Goal: Task Accomplishment & Management: Manage account settings

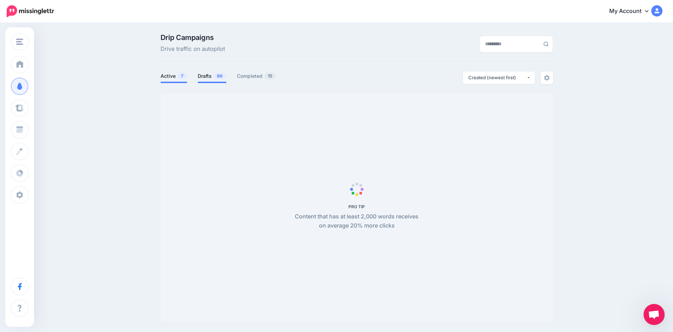
click at [209, 73] on link "Drafts 86" at bounding box center [212, 76] width 29 height 8
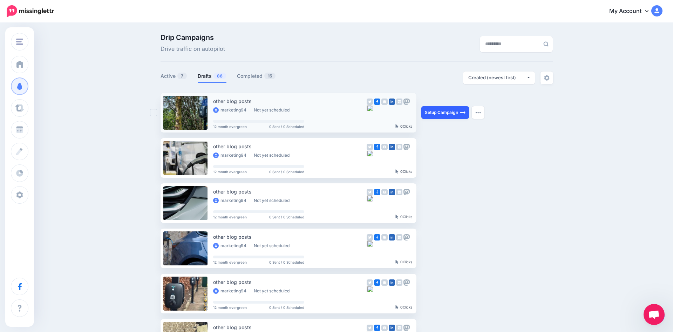
click at [437, 114] on link "Setup Campaign" at bounding box center [445, 112] width 48 height 13
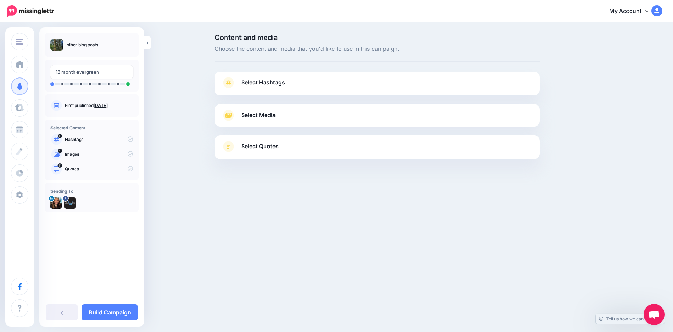
click at [289, 81] on link "Select Hashtags" at bounding box center [376, 86] width 311 height 18
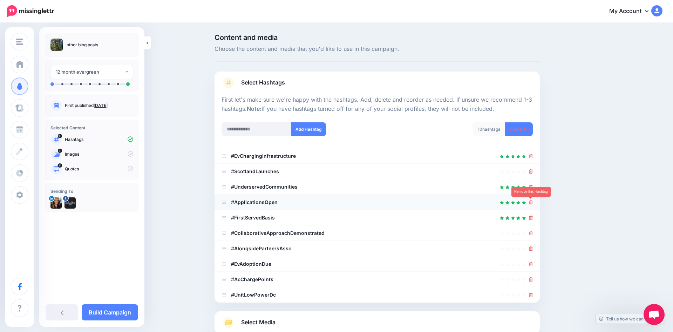
click at [531, 202] on icon at bounding box center [531, 202] width 4 height 4
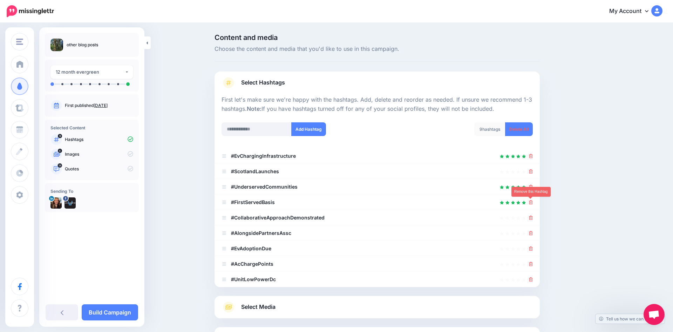
click at [531, 202] on icon at bounding box center [531, 202] width 4 height 4
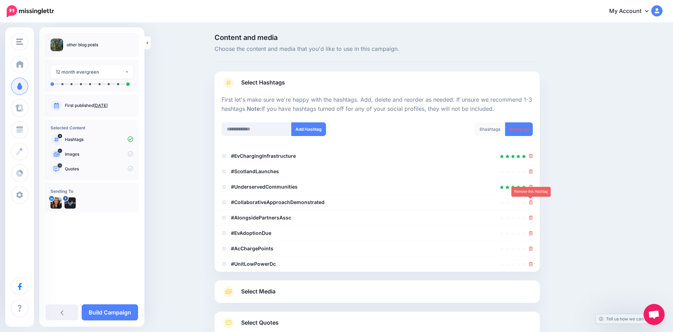
click at [531, 202] on icon at bounding box center [531, 202] width 4 height 4
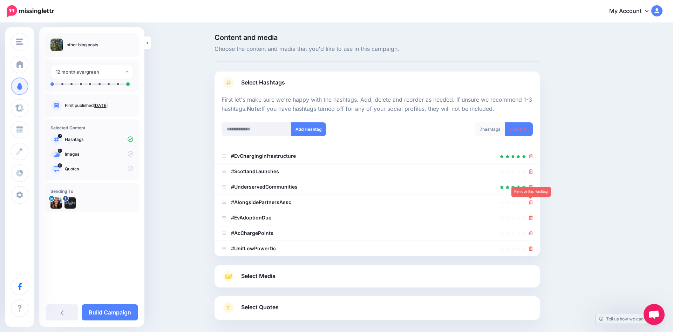
click at [531, 202] on icon at bounding box center [531, 202] width 4 height 4
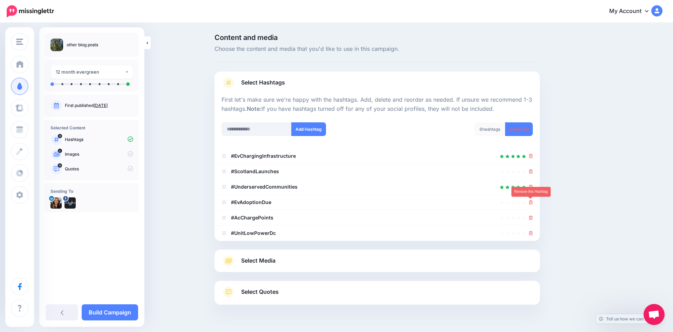
click at [531, 202] on icon at bounding box center [531, 202] width 4 height 4
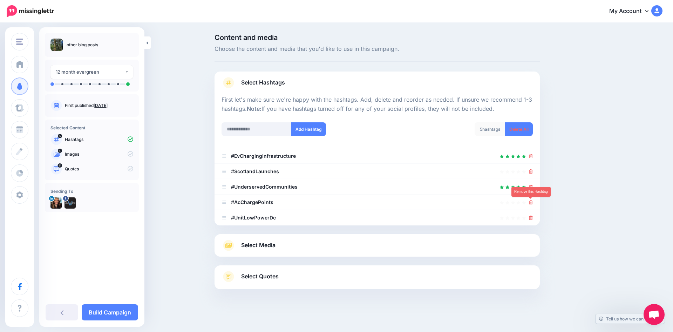
click at [531, 202] on icon at bounding box center [531, 202] width 4 height 4
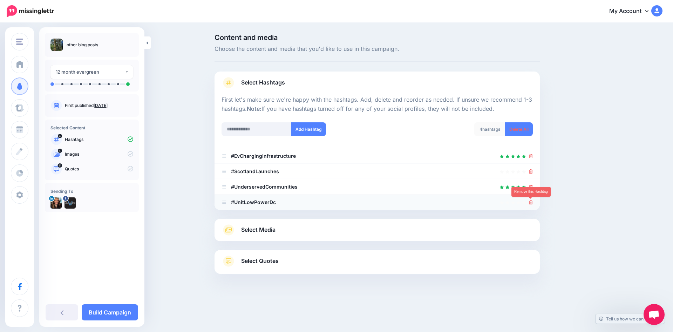
click at [531, 201] on icon at bounding box center [531, 202] width 4 height 4
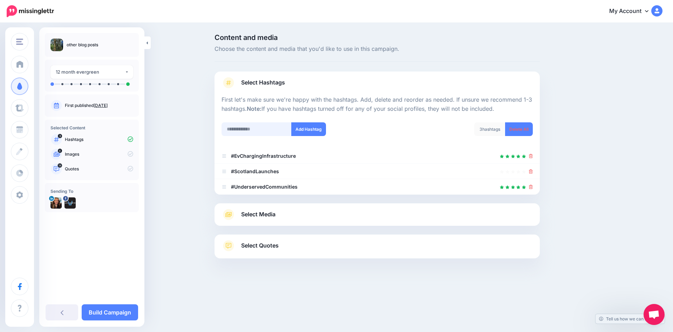
click at [247, 130] on input "text" at bounding box center [256, 129] width 70 height 14
type input "**********"
click at [301, 122] on button "Add Hashtag" at bounding box center [308, 129] width 35 height 14
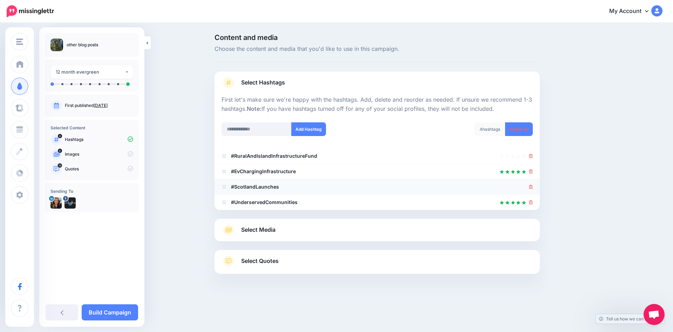
click at [530, 187] on icon at bounding box center [531, 187] width 4 height 4
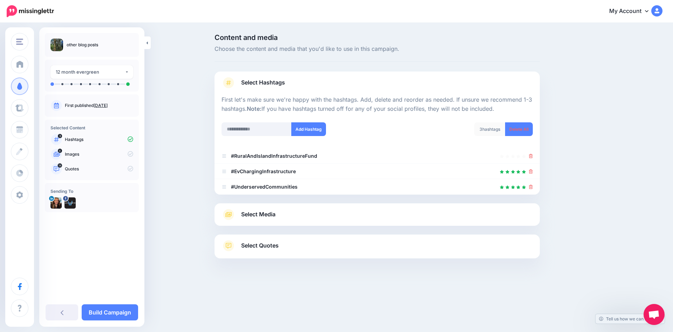
click at [301, 210] on link "Select Media" at bounding box center [376, 214] width 311 height 11
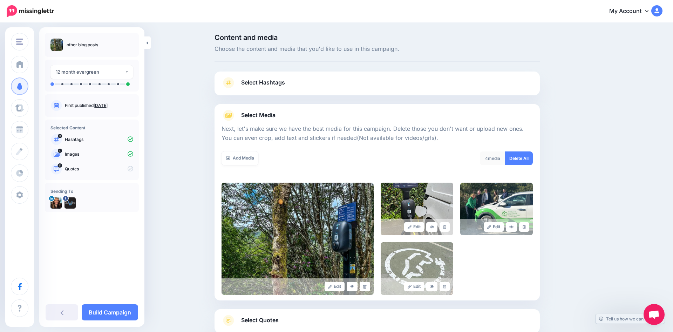
scroll to position [47, 0]
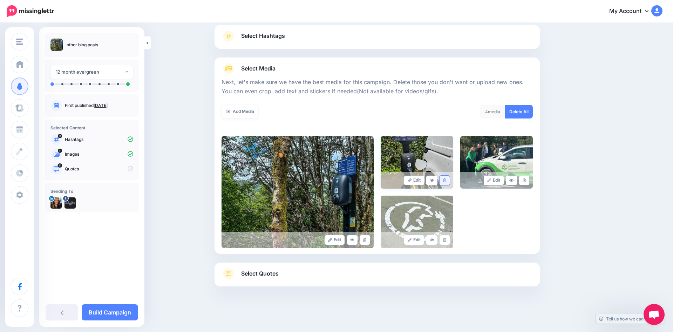
click at [444, 180] on icon at bounding box center [444, 180] width 3 height 4
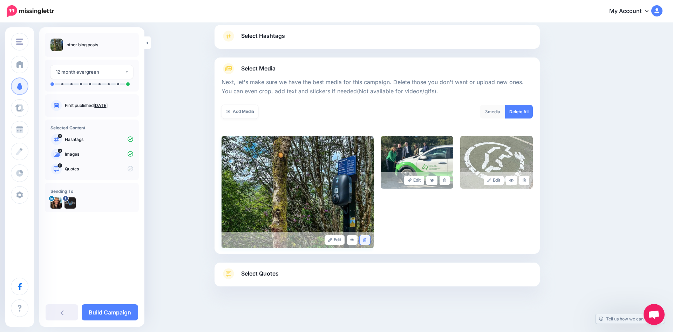
click at [363, 238] on link at bounding box center [365, 239] width 10 height 9
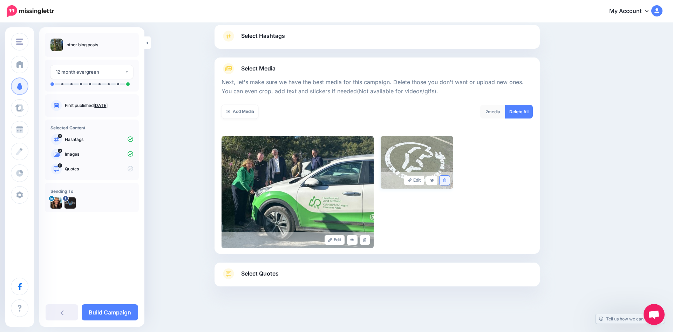
click at [444, 179] on icon at bounding box center [444, 180] width 3 height 4
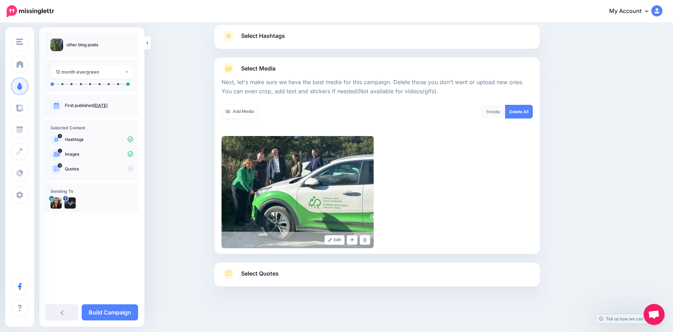
click at [444, 179] on div "Edit" at bounding box center [376, 192] width 311 height 112
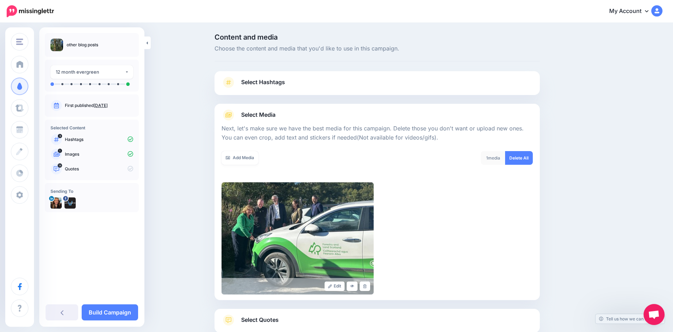
scroll to position [0, 0]
click at [511, 157] on link "Delete All" at bounding box center [519, 158] width 28 height 14
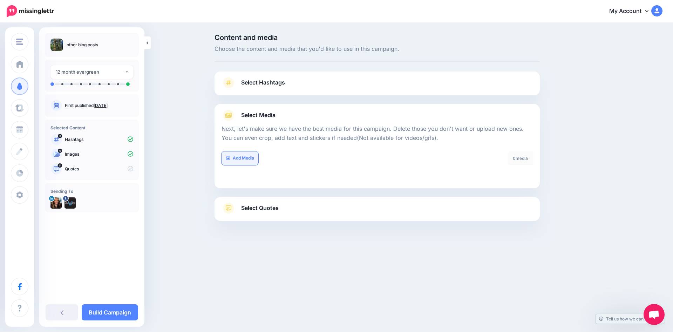
click at [246, 156] on link "Add Media" at bounding box center [239, 158] width 37 height 14
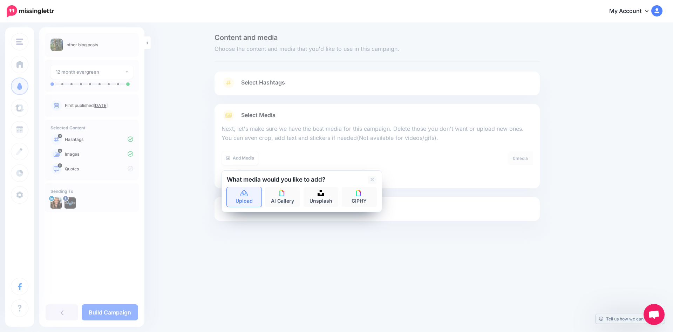
click at [243, 198] on link "Upload" at bounding box center [244, 197] width 35 height 20
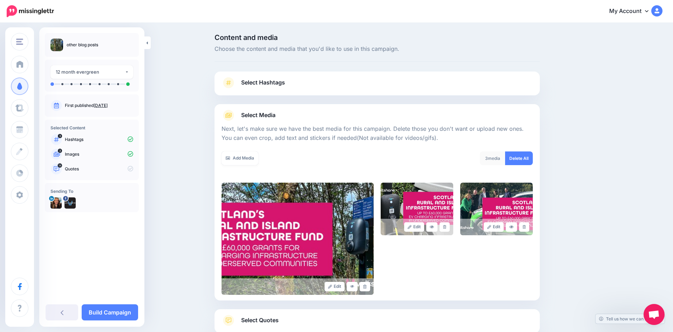
scroll to position [47, 0]
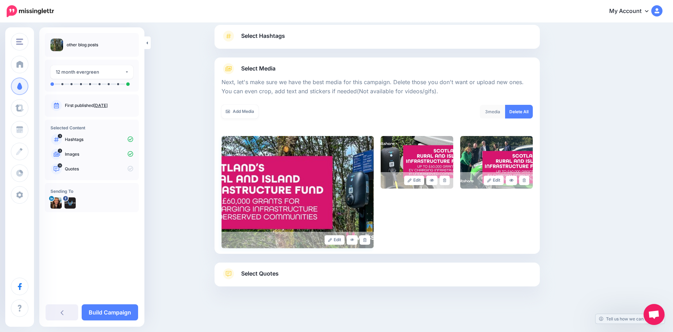
click at [323, 175] on img at bounding box center [297, 192] width 152 height 112
click at [354, 238] on icon at bounding box center [352, 240] width 4 height 4
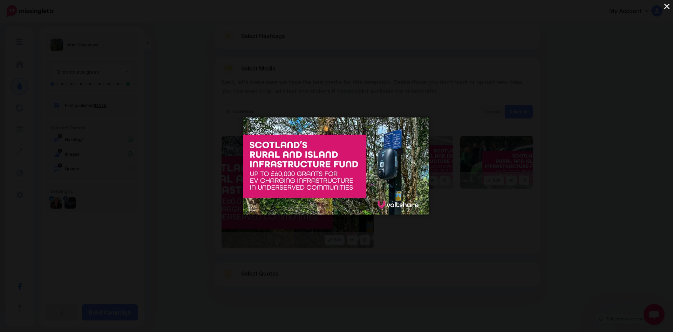
click at [665, 7] on button "×" at bounding box center [667, 6] width 12 height 12
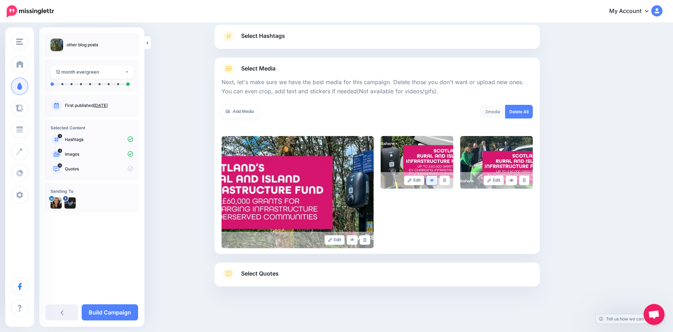
click at [430, 180] on icon at bounding box center [432, 180] width 4 height 4
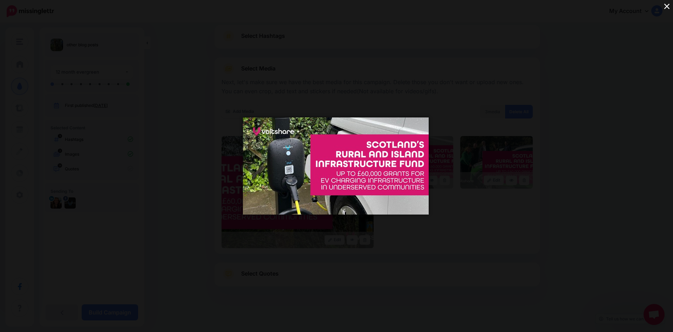
click at [668, 7] on button "×" at bounding box center [667, 6] width 12 height 12
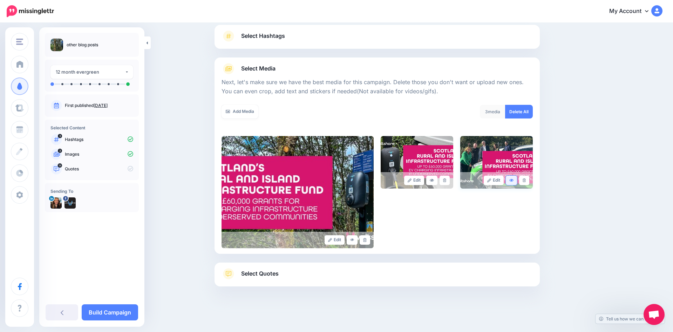
click at [507, 180] on link at bounding box center [511, 180] width 11 height 9
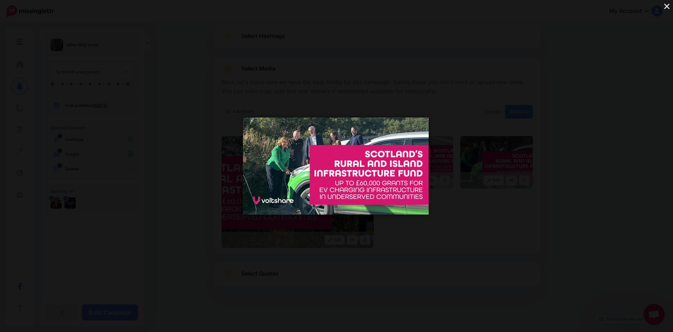
click at [667, 7] on button "×" at bounding box center [667, 6] width 12 height 12
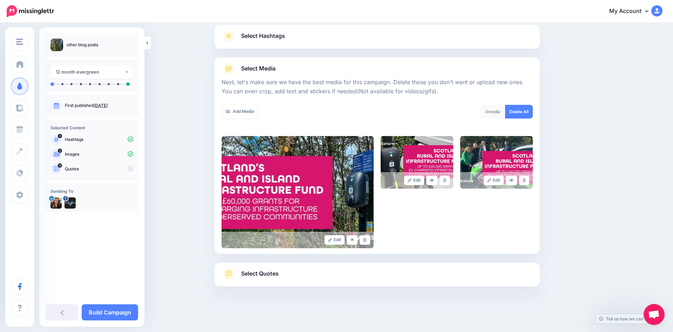
scroll to position [0, 0]
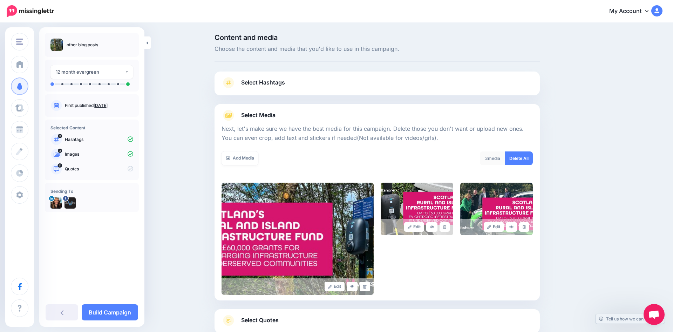
click at [414, 81] on link "Select Hashtags" at bounding box center [376, 86] width 311 height 18
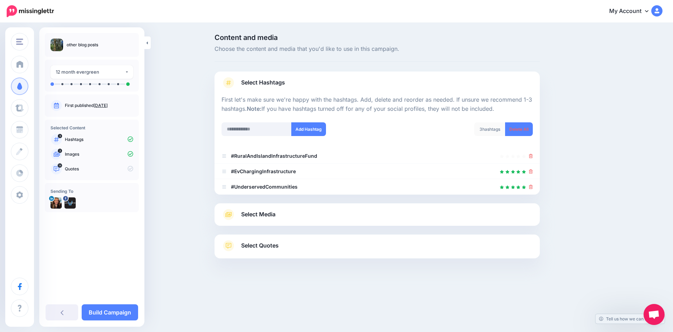
click at [298, 250] on link "Select Quotes" at bounding box center [376, 249] width 311 height 18
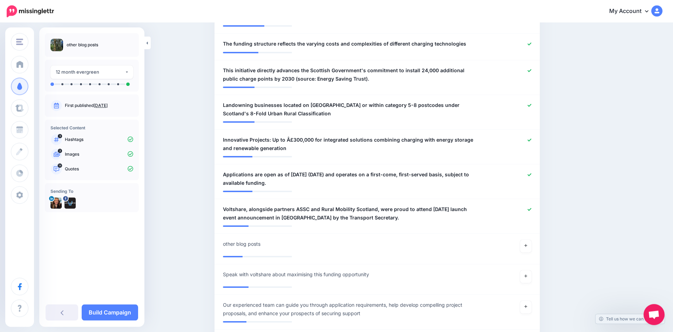
scroll to position [501, 0]
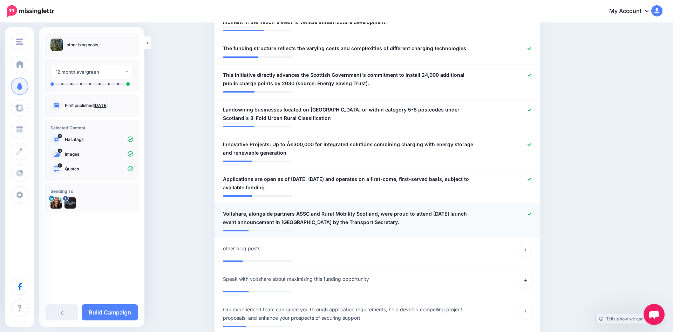
click at [527, 216] on icon at bounding box center [529, 214] width 4 height 4
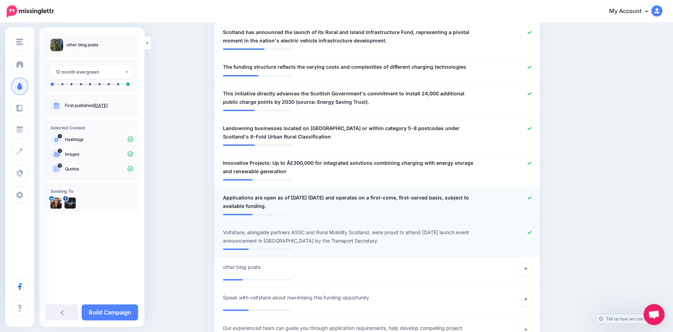
scroll to position [480, 0]
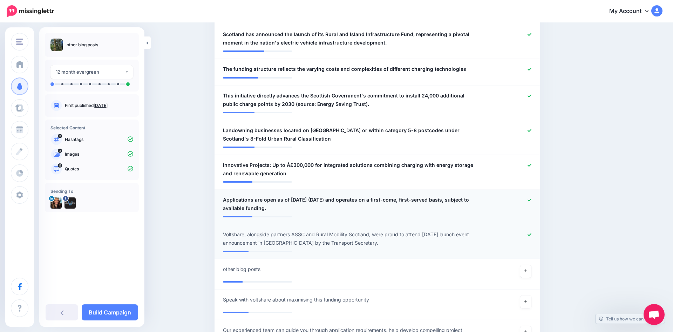
click at [409, 200] on span "Applications are open as of today (DATE) and operates on a first-come, first-se…" at bounding box center [350, 204] width 255 height 17
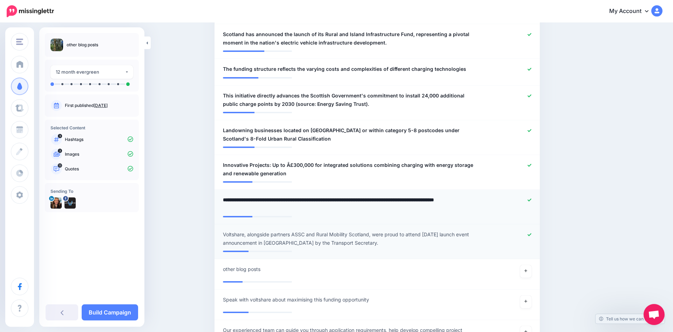
click at [528, 200] on icon at bounding box center [529, 200] width 4 height 4
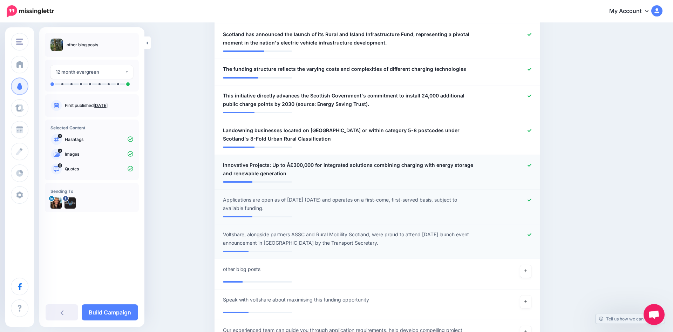
click at [528, 164] on icon at bounding box center [529, 165] width 4 height 4
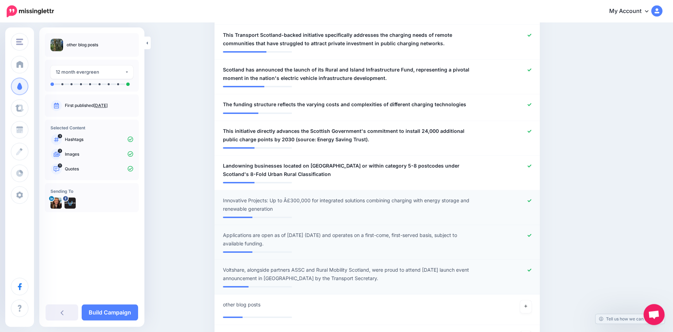
scroll to position [444, 0]
click at [530, 169] on icon at bounding box center [529, 167] width 4 height 4
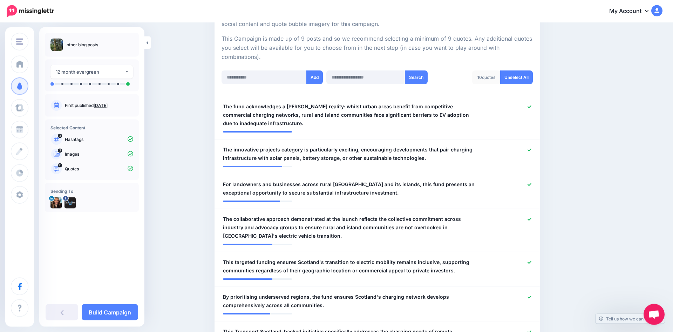
scroll to position [152, 0]
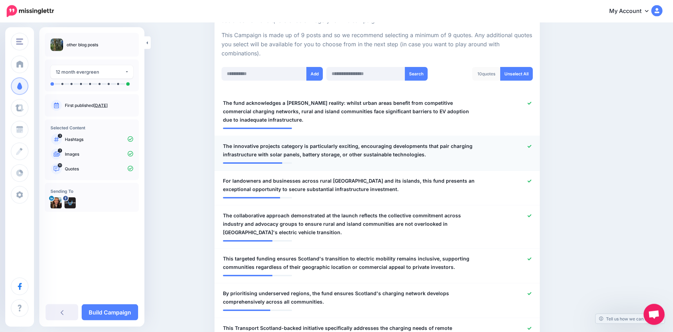
click at [530, 146] on icon at bounding box center [529, 146] width 4 height 3
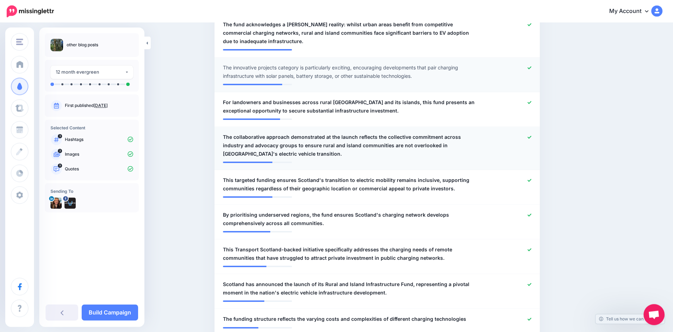
scroll to position [231, 0]
click at [531, 138] on icon at bounding box center [529, 137] width 4 height 4
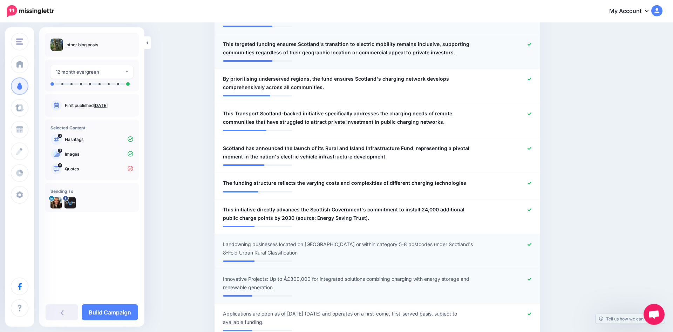
scroll to position [367, 0]
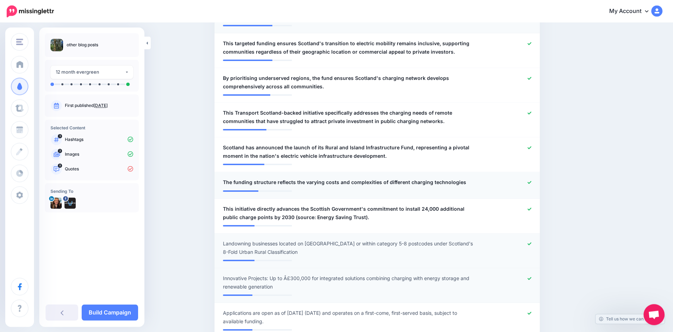
click at [528, 182] on icon at bounding box center [529, 182] width 4 height 3
click at [529, 210] on icon at bounding box center [529, 208] width 4 height 3
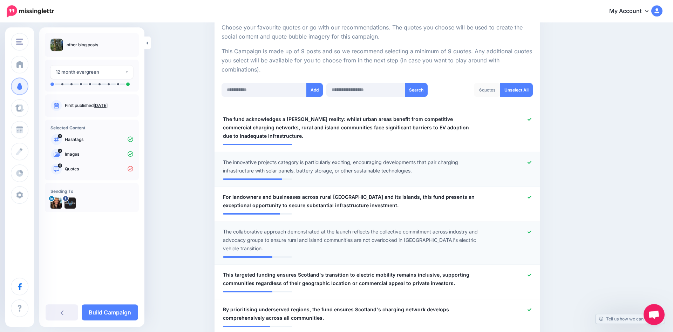
scroll to position [132, 0]
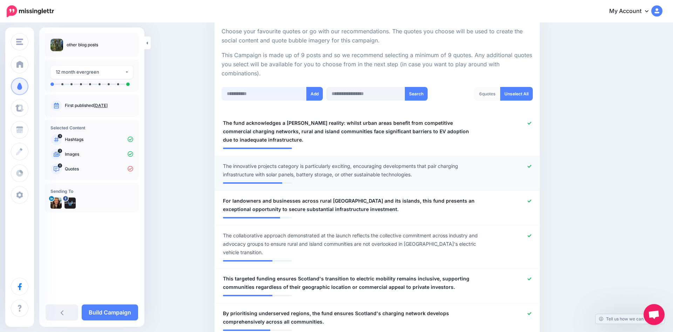
click at [289, 92] on input "text" at bounding box center [263, 94] width 85 height 14
paste input "**********"
type input "**********"
click at [312, 93] on button "Add" at bounding box center [314, 94] width 16 height 14
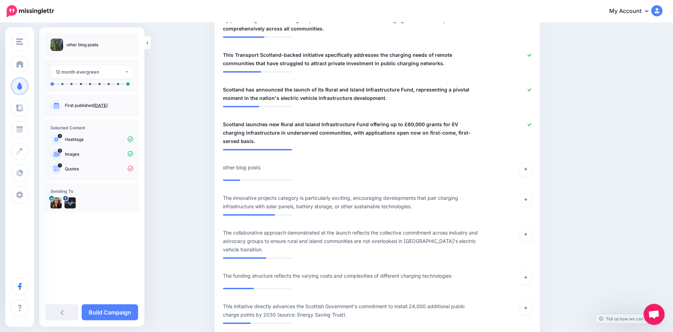
scroll to position [359, 0]
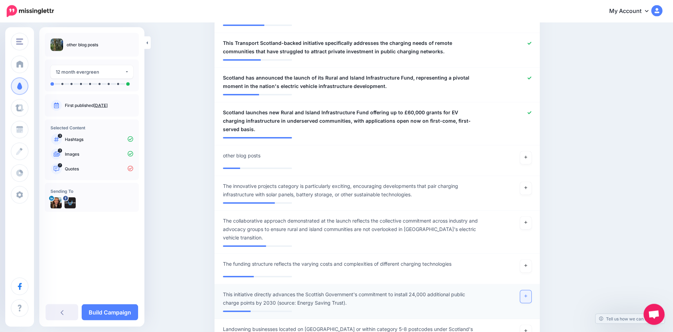
click at [523, 290] on link at bounding box center [525, 296] width 11 height 13
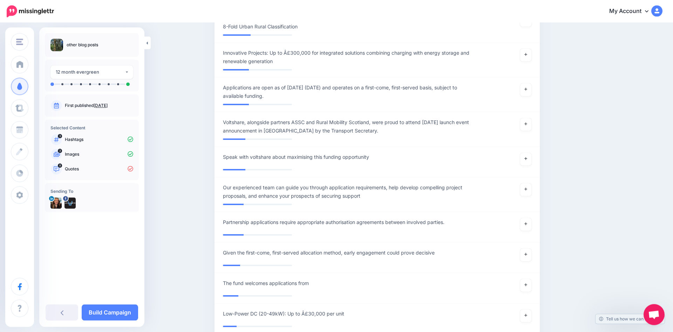
scroll to position [670, 0]
click at [525, 187] on icon at bounding box center [525, 188] width 3 height 3
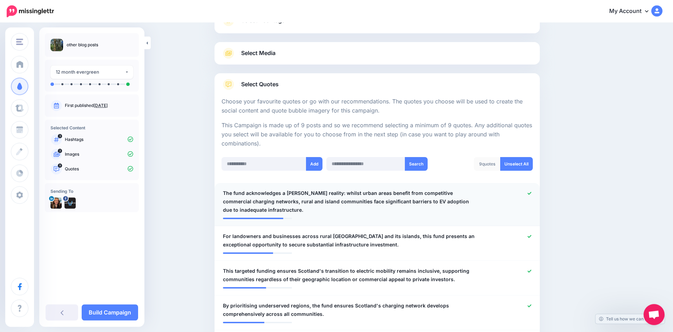
scroll to position [0, 0]
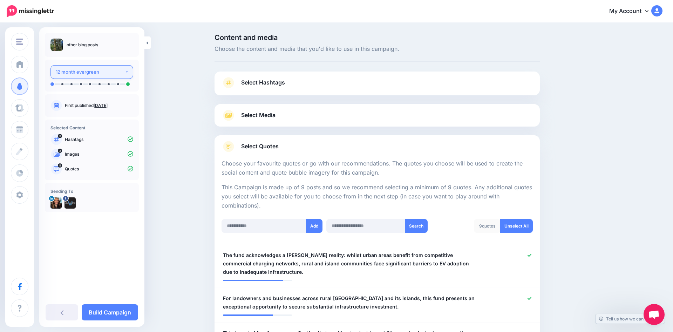
click at [117, 72] on div "12 month evergreen" at bounding box center [90, 72] width 69 height 8
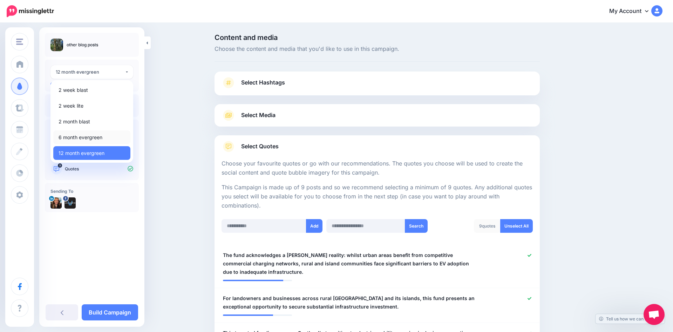
click at [97, 138] on span "6 month evergreen" at bounding box center [81, 137] width 44 height 8
select select "******"
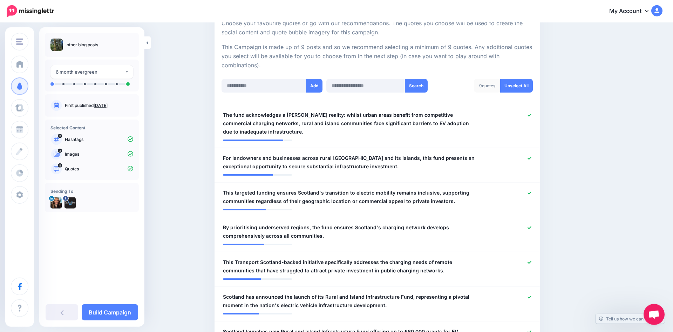
scroll to position [108, 0]
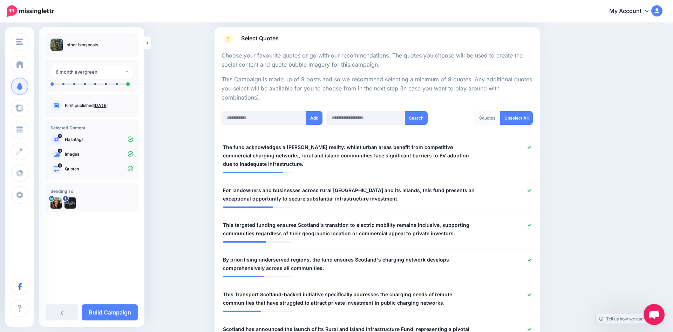
click at [108, 107] on link "Aug. 28, 2025" at bounding box center [101, 105] width 14 height 5
click at [114, 311] on link "Build Campaign" at bounding box center [110, 312] width 56 height 16
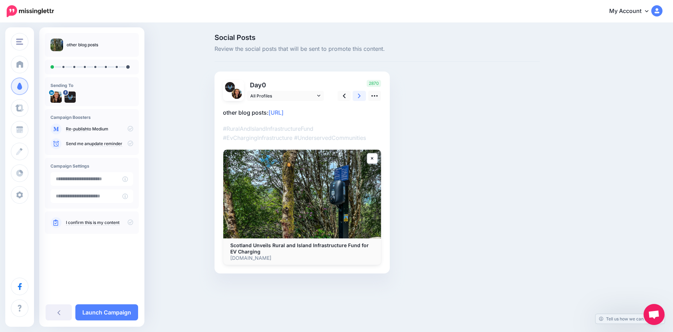
click at [362, 95] on link at bounding box center [359, 96] width 13 height 10
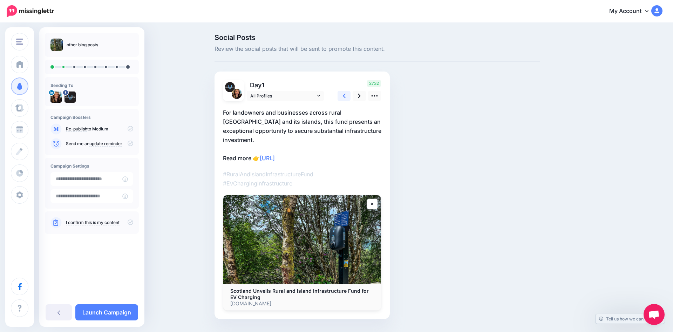
click at [344, 94] on icon at bounding box center [344, 96] width 3 height 5
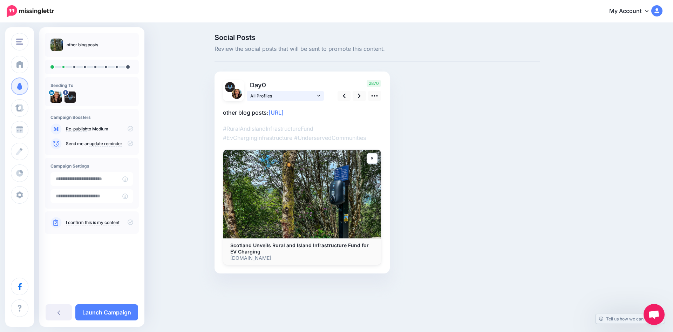
click at [317, 96] on icon at bounding box center [318, 95] width 3 height 5
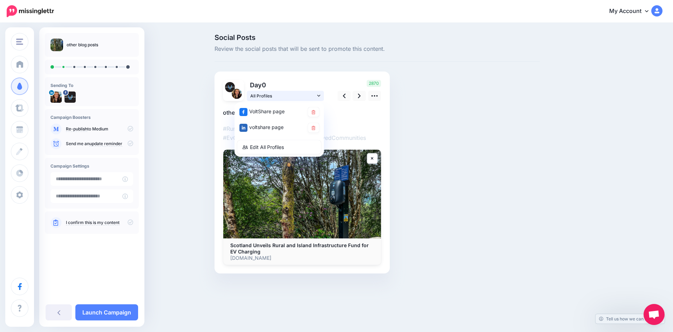
click at [317, 96] on icon at bounding box center [318, 95] width 3 height 5
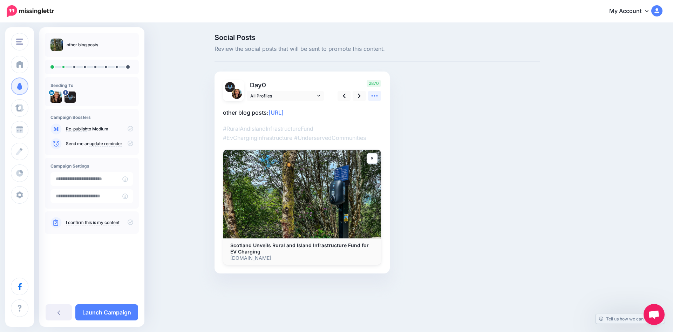
click at [373, 92] on link at bounding box center [374, 96] width 13 height 10
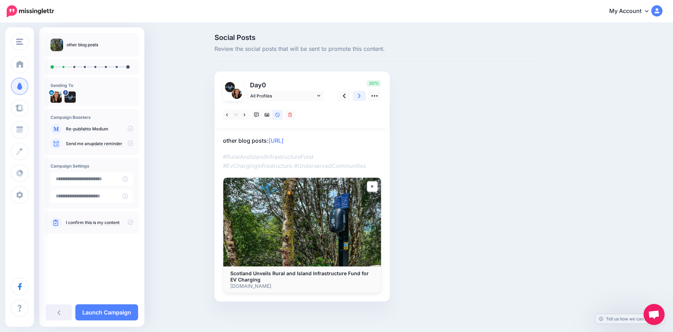
click at [355, 94] on link at bounding box center [359, 96] width 13 height 10
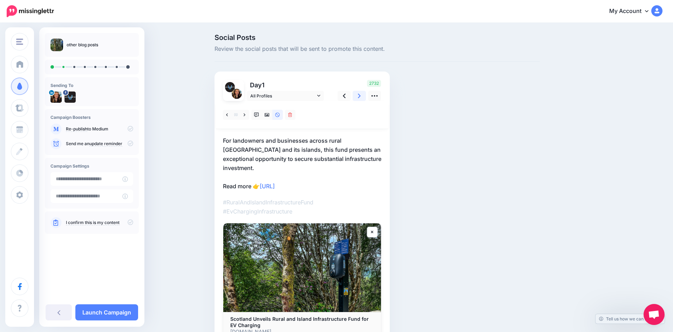
click at [357, 96] on link at bounding box center [359, 96] width 13 height 10
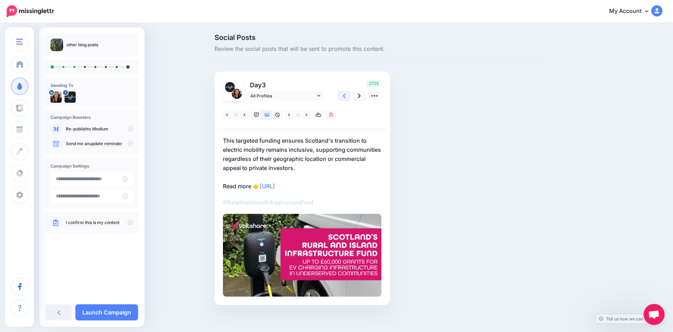
click at [343, 95] on icon at bounding box center [344, 95] width 3 height 7
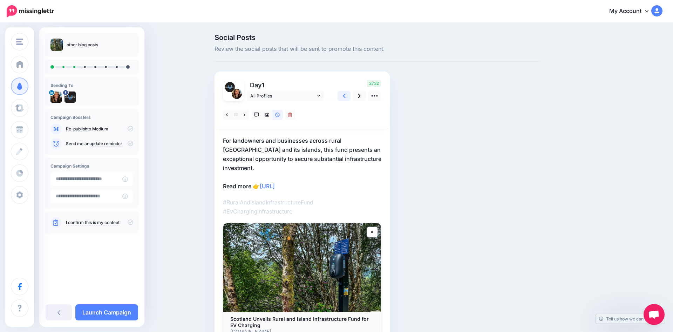
click at [343, 95] on icon at bounding box center [344, 95] width 3 height 7
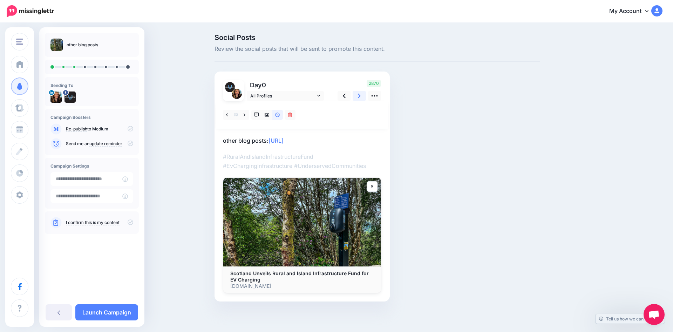
click at [358, 96] on link at bounding box center [359, 96] width 13 height 10
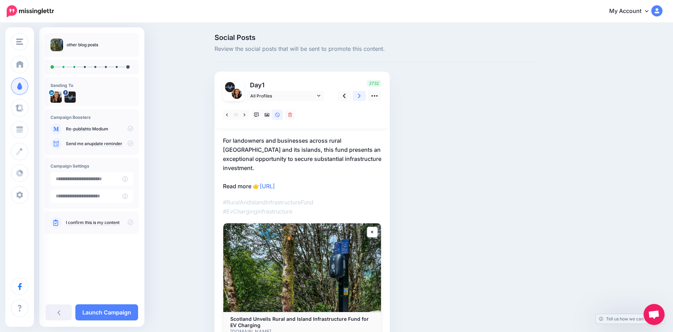
click at [358, 96] on link at bounding box center [359, 96] width 13 height 10
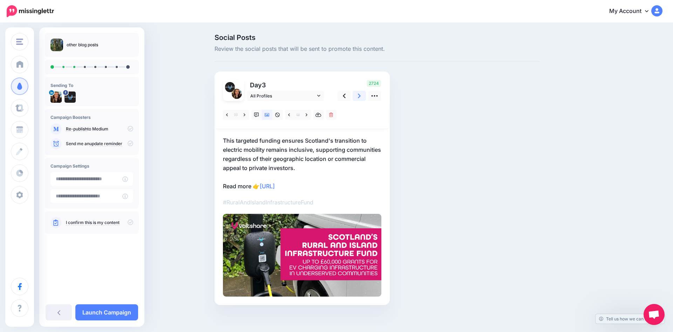
click at [358, 96] on link at bounding box center [359, 96] width 13 height 10
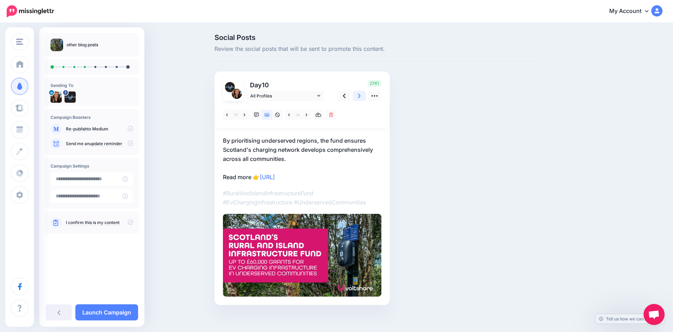
click at [358, 96] on link at bounding box center [359, 96] width 13 height 10
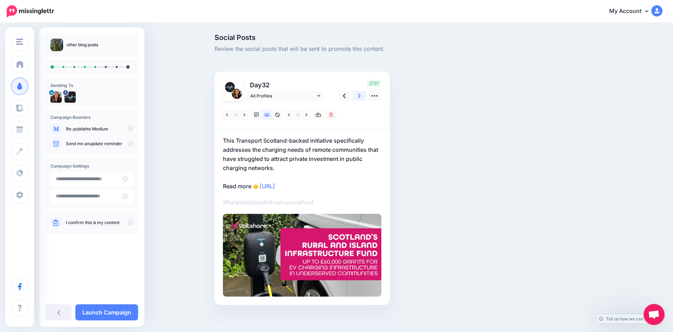
click at [358, 96] on link at bounding box center [359, 96] width 13 height 10
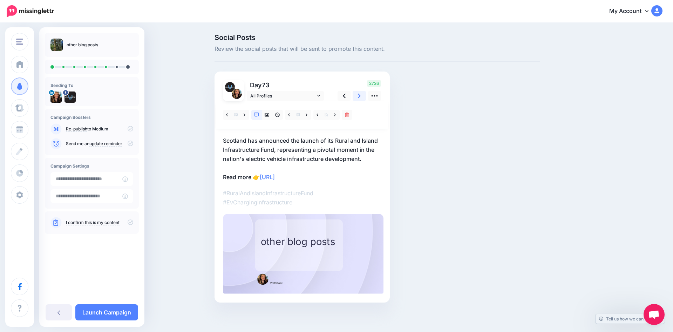
click at [358, 96] on link at bounding box center [359, 96] width 13 height 10
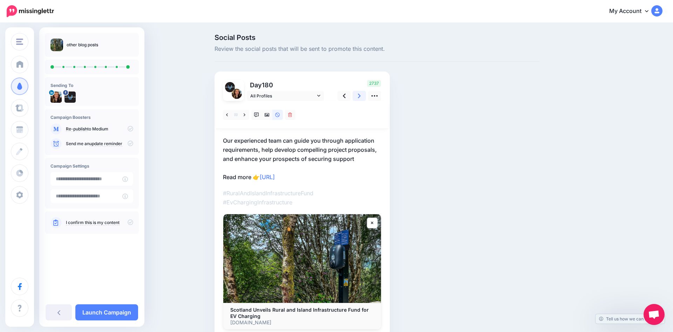
click at [358, 96] on link at bounding box center [359, 96] width 13 height 10
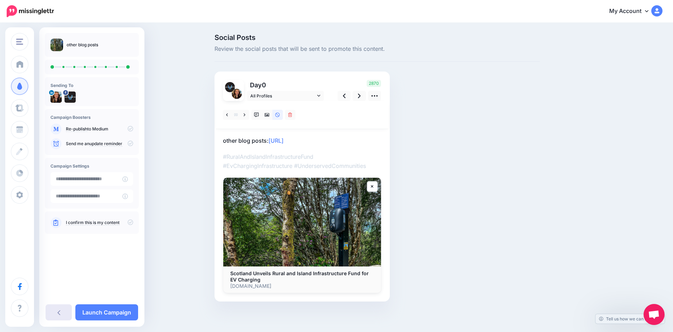
click at [60, 312] on link at bounding box center [59, 312] width 26 height 16
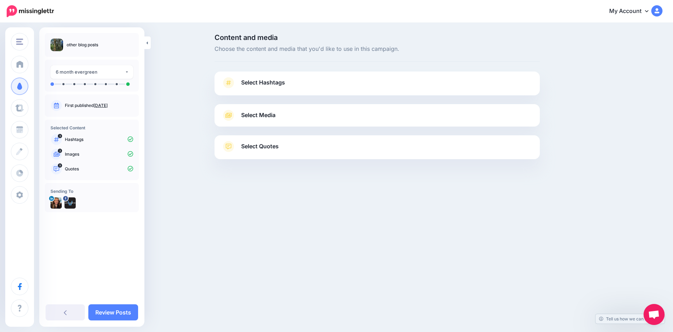
click at [258, 86] on span "Select Hashtags" at bounding box center [263, 82] width 44 height 9
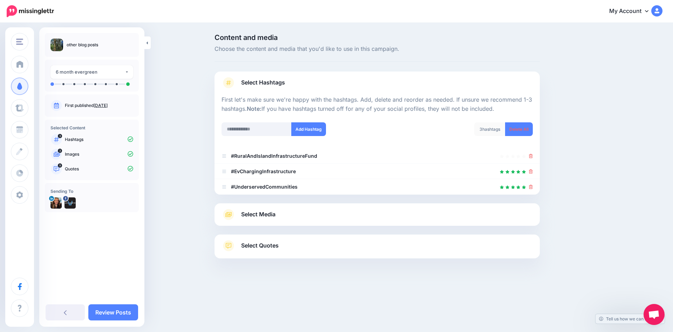
click at [275, 217] on span "Select Media" at bounding box center [258, 214] width 34 height 9
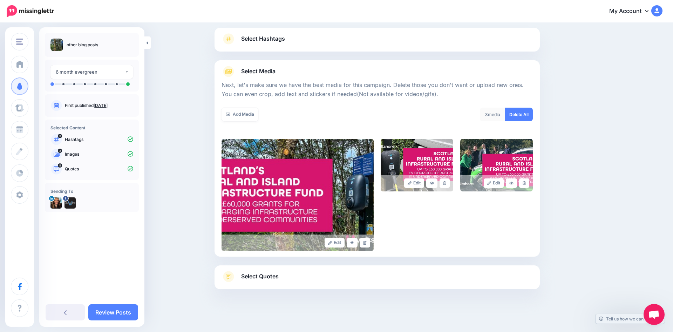
scroll to position [47, 0]
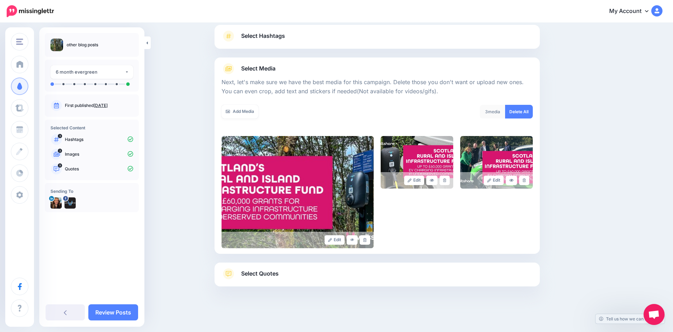
click at [254, 271] on span "Select Quotes" at bounding box center [259, 273] width 37 height 9
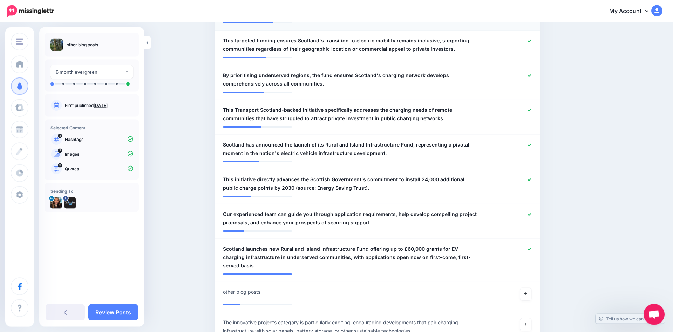
scroll to position [293, 0]
click at [531, 181] on link at bounding box center [529, 179] width 4 height 5
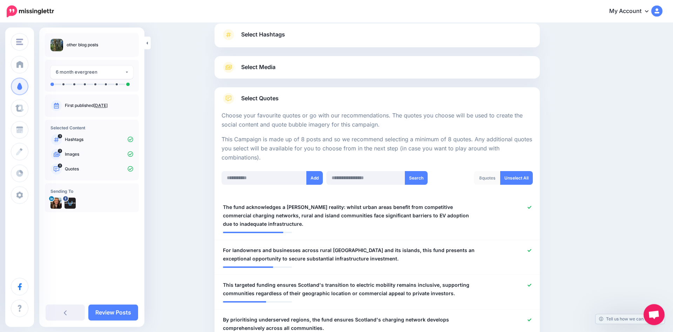
scroll to position [0, 0]
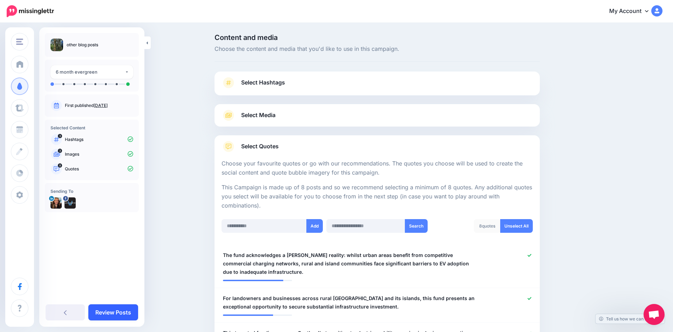
click at [113, 309] on link "Review Posts" at bounding box center [113, 312] width 50 height 16
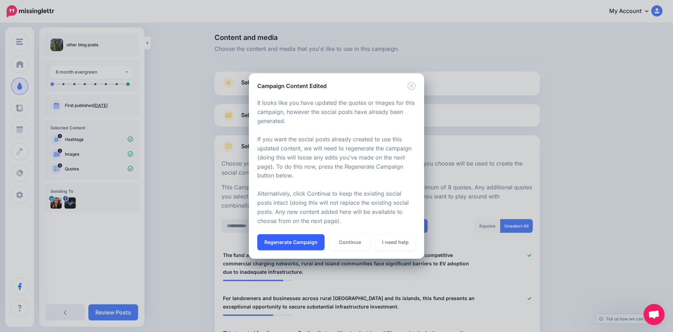
click at [298, 239] on button "Regenerate Campaign" at bounding box center [290, 242] width 67 height 16
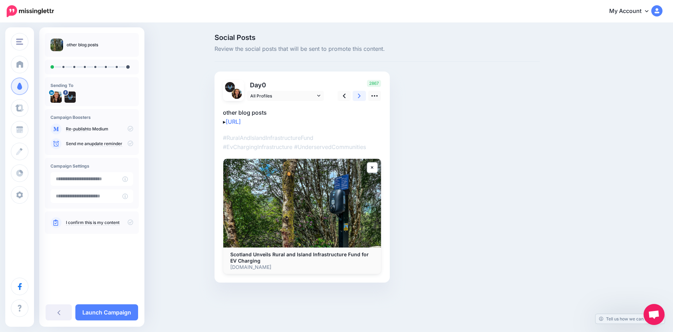
click at [361, 95] on icon at bounding box center [359, 95] width 3 height 7
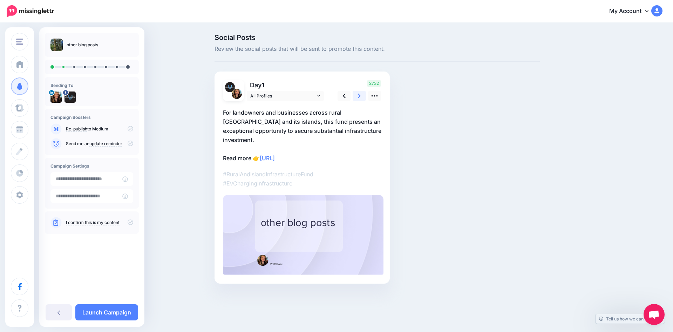
click at [361, 95] on icon at bounding box center [359, 95] width 3 height 7
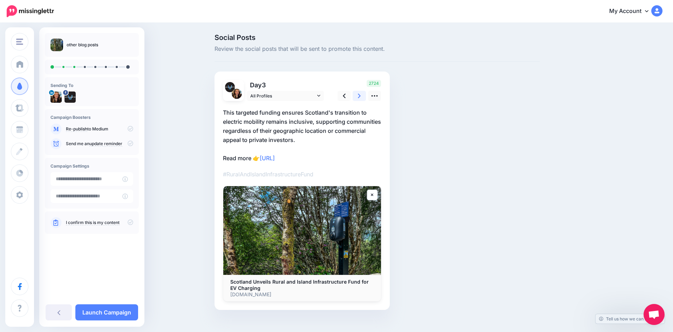
click at [361, 95] on icon at bounding box center [359, 95] width 3 height 7
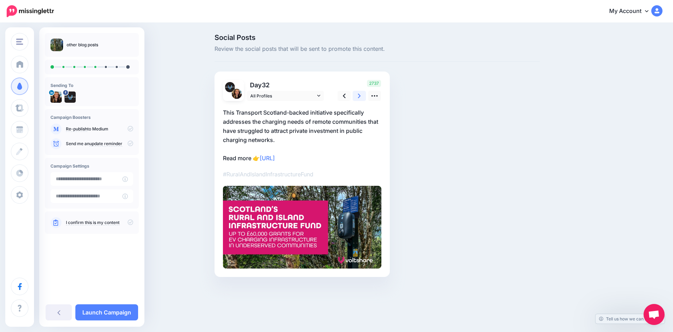
click at [361, 95] on icon at bounding box center [359, 95] width 3 height 7
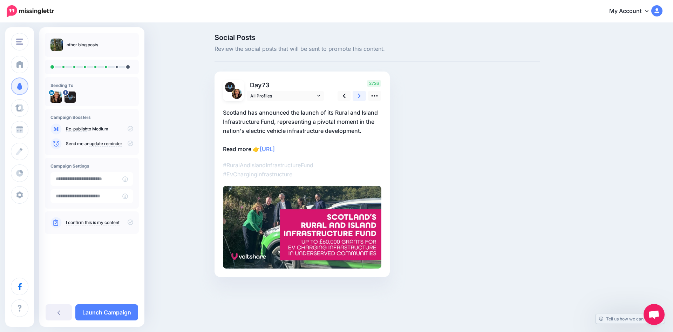
click at [361, 95] on icon at bounding box center [359, 95] width 3 height 7
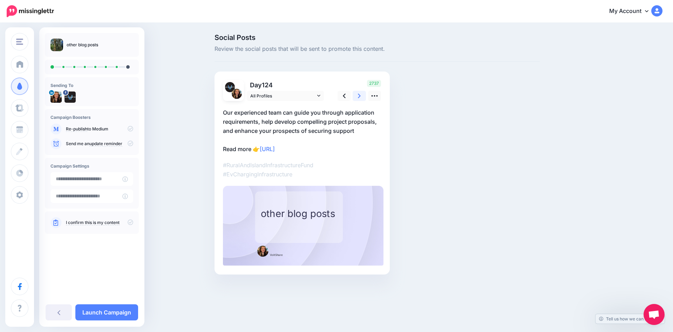
click at [361, 95] on icon at bounding box center [359, 95] width 3 height 7
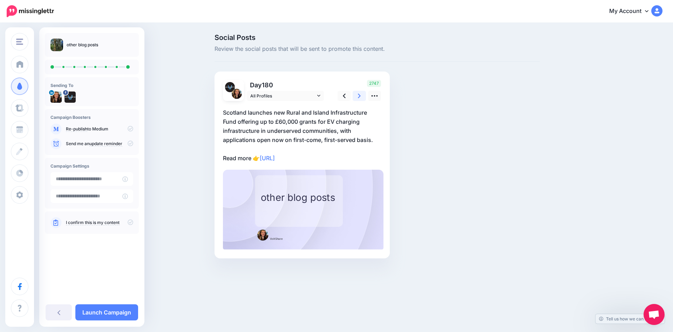
click at [361, 97] on link at bounding box center [359, 96] width 13 height 10
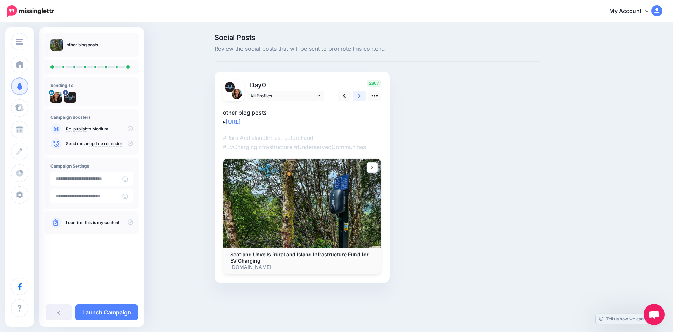
click at [355, 94] on link at bounding box center [359, 96] width 13 height 10
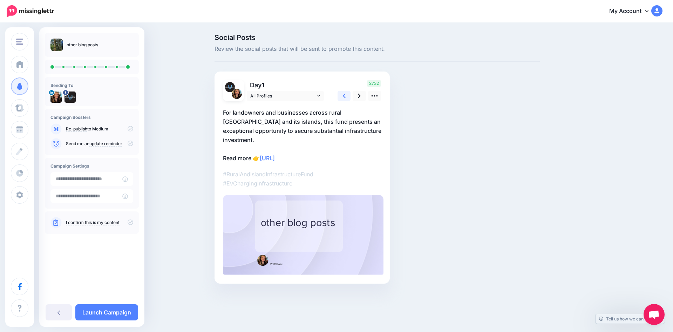
click at [343, 94] on icon at bounding box center [344, 95] width 3 height 7
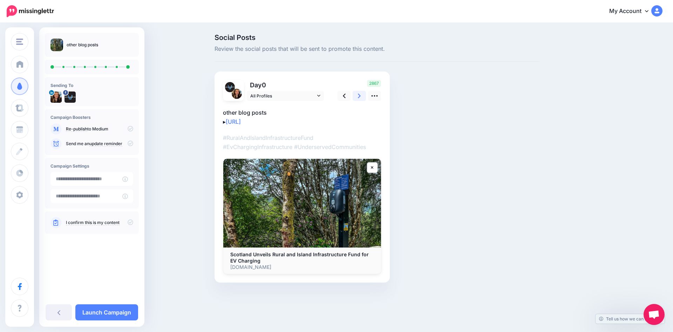
click at [359, 92] on link at bounding box center [359, 96] width 13 height 10
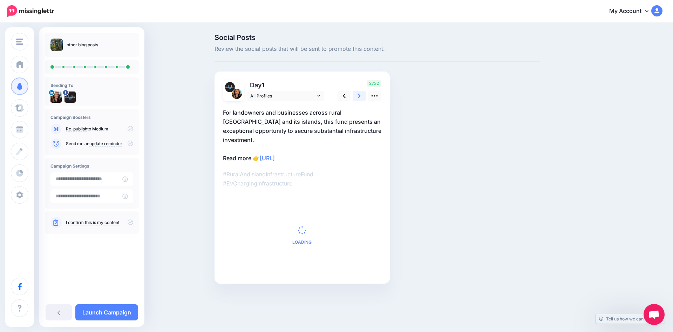
click at [359, 92] on link at bounding box center [359, 96] width 13 height 10
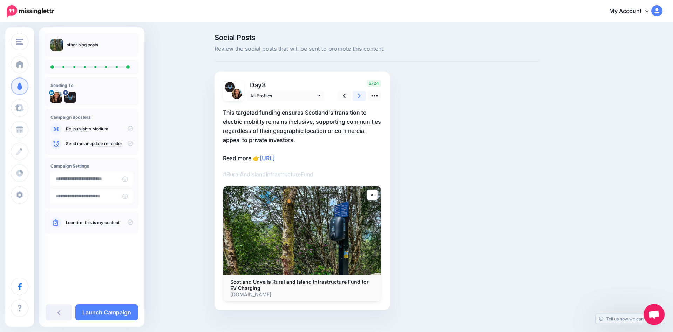
click at [359, 92] on link at bounding box center [359, 96] width 13 height 10
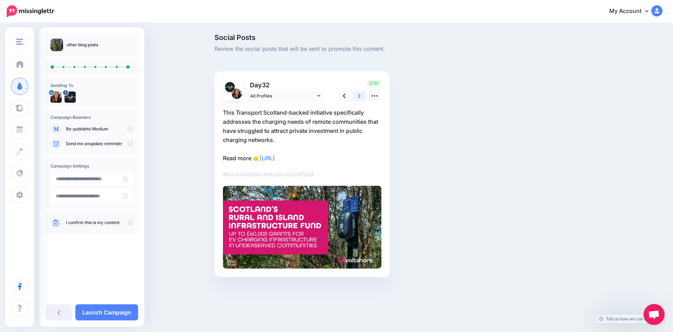
click at [359, 92] on link at bounding box center [359, 96] width 13 height 10
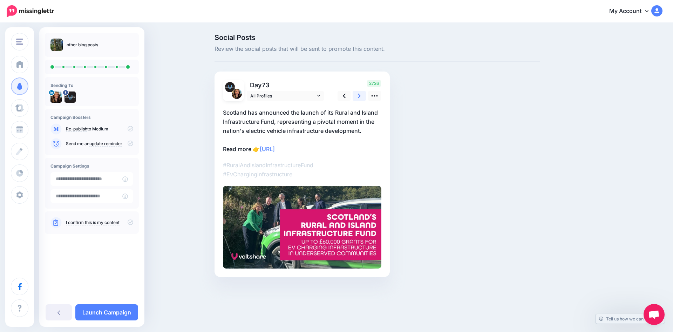
click at [359, 92] on link at bounding box center [359, 96] width 13 height 10
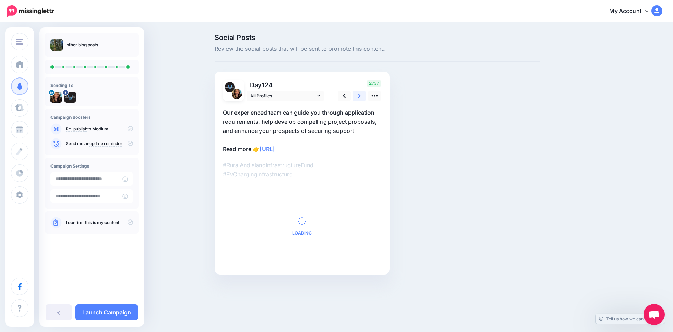
click at [359, 92] on link at bounding box center [359, 96] width 13 height 10
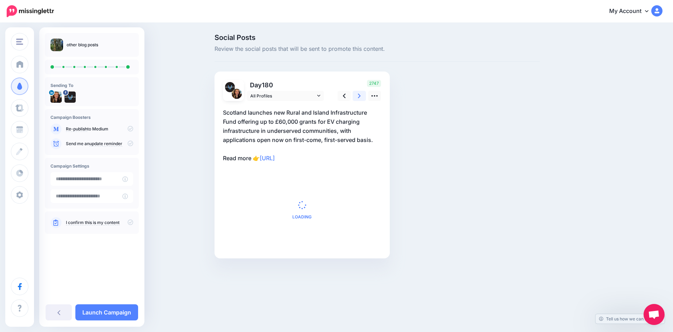
click at [359, 92] on link at bounding box center [359, 96] width 13 height 10
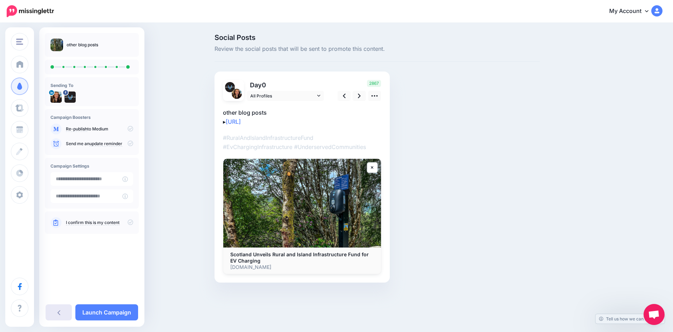
click at [59, 315] on icon at bounding box center [58, 312] width 3 height 6
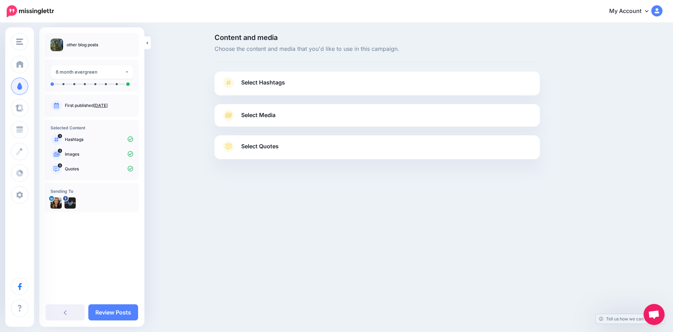
click at [272, 114] on span "Select Media" at bounding box center [258, 114] width 34 height 9
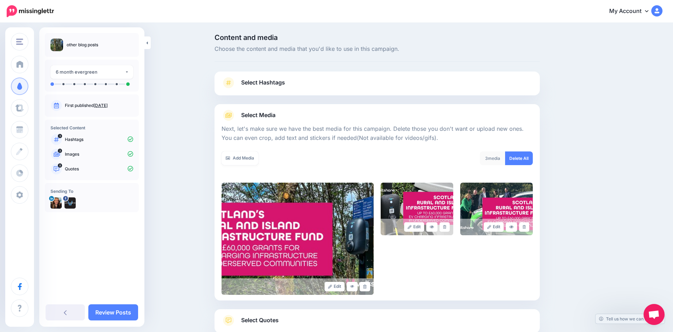
click at [352, 85] on link "Select Hashtags" at bounding box center [376, 86] width 311 height 18
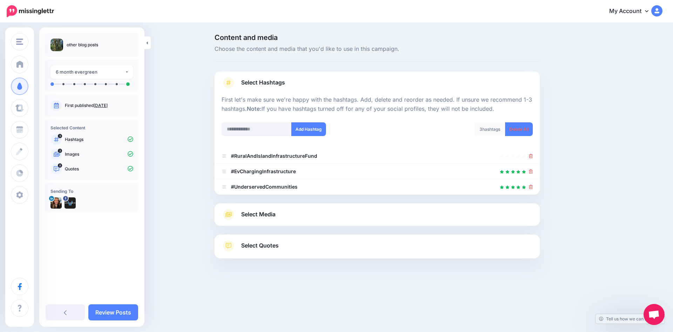
click at [283, 247] on link "Select Quotes" at bounding box center [376, 249] width 311 height 18
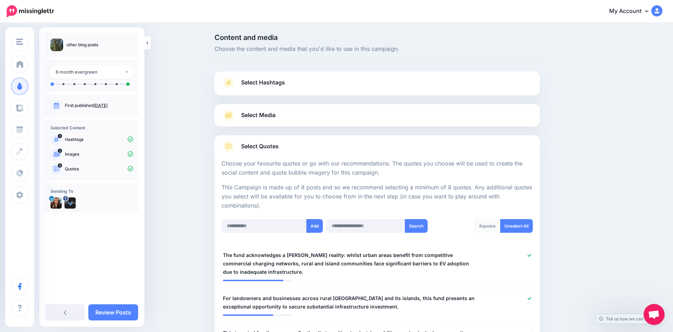
click at [82, 40] on li "other blog posts" at bounding box center [83, 45] width 32 height 13
click at [94, 47] on p "other blog posts" at bounding box center [83, 44] width 32 height 7
click at [117, 311] on link "Review Posts" at bounding box center [113, 312] width 50 height 16
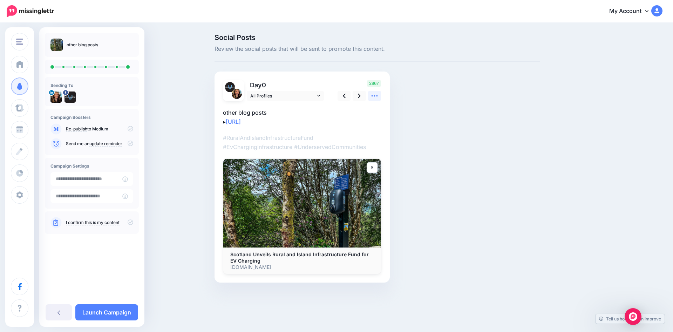
click at [376, 95] on icon at bounding box center [374, 95] width 7 height 7
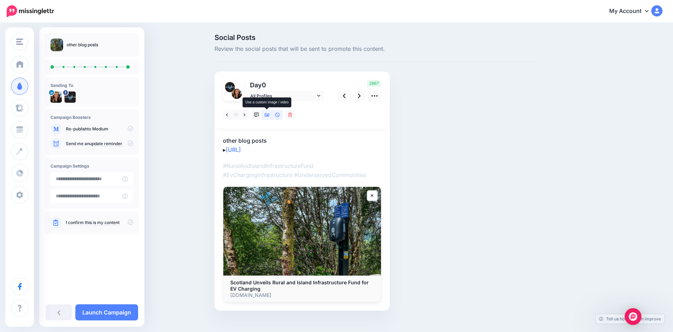
click at [265, 116] on icon at bounding box center [267, 115] width 5 height 4
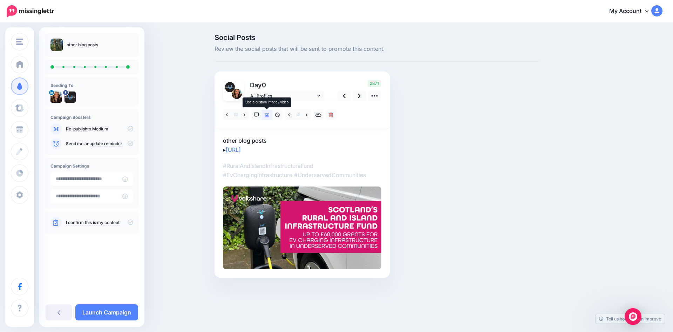
click at [267, 115] on icon at bounding box center [267, 115] width 5 height 4
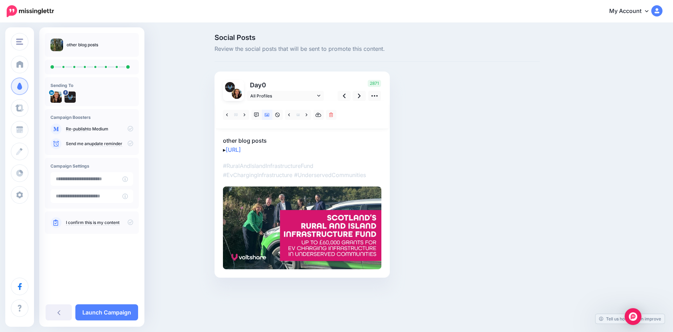
click at [319, 141] on p "other blog posts ▸ https://lttr.ai/AiJaq" at bounding box center [302, 145] width 158 height 18
click at [361, 94] on icon at bounding box center [359, 95] width 3 height 7
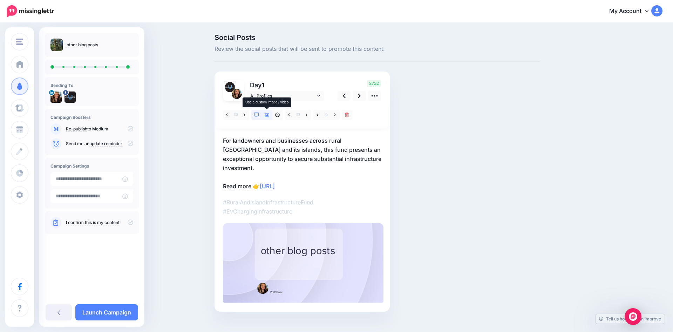
click at [265, 117] on icon at bounding box center [267, 114] width 5 height 5
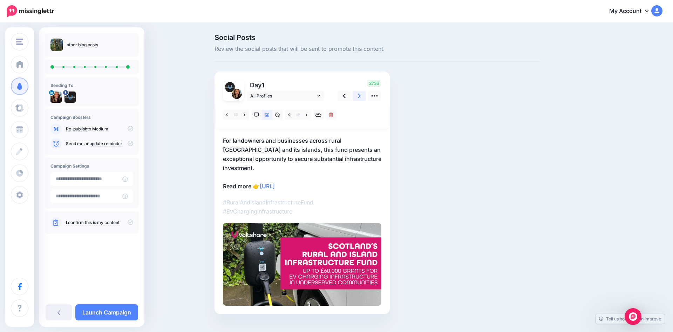
click at [357, 95] on link at bounding box center [359, 96] width 13 height 10
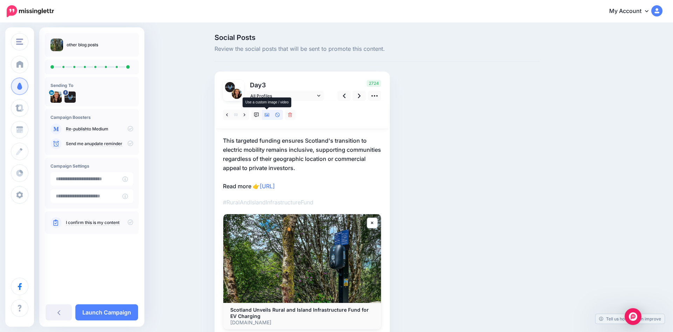
click at [264, 115] on link at bounding box center [267, 115] width 11 height 10
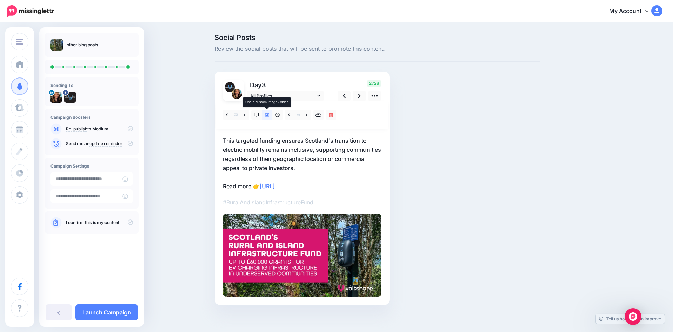
click at [264, 115] on link at bounding box center [267, 115] width 11 height 10
click at [267, 115] on icon at bounding box center [267, 115] width 5 height 4
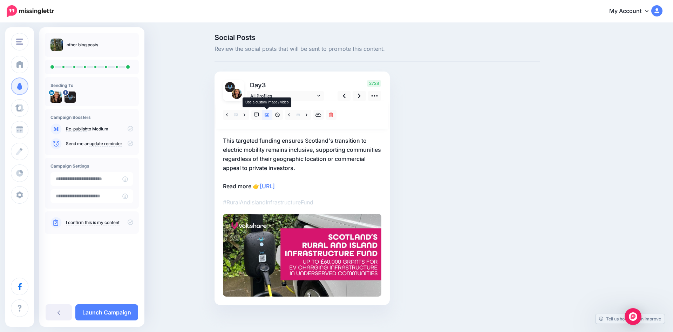
click at [267, 117] on icon at bounding box center [267, 114] width 5 height 5
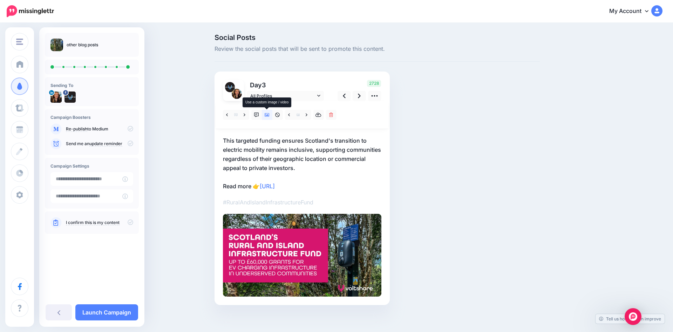
click at [267, 117] on icon at bounding box center [267, 114] width 5 height 5
click at [358, 95] on icon at bounding box center [359, 95] width 3 height 7
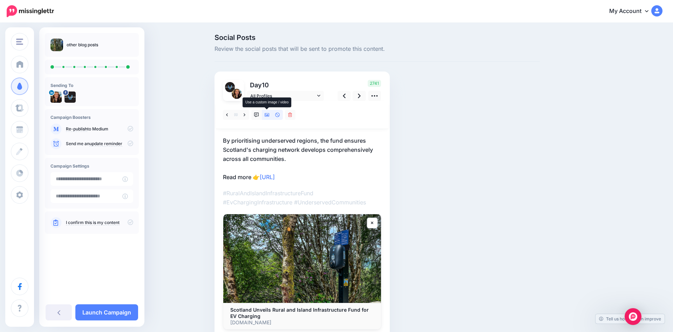
click at [268, 112] on link at bounding box center [267, 115] width 11 height 10
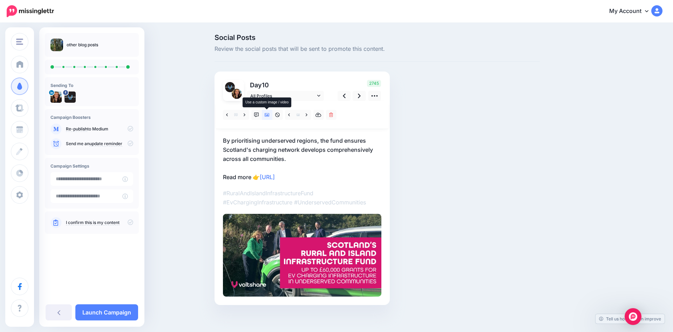
click at [267, 114] on icon at bounding box center [267, 114] width 5 height 5
click at [328, 141] on p "By prioritising underserved regions, the fund ensures Scotland's charging netwo…" at bounding box center [302, 159] width 158 height 46
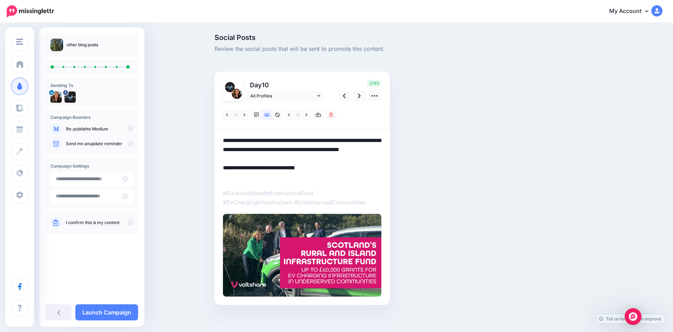
click at [328, 141] on textarea "**********" at bounding box center [302, 159] width 158 height 46
click at [360, 91] on link at bounding box center [359, 96] width 13 height 10
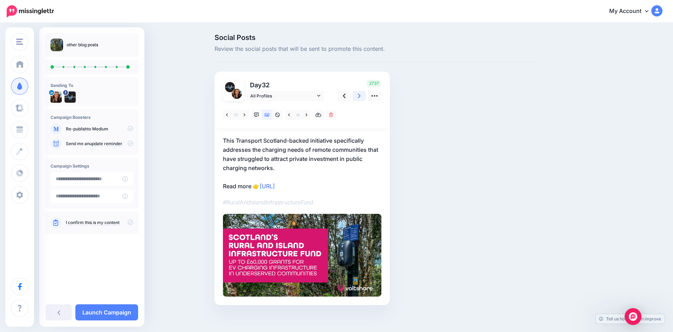
click at [360, 91] on link at bounding box center [359, 96] width 13 height 10
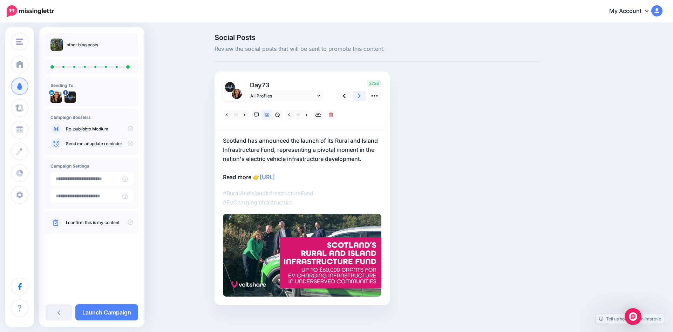
click at [360, 91] on link at bounding box center [359, 96] width 13 height 10
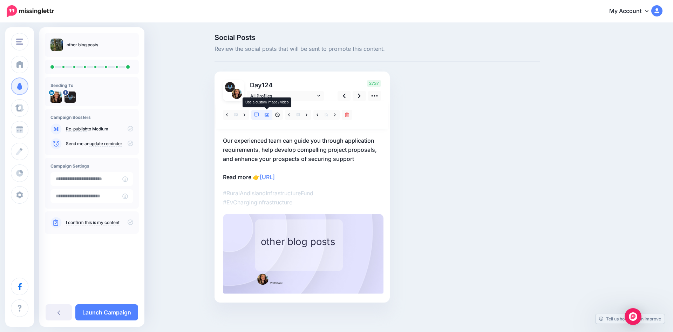
click at [266, 118] on link at bounding box center [267, 115] width 11 height 10
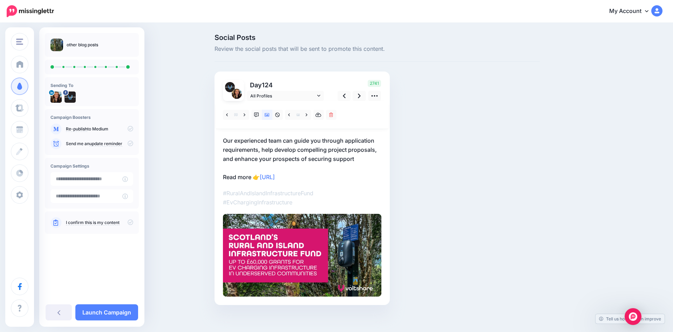
click at [259, 150] on p "Our experienced team can guide you through application requirements, help devel…" at bounding box center [302, 159] width 158 height 46
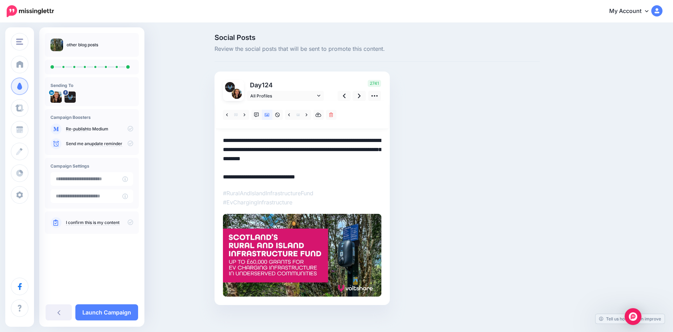
click at [258, 150] on textarea "**********" at bounding box center [302, 159] width 158 height 46
click at [359, 155] on textarea "**********" at bounding box center [302, 159] width 158 height 46
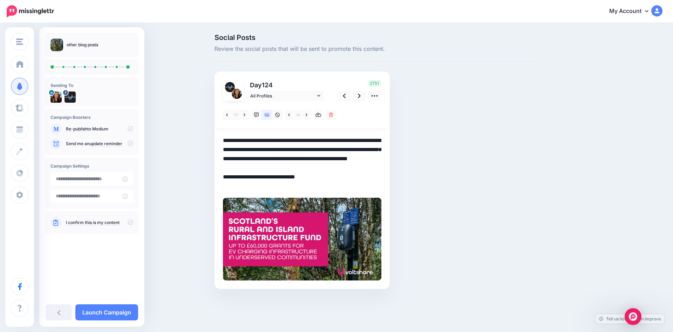
drag, startPoint x: 265, startPoint y: 168, endPoint x: 238, endPoint y: 166, distance: 26.3
click at [238, 166] on textarea "**********" at bounding box center [302, 163] width 158 height 55
click at [359, 95] on icon at bounding box center [359, 96] width 3 height 5
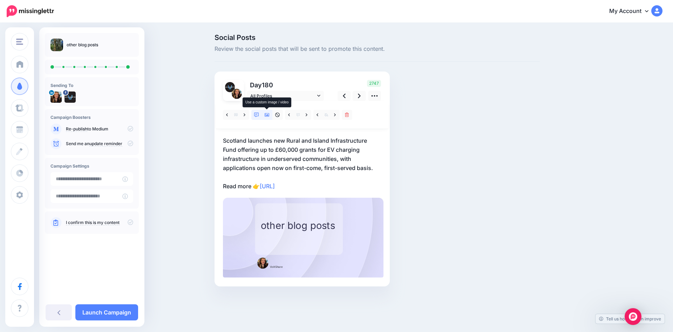
click at [267, 115] on icon at bounding box center [267, 114] width 5 height 5
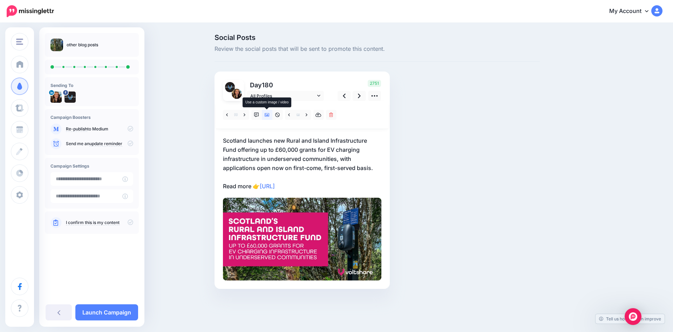
click at [267, 115] on icon at bounding box center [267, 114] width 5 height 5
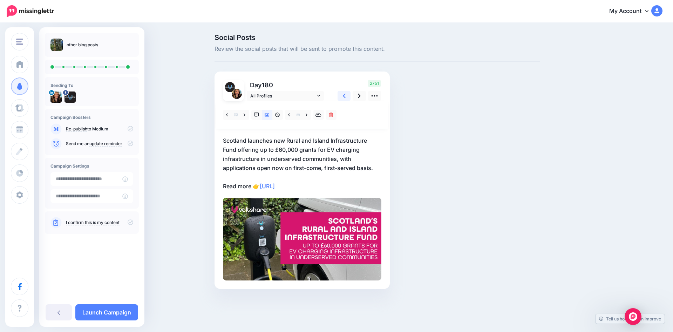
click at [343, 95] on icon at bounding box center [344, 96] width 3 height 5
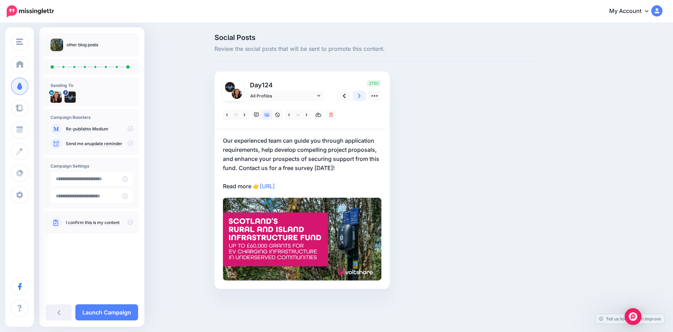
click at [358, 94] on icon at bounding box center [359, 96] width 3 height 5
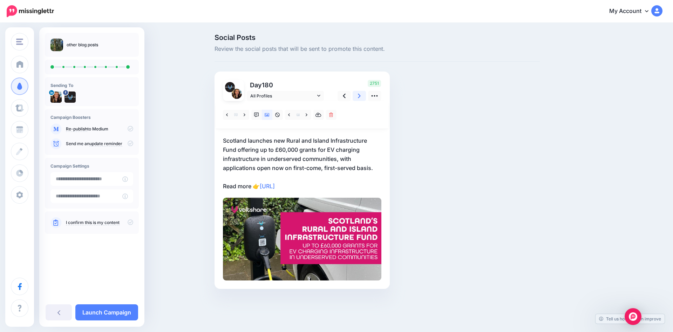
click at [358, 94] on icon at bounding box center [359, 96] width 3 height 5
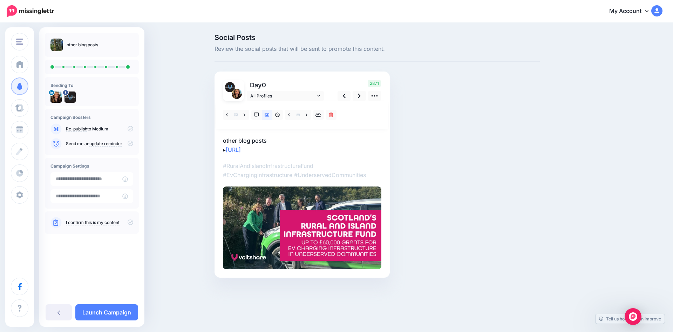
click at [271, 138] on p "other blog posts ▸ https://lttr.ai/AiJaq" at bounding box center [302, 145] width 158 height 18
drag, startPoint x: 267, startPoint y: 140, endPoint x: 206, endPoint y: 137, distance: 61.1
click at [223, 137] on textarea "**********" at bounding box center [302, 145] width 158 height 18
paste textarea "**********"
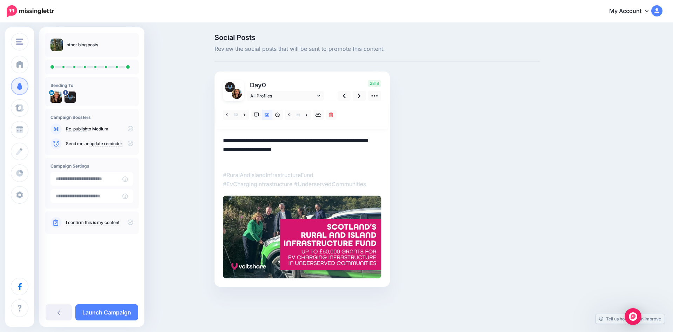
click at [251, 141] on textarea "**********" at bounding box center [302, 149] width 158 height 27
click at [267, 141] on textarea "**********" at bounding box center [302, 149] width 158 height 27
click at [259, 151] on textarea "**********" at bounding box center [302, 149] width 158 height 27
click at [281, 149] on textarea "**********" at bounding box center [302, 149] width 158 height 27
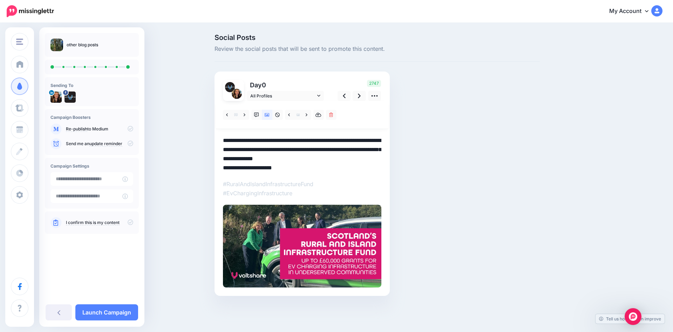
click at [283, 149] on textarea "**********" at bounding box center [302, 154] width 158 height 36
drag, startPoint x: 288, startPoint y: 150, endPoint x: 236, endPoint y: 149, distance: 51.9
click at [236, 149] on textarea "**********" at bounding box center [302, 154] width 158 height 36
click at [356, 158] on textarea "**********" at bounding box center [302, 154] width 158 height 36
click at [227, 169] on textarea "**********" at bounding box center [302, 154] width 158 height 36
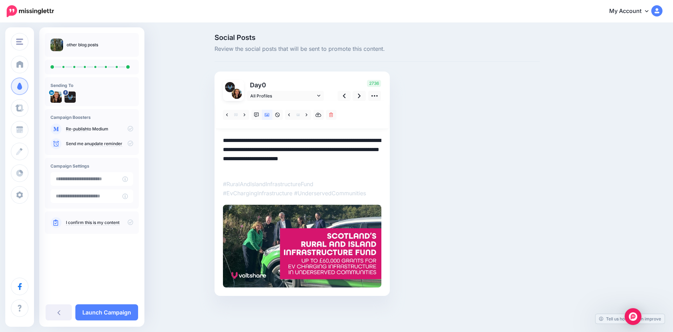
click at [348, 158] on textarea "**********" at bounding box center [302, 154] width 158 height 36
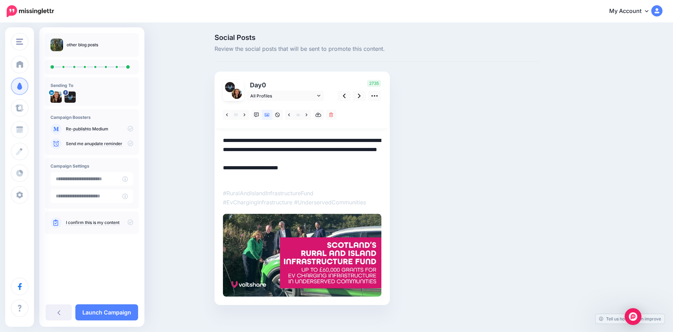
click at [238, 178] on textarea "**********" at bounding box center [302, 159] width 158 height 46
click at [359, 94] on icon at bounding box center [359, 95] width 3 height 7
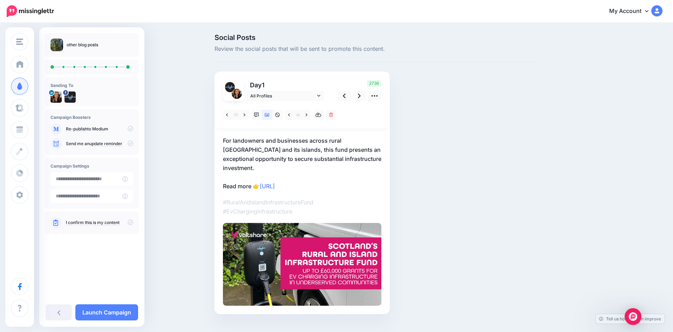
click at [257, 179] on p "For landowners and businesses across rural Scotland and its islands, this fund …" at bounding box center [302, 163] width 158 height 55
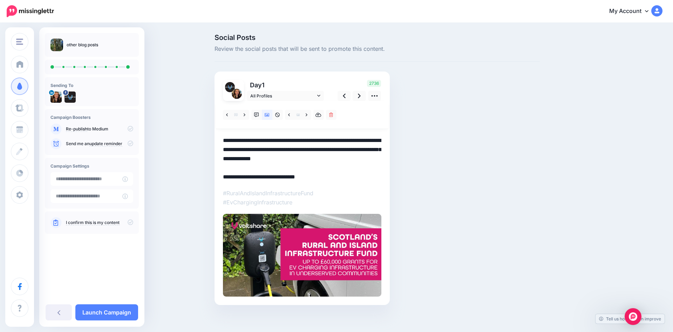
drag, startPoint x: 260, startPoint y: 177, endPoint x: 253, endPoint y: 177, distance: 6.7
click at [253, 177] on textarea "**********" at bounding box center [302, 159] width 158 height 46
click at [344, 96] on icon at bounding box center [344, 96] width 3 height 5
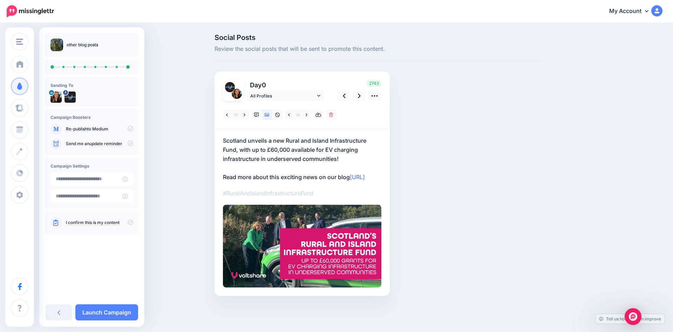
click at [350, 176] on p "Scotland unveils a new Rural and Island Infrastructure Fund, with up to £60,000…" at bounding box center [302, 159] width 158 height 46
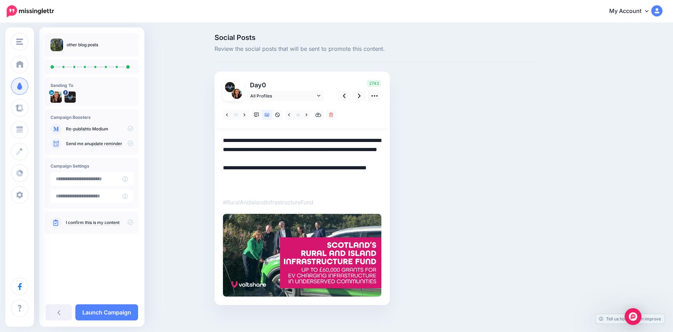
click at [350, 177] on textarea "**********" at bounding box center [302, 163] width 158 height 55
paste textarea "**"
click at [360, 97] on icon at bounding box center [359, 95] width 3 height 7
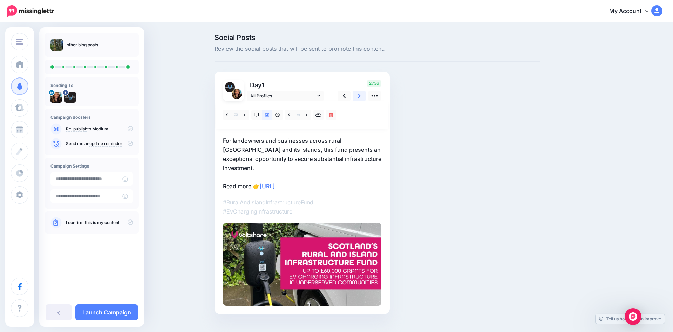
click at [359, 95] on icon at bounding box center [359, 96] width 3 height 5
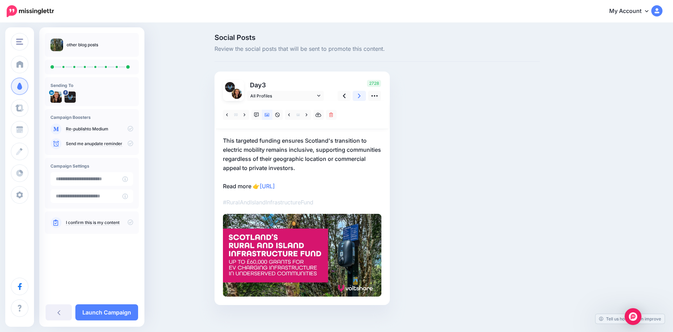
click at [361, 93] on icon at bounding box center [359, 95] width 3 height 7
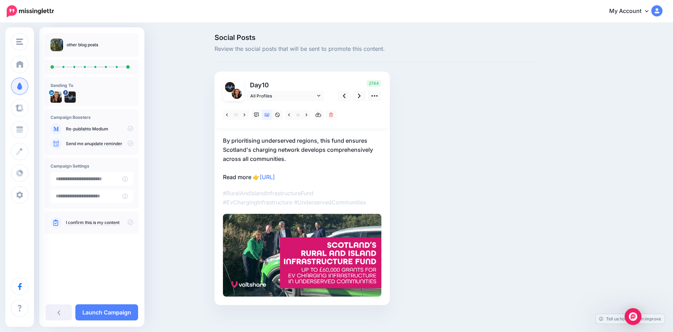
click at [314, 200] on p "#RuralAndIslandInfrastructureFund #EvChargingInfrastructure #UnderservedCommuni…" at bounding box center [302, 198] width 158 height 18
click at [331, 201] on p "#RuralAndIslandInfrastructureFund #EvChargingInfrastructure #UnderservedCommuni…" at bounding box center [302, 198] width 158 height 18
click at [368, 203] on p "#RuralAndIslandInfrastructureFund #EvChargingInfrastructure #UnderservedCommuni…" at bounding box center [302, 198] width 158 height 18
drag, startPoint x: 367, startPoint y: 202, endPoint x: 219, endPoint y: 201, distance: 147.5
click at [219, 201] on div "Day 10 All Profiles" at bounding box center [301, 187] width 175 height 233
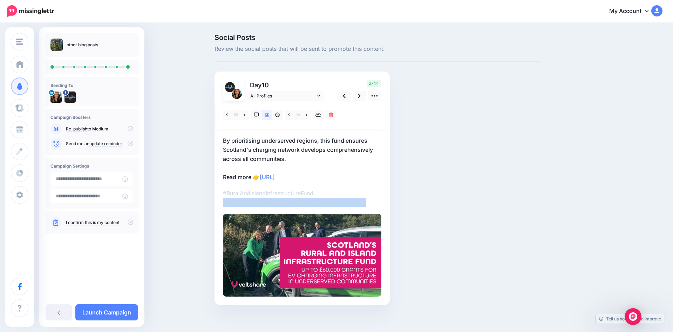
copy p "#EvChargingInfrastructure #UnderservedCommunities"
click at [343, 93] on icon at bounding box center [344, 95] width 3 height 7
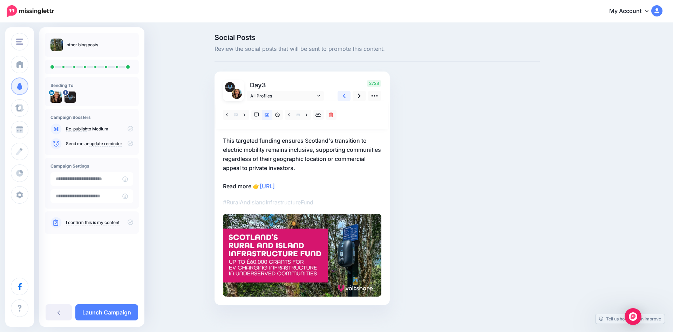
click at [343, 93] on icon at bounding box center [344, 95] width 3 height 7
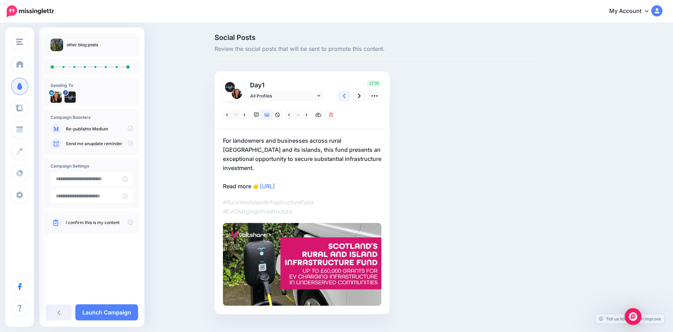
click at [343, 93] on icon at bounding box center [344, 95] width 3 height 7
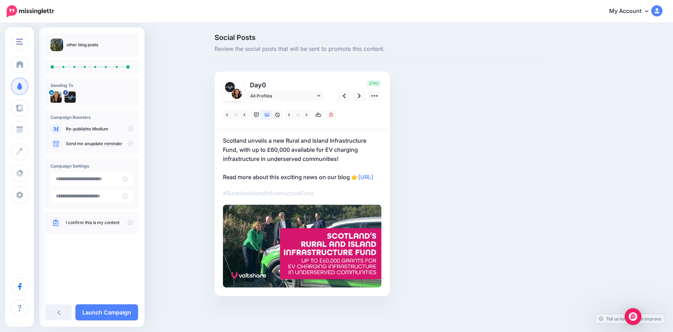
click at [318, 198] on p "#RuralAndIslandInfrastructureFund" at bounding box center [302, 193] width 158 height 9
click at [315, 198] on p "#RuralAndIslandInfrastructureFund" at bounding box center [302, 193] width 158 height 9
click at [313, 198] on p "#RuralAndIslandInfrastructureFund" at bounding box center [302, 193] width 158 height 9
click at [316, 198] on p "#RuralAndIslandInfrastructureFund" at bounding box center [302, 193] width 158 height 9
click at [356, 95] on link at bounding box center [359, 96] width 13 height 10
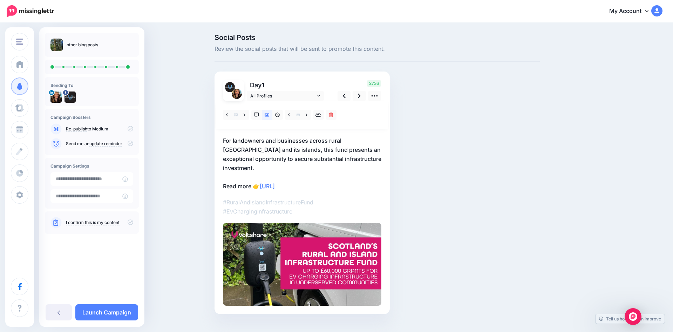
click at [263, 150] on p "For landowners and businesses across rural Scotland and its islands, this fund …" at bounding box center [302, 163] width 158 height 55
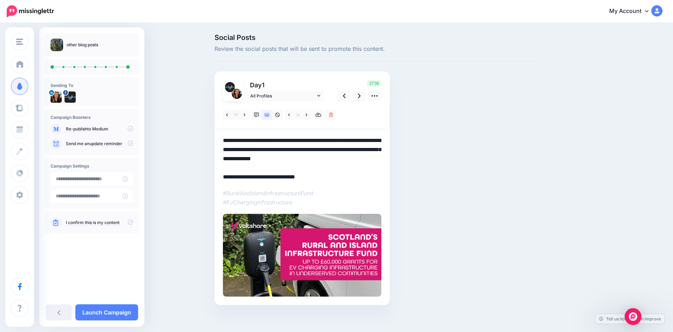
click at [263, 150] on textarea "**********" at bounding box center [302, 159] width 158 height 46
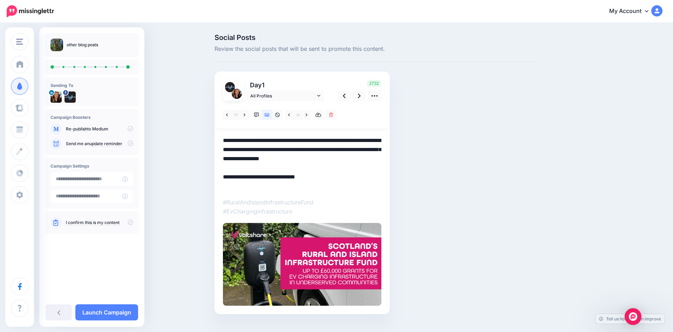
click at [253, 186] on textarea "**********" at bounding box center [302, 163] width 158 height 55
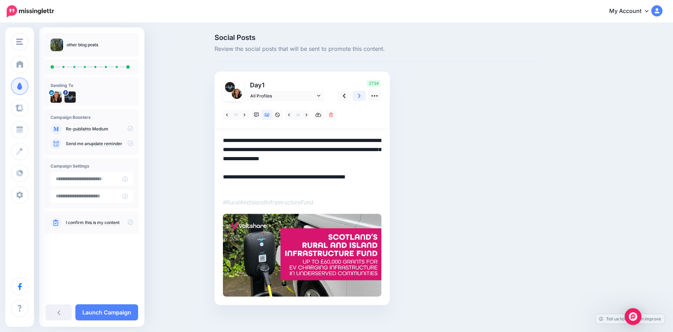
click at [360, 95] on icon at bounding box center [359, 95] width 3 height 7
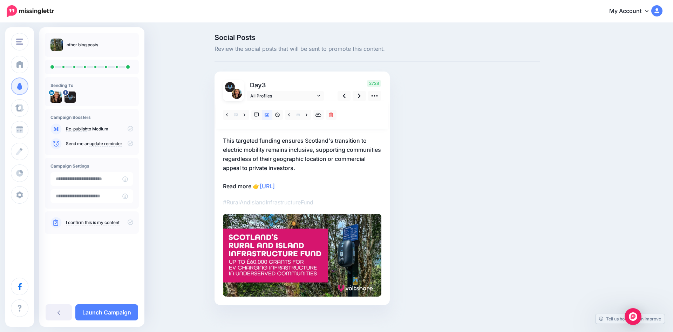
click at [234, 140] on p "This targeted funding ensures Scotland's transition to electric mobility remain…" at bounding box center [302, 163] width 158 height 55
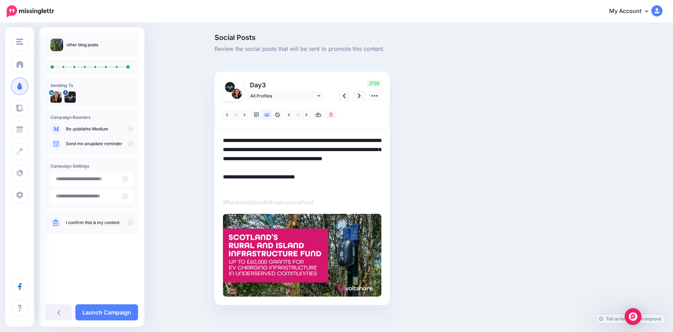
click at [234, 140] on textarea "**********" at bounding box center [302, 163] width 158 height 55
click at [254, 187] on textarea "**********" at bounding box center [302, 163] width 158 height 55
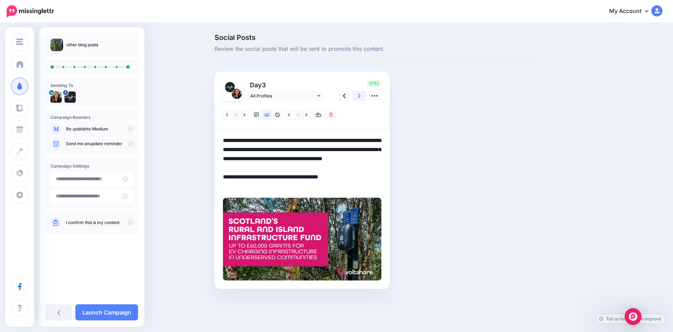
click at [359, 93] on icon at bounding box center [359, 95] width 3 height 7
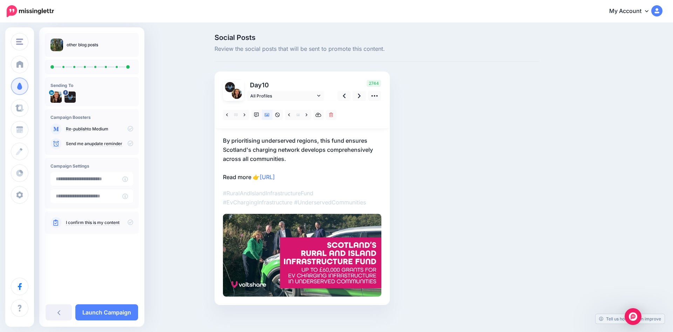
click at [289, 158] on p "By prioritising underserved regions, this fund ensures Scotland's charging netw…" at bounding box center [302, 159] width 158 height 46
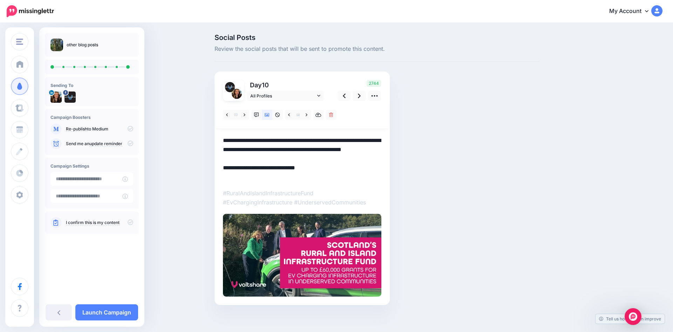
click at [252, 176] on textarea "**********" at bounding box center [302, 159] width 158 height 46
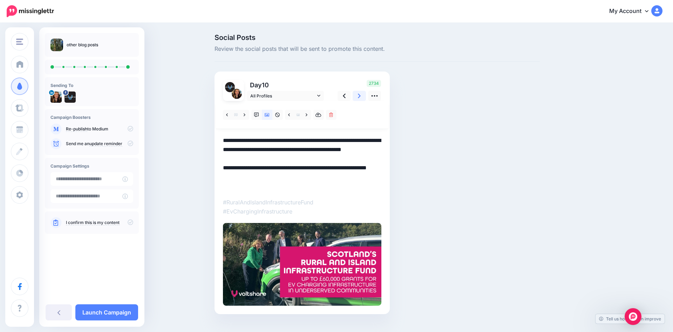
click at [358, 95] on icon at bounding box center [359, 95] width 3 height 7
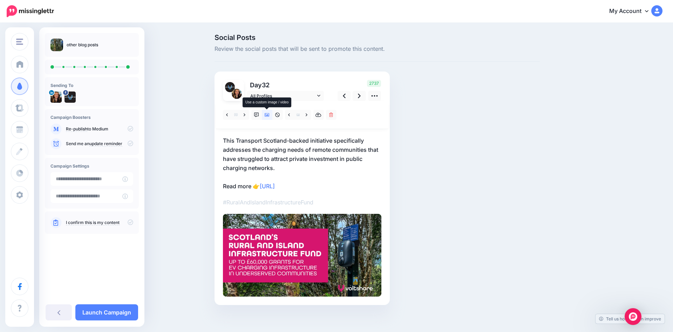
click at [270, 112] on link at bounding box center [267, 115] width 11 height 10
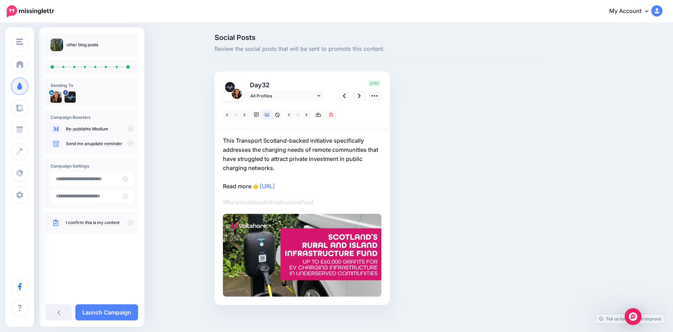
click at [235, 141] on p "This Transport Scotland-backed initiative specifically addresses the charging n…" at bounding box center [302, 163] width 158 height 55
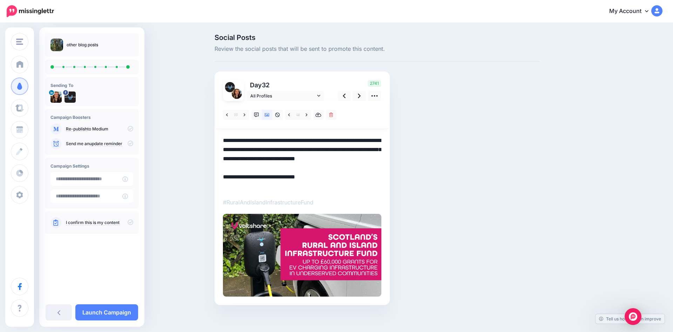
click at [235, 141] on textarea "**********" at bounding box center [302, 163] width 158 height 55
click at [252, 188] on textarea "**********" at bounding box center [302, 163] width 158 height 55
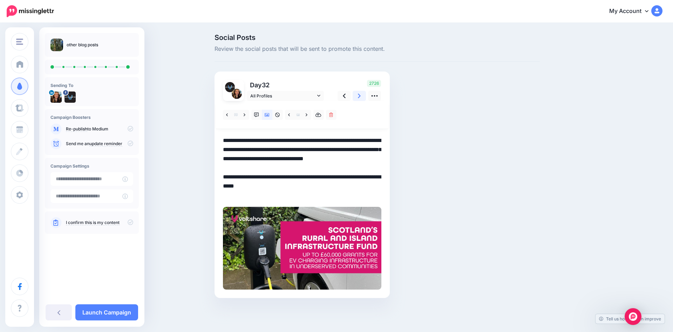
click at [360, 98] on icon at bounding box center [359, 95] width 3 height 7
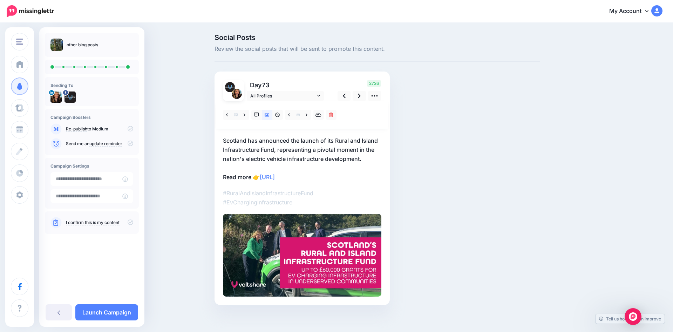
click at [252, 175] on p "Scotland has announced the launch of its Rural and Island Infrastructure Fund, …" at bounding box center [302, 159] width 158 height 46
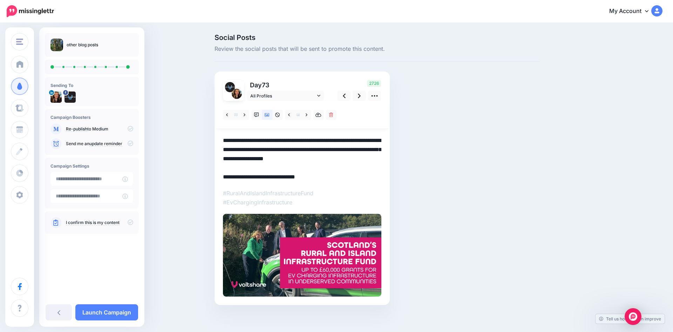
click at [252, 178] on textarea "**********" at bounding box center [302, 159] width 158 height 46
click at [361, 94] on link at bounding box center [359, 96] width 13 height 10
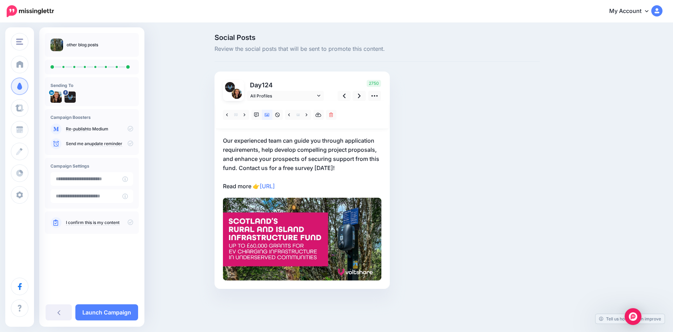
click at [224, 141] on p "Our experienced team can guide you through application requirements, help devel…" at bounding box center [302, 163] width 158 height 55
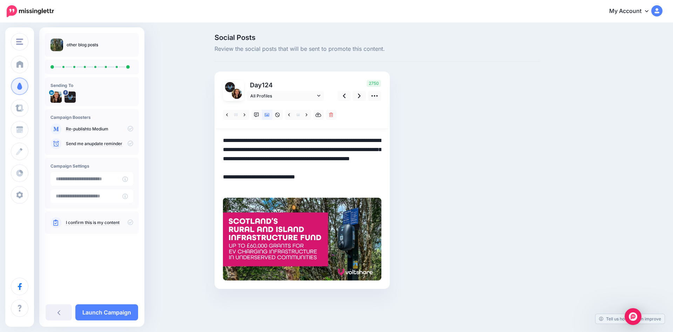
click at [224, 141] on textarea "**********" at bounding box center [302, 163] width 158 height 55
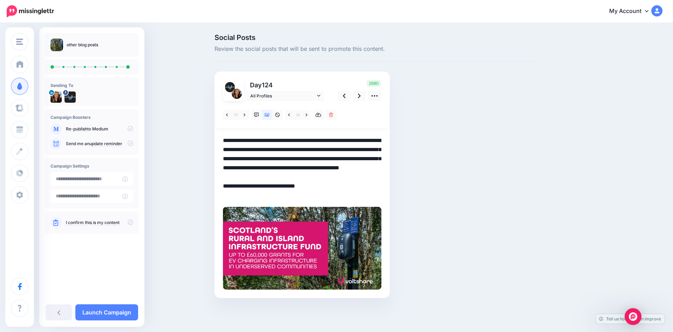
drag, startPoint x: 379, startPoint y: 177, endPoint x: 218, endPoint y: 139, distance: 165.9
click at [223, 139] on textarea "**********" at bounding box center [302, 168] width 158 height 64
click at [252, 197] on textarea "**********" at bounding box center [302, 168] width 158 height 64
click at [357, 95] on link at bounding box center [359, 96] width 13 height 10
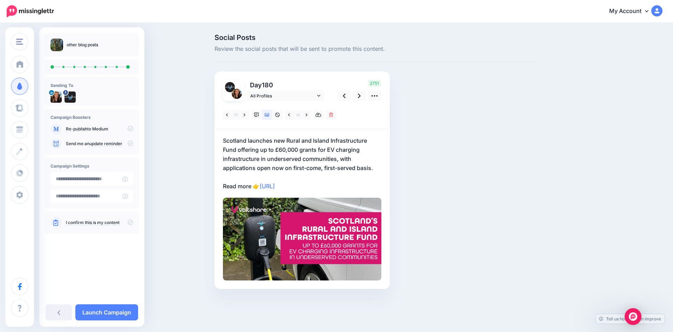
click at [224, 140] on p "Scotland launches new Rural and Island Infrastructure Fund offering up to £60,0…" at bounding box center [302, 163] width 158 height 55
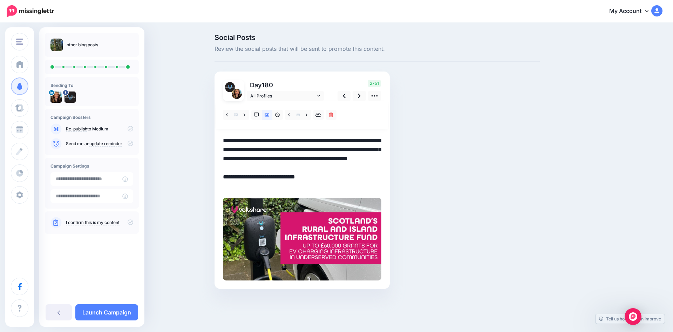
click at [224, 140] on textarea "**********" at bounding box center [302, 163] width 158 height 55
click at [313, 140] on textarea "**********" at bounding box center [302, 163] width 158 height 55
drag, startPoint x: 325, startPoint y: 140, endPoint x: 289, endPoint y: 142, distance: 36.1
click at [289, 142] on textarea "**********" at bounding box center [302, 163] width 158 height 55
click at [253, 188] on textarea "**********" at bounding box center [302, 163] width 158 height 55
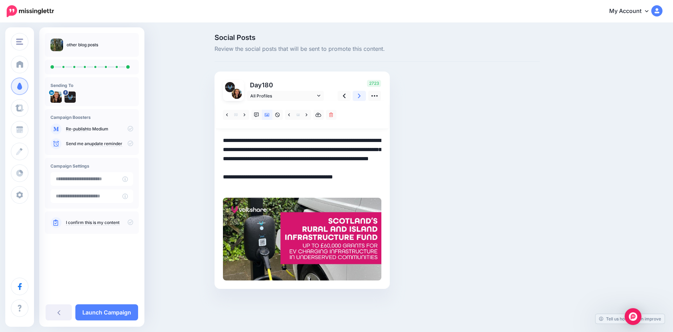
click at [358, 95] on icon at bounding box center [359, 95] width 3 height 7
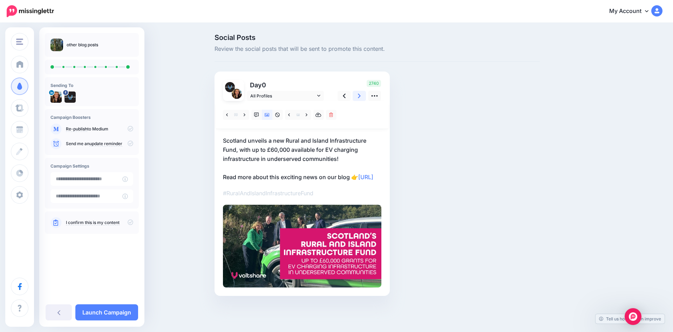
click at [358, 95] on icon at bounding box center [359, 95] width 3 height 7
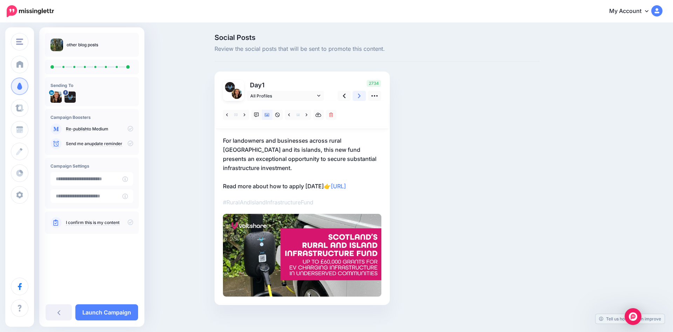
click at [358, 95] on icon at bounding box center [359, 95] width 3 height 7
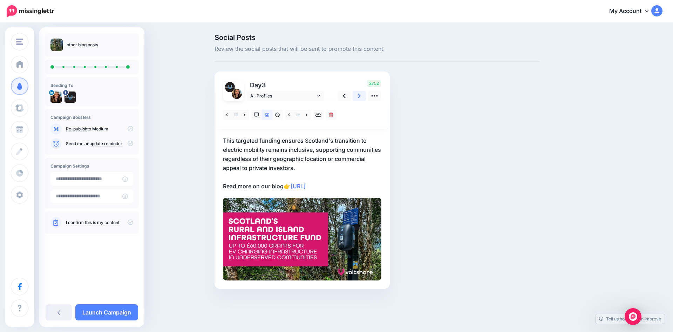
click at [358, 95] on icon at bounding box center [359, 95] width 3 height 7
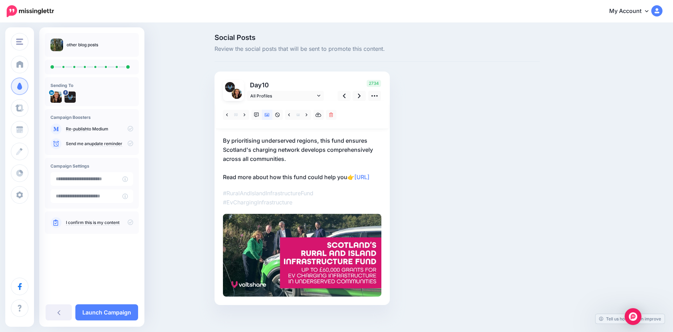
click at [268, 175] on p "By prioritising underserved regions, this fund ensures Scotland's charging netw…" at bounding box center [302, 159] width 158 height 46
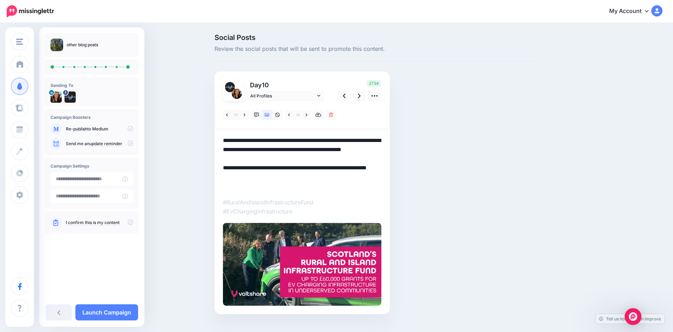
click at [268, 177] on textarea "**********" at bounding box center [302, 163] width 158 height 55
drag, startPoint x: 268, startPoint y: 177, endPoint x: 223, endPoint y: 179, distance: 44.9
click at [223, 179] on textarea "**********" at bounding box center [302, 163] width 158 height 55
click at [355, 96] on link at bounding box center [359, 96] width 13 height 10
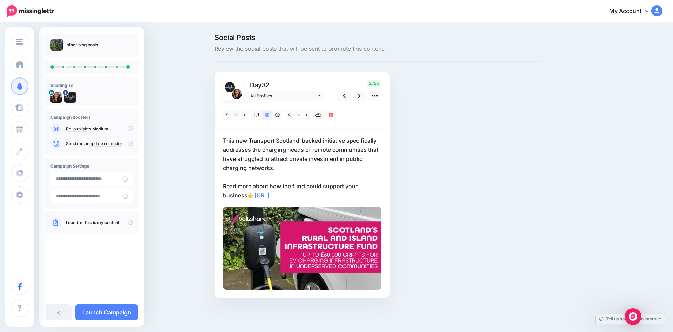
click at [269, 186] on p "This new Transport Scotland-backed initiative specifically addresses the chargi…" at bounding box center [302, 168] width 158 height 64
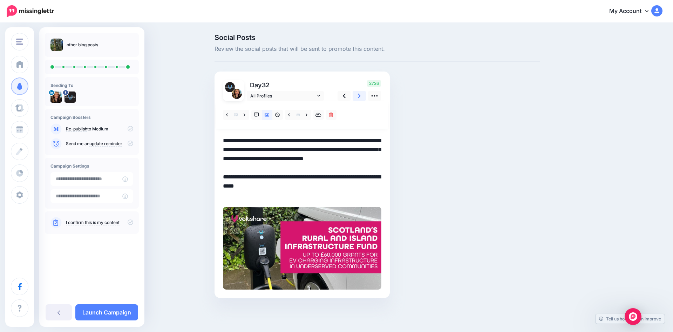
click at [357, 97] on link at bounding box center [359, 96] width 13 height 10
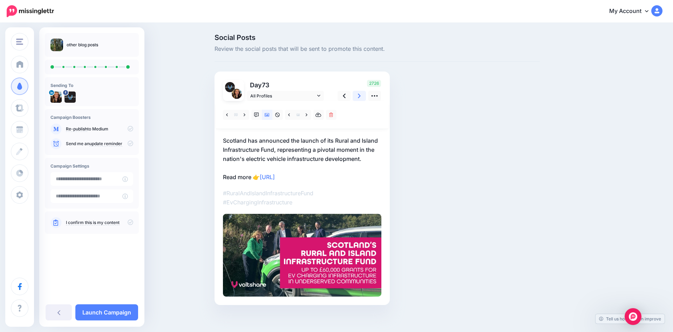
click at [357, 97] on link at bounding box center [359, 96] width 13 height 10
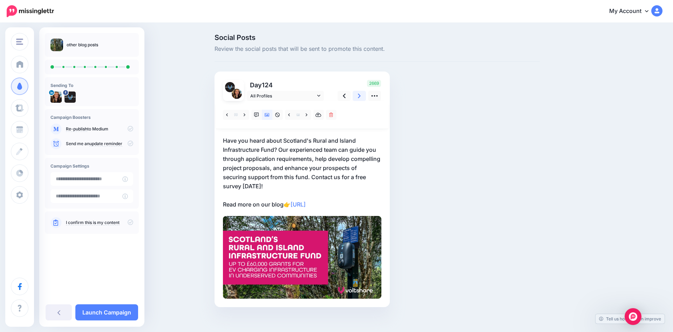
click at [357, 97] on link at bounding box center [359, 96] width 13 height 10
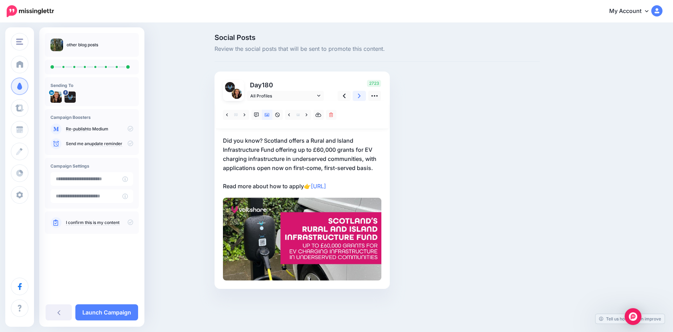
click at [357, 97] on link at bounding box center [359, 96] width 13 height 10
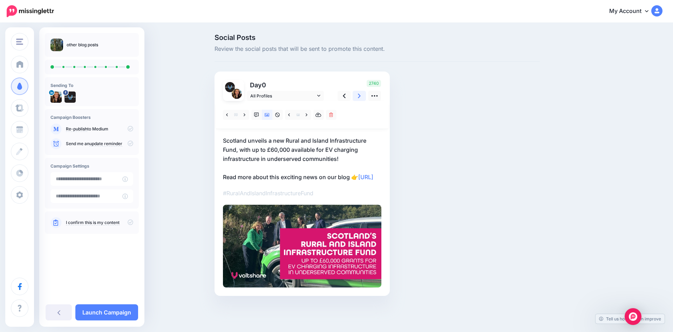
click at [361, 96] on link at bounding box center [359, 96] width 13 height 10
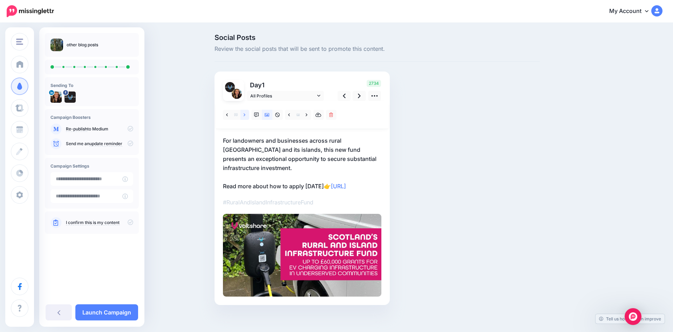
click at [244, 115] on icon at bounding box center [245, 114] width 2 height 5
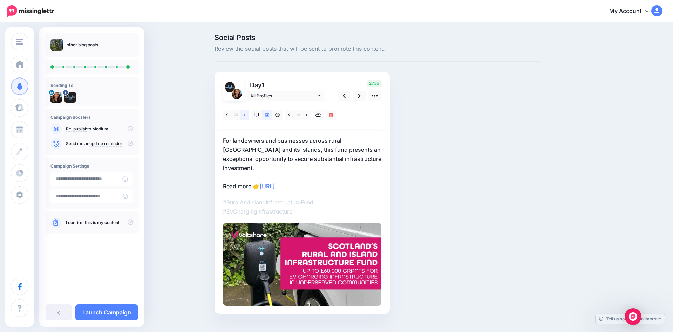
click at [244, 115] on icon at bounding box center [245, 114] width 2 height 5
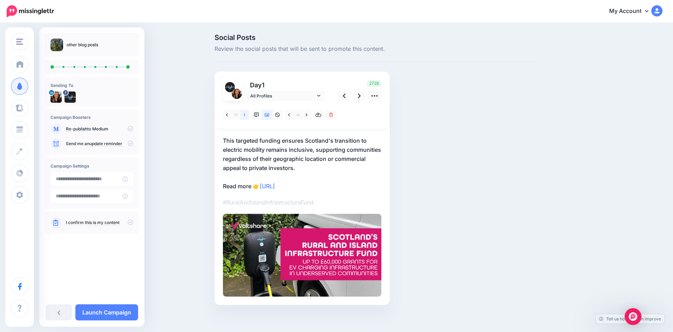
click at [244, 115] on icon at bounding box center [245, 114] width 2 height 5
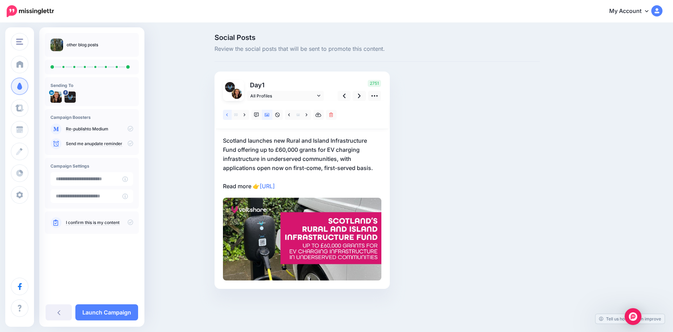
click at [227, 115] on icon at bounding box center [227, 114] width 2 height 5
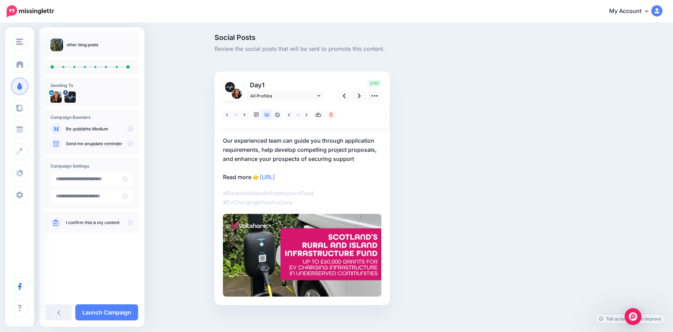
click at [361, 156] on p "Our experienced team can guide you through application requirements, help devel…" at bounding box center [302, 159] width 158 height 46
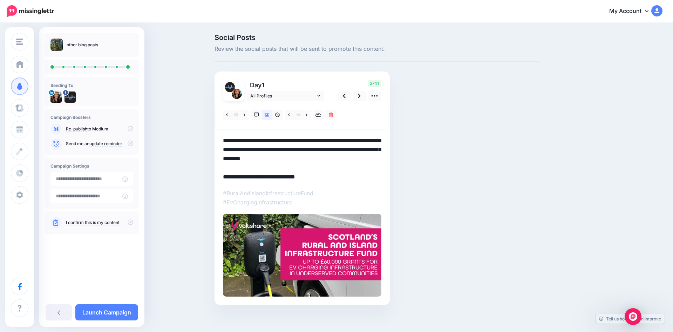
click at [357, 159] on textarea "**********" at bounding box center [302, 159] width 158 height 46
click at [359, 96] on icon at bounding box center [359, 95] width 3 height 7
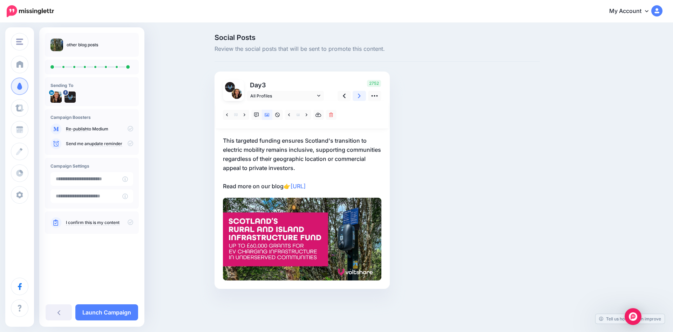
click at [359, 96] on icon at bounding box center [359, 95] width 3 height 7
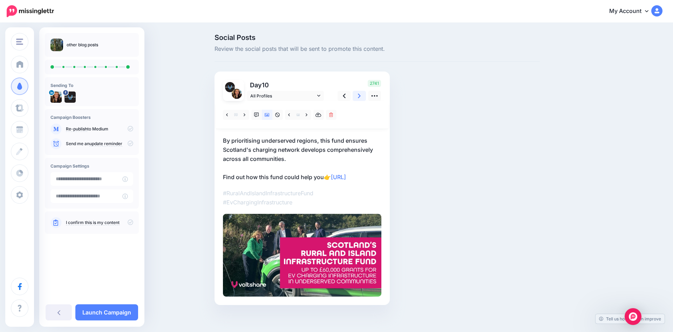
click at [359, 96] on icon at bounding box center [359, 95] width 3 height 7
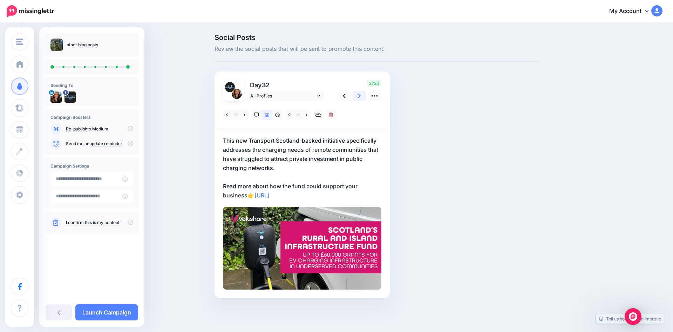
click at [359, 96] on icon at bounding box center [359, 95] width 3 height 7
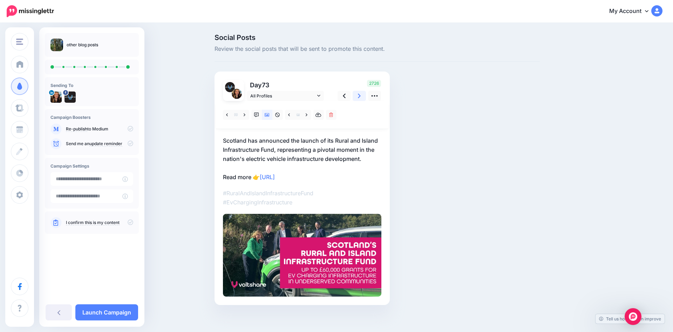
click at [359, 96] on icon at bounding box center [359, 95] width 3 height 7
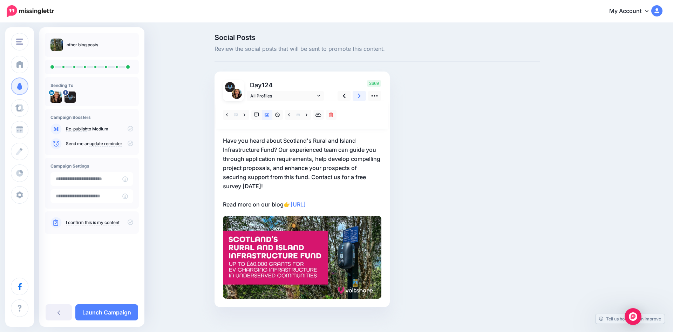
click at [359, 96] on icon at bounding box center [359, 95] width 3 height 7
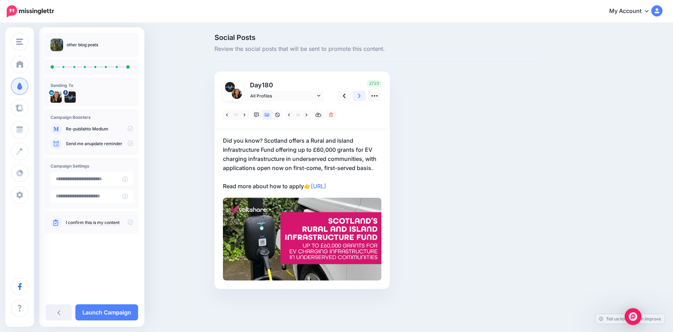
click at [359, 96] on icon at bounding box center [359, 95] width 3 height 7
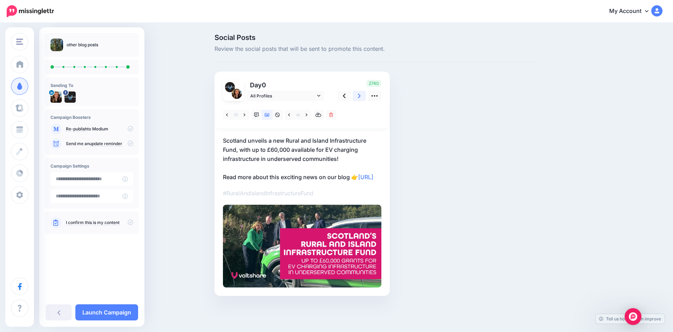
click at [360, 93] on icon at bounding box center [359, 95] width 3 height 7
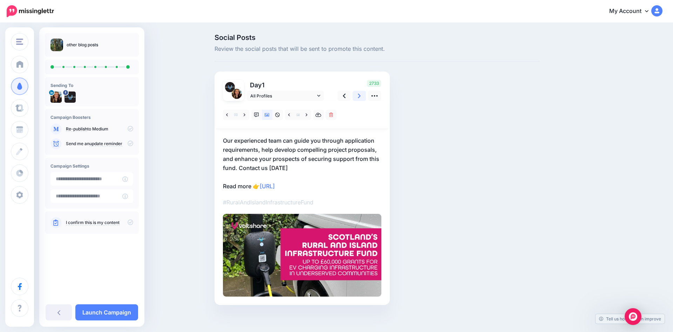
click at [360, 93] on icon at bounding box center [359, 95] width 3 height 7
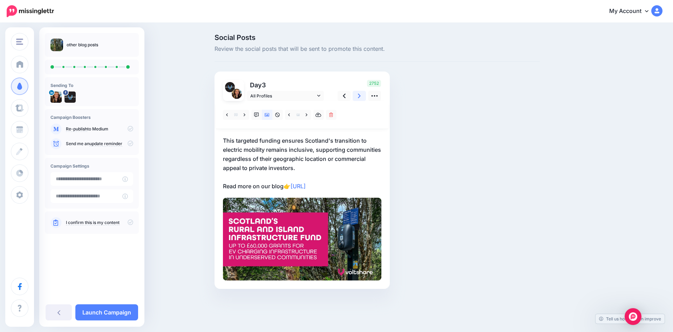
click at [360, 93] on icon at bounding box center [359, 95] width 3 height 7
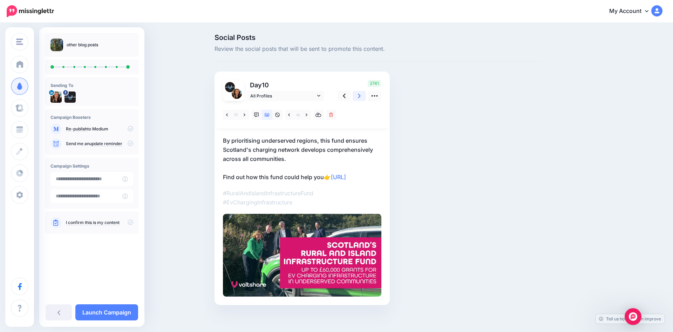
click at [360, 93] on icon at bounding box center [359, 95] width 3 height 7
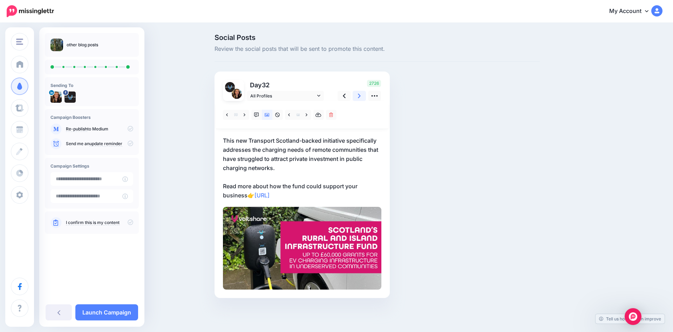
click at [360, 93] on icon at bounding box center [359, 95] width 3 height 7
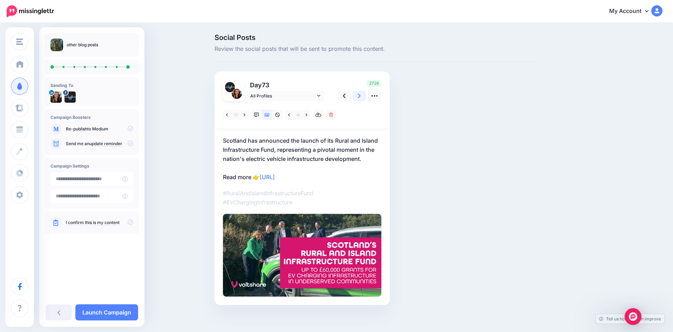
click at [360, 93] on icon at bounding box center [359, 95] width 3 height 7
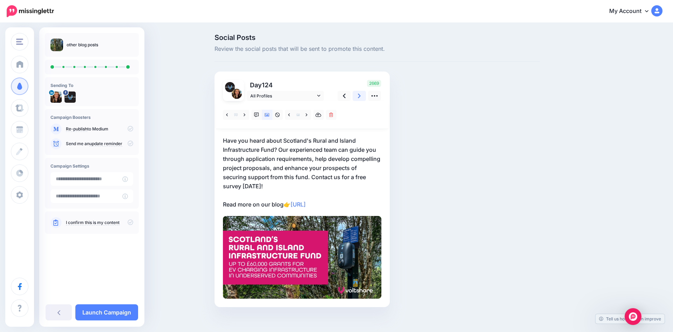
click at [360, 93] on icon at bounding box center [359, 95] width 3 height 7
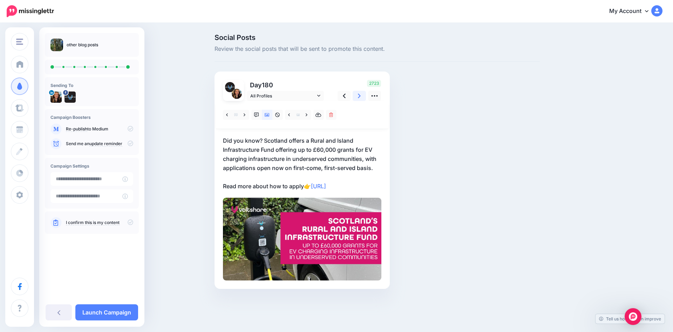
click at [360, 93] on icon at bounding box center [359, 95] width 3 height 7
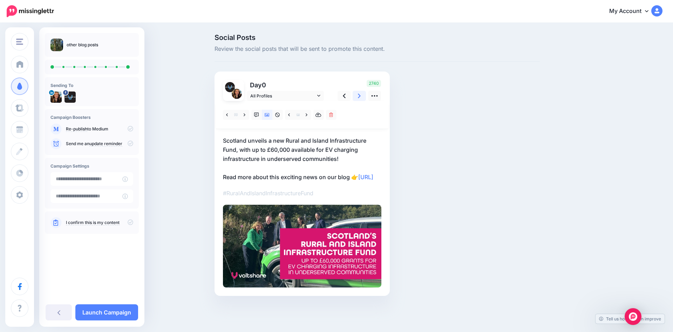
click at [360, 93] on icon at bounding box center [359, 95] width 3 height 7
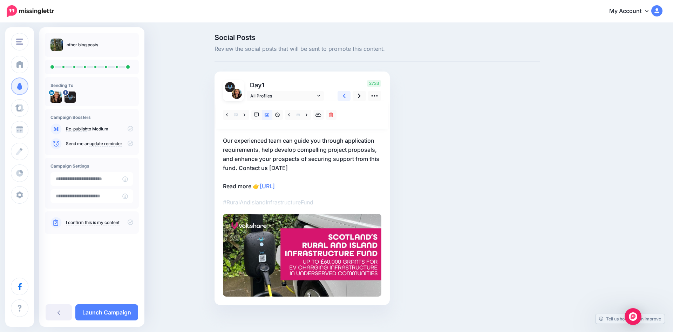
click at [349, 93] on link at bounding box center [343, 96] width 13 height 10
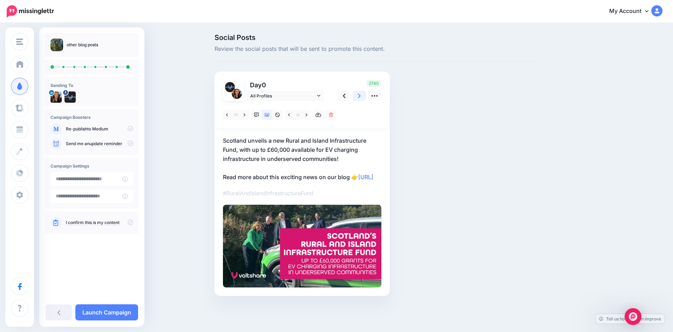
click at [357, 94] on link at bounding box center [359, 96] width 13 height 10
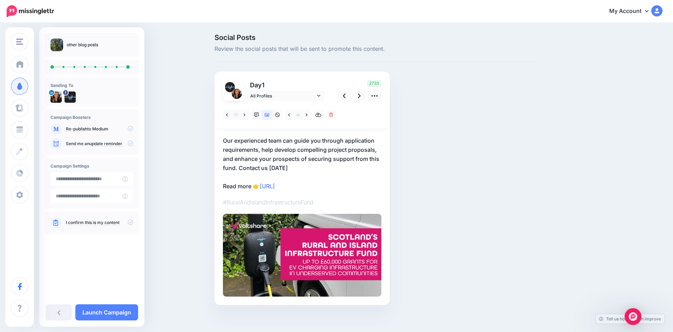
click at [291, 169] on p "Our experienced team can guide you through application requirements, help devel…" at bounding box center [302, 163] width 158 height 55
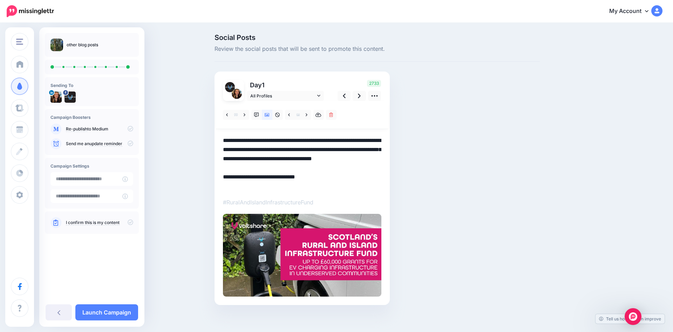
click at [291, 169] on textarea "**********" at bounding box center [302, 163] width 158 height 55
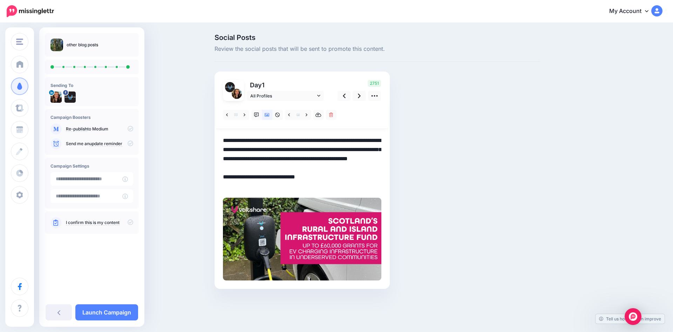
click at [252, 187] on textarea "**********" at bounding box center [302, 163] width 158 height 55
click at [358, 95] on icon at bounding box center [359, 95] width 3 height 7
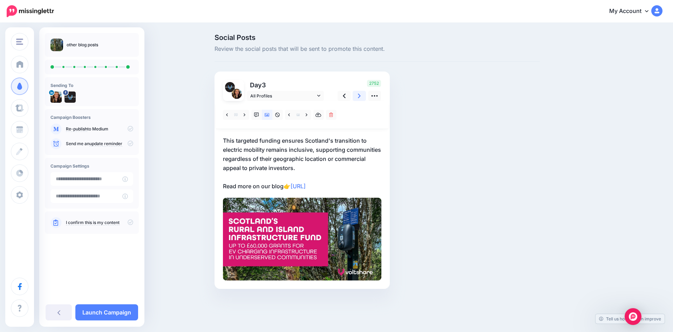
click at [359, 96] on icon at bounding box center [359, 96] width 3 height 5
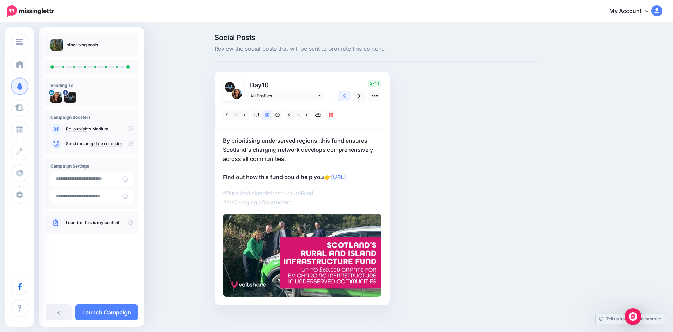
click at [346, 94] on link at bounding box center [343, 96] width 13 height 10
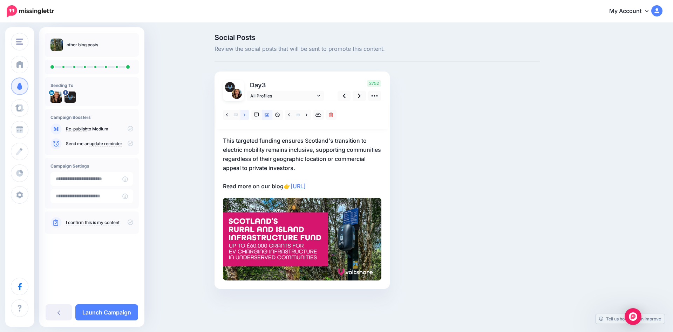
click at [245, 115] on icon at bounding box center [245, 114] width 2 height 5
click at [343, 95] on icon at bounding box center [344, 95] width 3 height 7
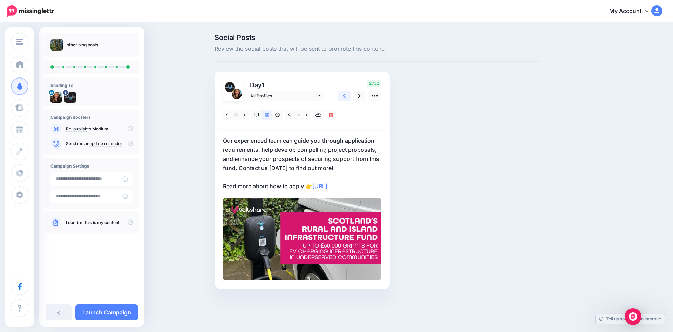
click at [343, 95] on icon at bounding box center [344, 95] width 3 height 7
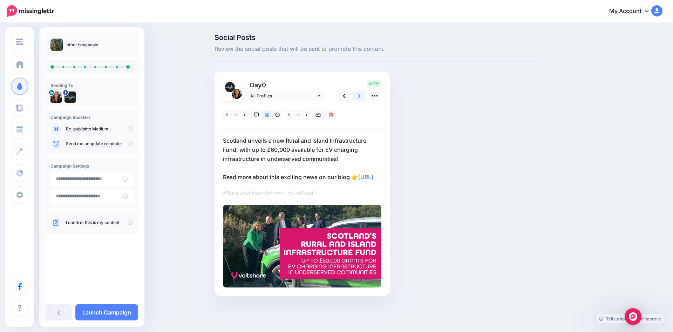
click at [357, 93] on link at bounding box center [359, 96] width 13 height 10
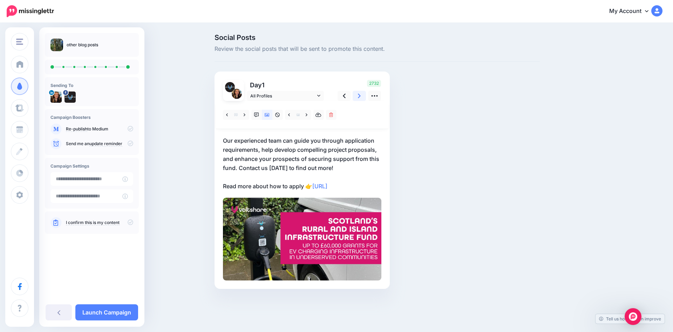
click at [357, 93] on link at bounding box center [359, 96] width 13 height 10
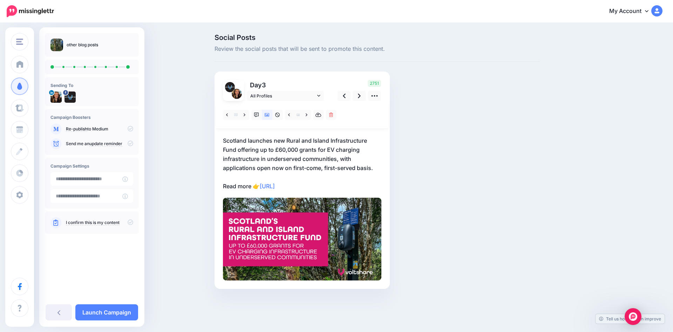
click at [253, 186] on p "Scotland launches new Rural and Island Infrastructure Fund offering up to £60,0…" at bounding box center [302, 163] width 158 height 55
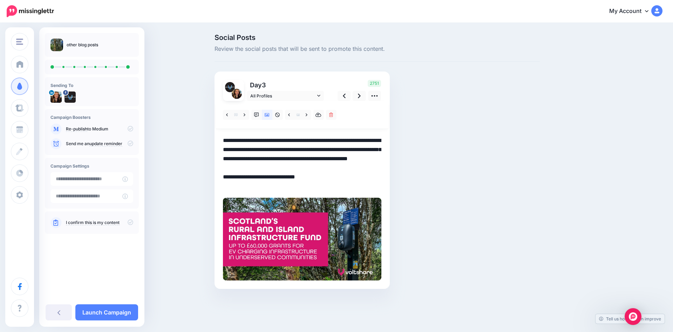
click at [253, 186] on textarea "**********" at bounding box center [302, 163] width 158 height 55
click at [251, 186] on textarea "**********" at bounding box center [302, 163] width 158 height 55
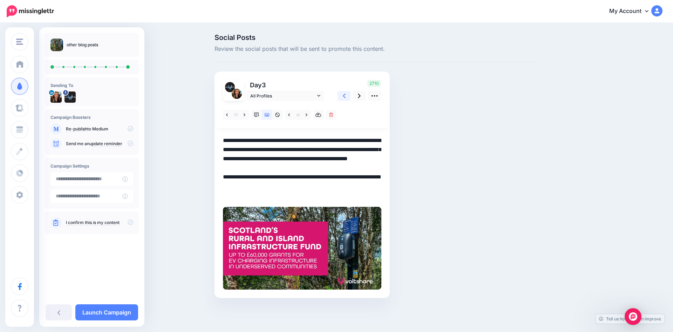
click at [348, 91] on link at bounding box center [343, 96] width 13 height 10
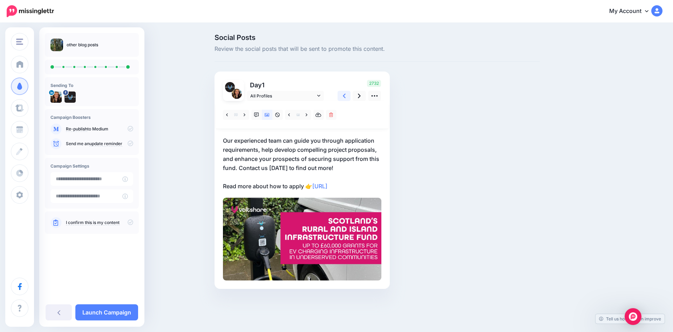
click at [348, 91] on link at bounding box center [343, 96] width 13 height 10
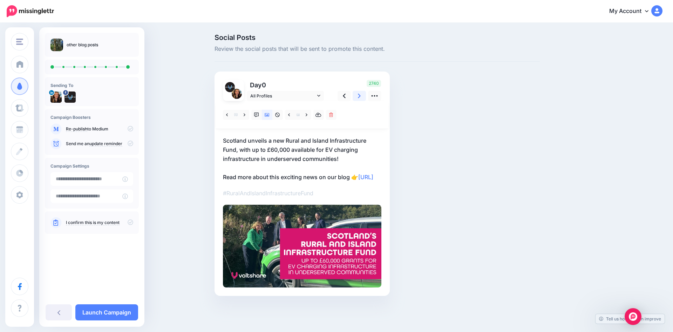
click at [356, 95] on link at bounding box center [359, 96] width 13 height 10
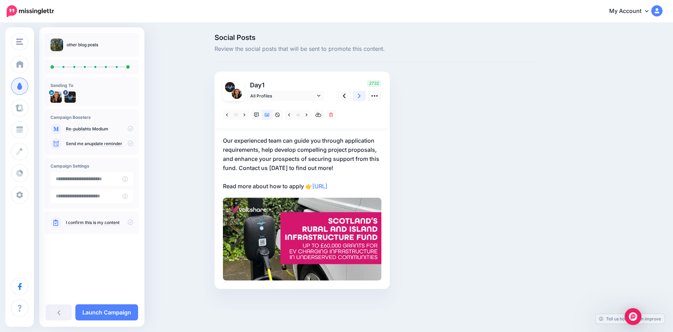
click at [356, 95] on link at bounding box center [359, 96] width 13 height 10
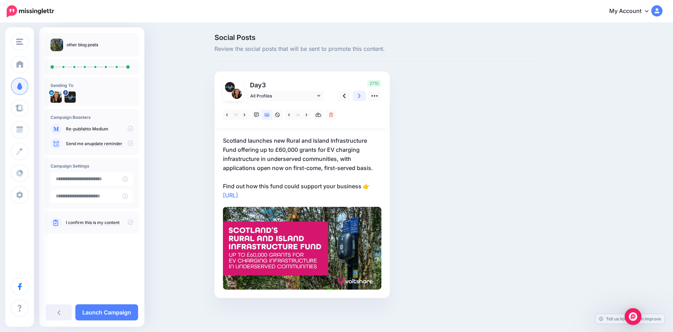
click at [356, 95] on link at bounding box center [359, 96] width 13 height 10
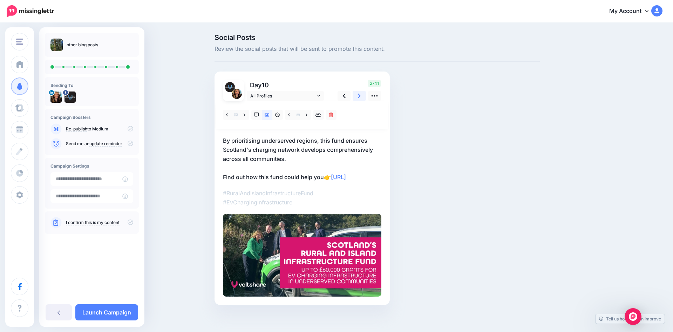
click at [356, 95] on link at bounding box center [359, 96] width 13 height 10
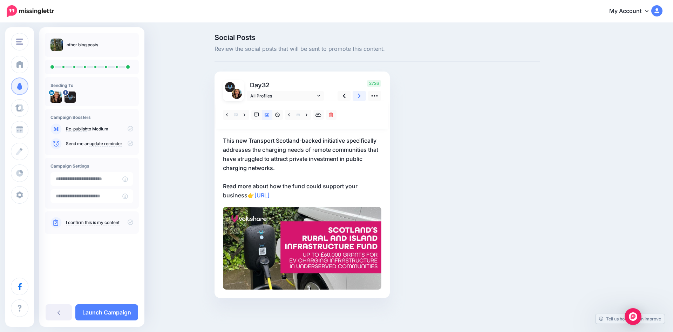
click at [356, 95] on link at bounding box center [359, 96] width 13 height 10
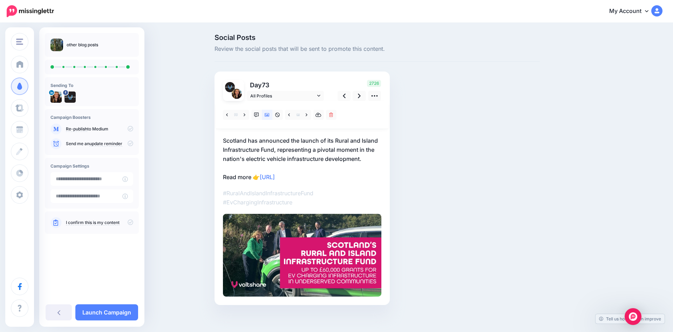
click at [253, 177] on p "Scotland has announced the launch of its Rural and Island Infrastructure Fund, …" at bounding box center [302, 159] width 158 height 46
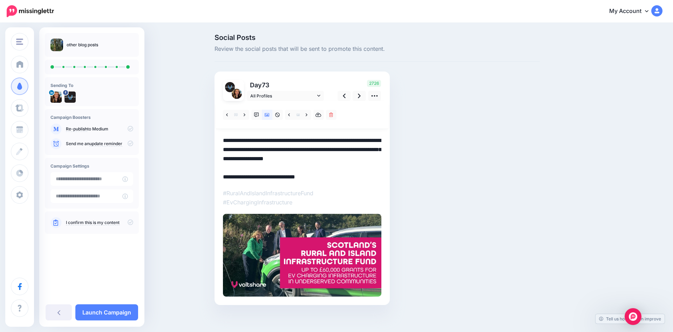
click at [253, 177] on textarea "**********" at bounding box center [302, 159] width 158 height 46
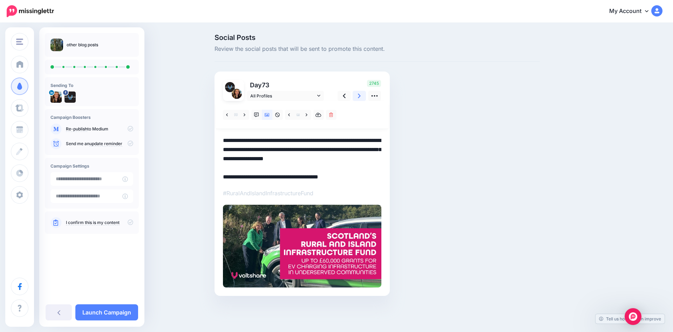
click at [357, 96] on link at bounding box center [359, 96] width 13 height 10
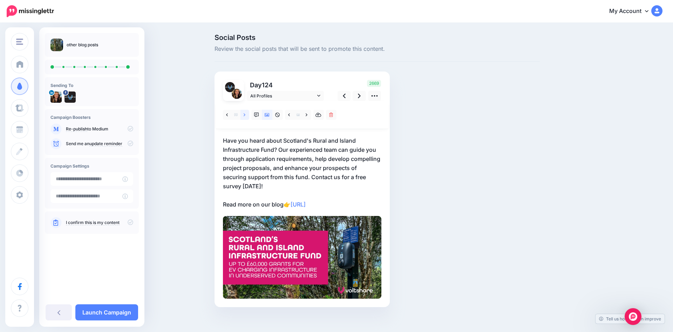
click at [244, 113] on icon at bounding box center [245, 114] width 2 height 5
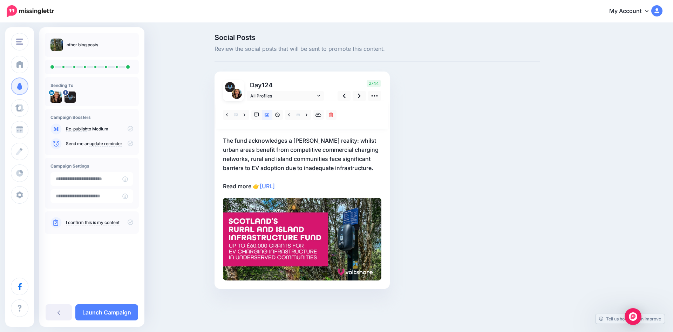
click at [223, 139] on div "Day 124 All Profiles" at bounding box center [301, 179] width 175 height 217
click at [224, 140] on p "The fund acknowledges a stark reality: whilst urban areas benefit from competit…" at bounding box center [302, 163] width 158 height 55
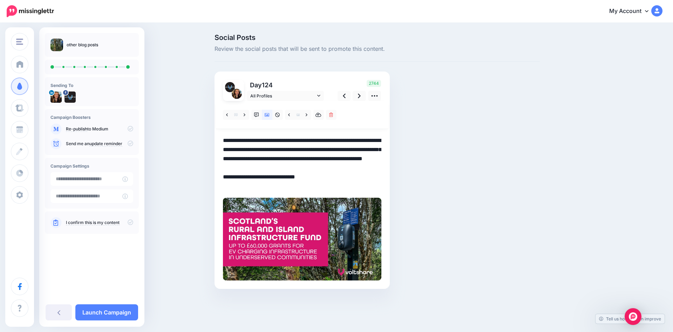
click at [224, 140] on textarea "**********" at bounding box center [302, 163] width 158 height 55
click at [233, 141] on textarea "**********" at bounding box center [302, 163] width 158 height 55
click at [359, 96] on icon at bounding box center [359, 95] width 3 height 7
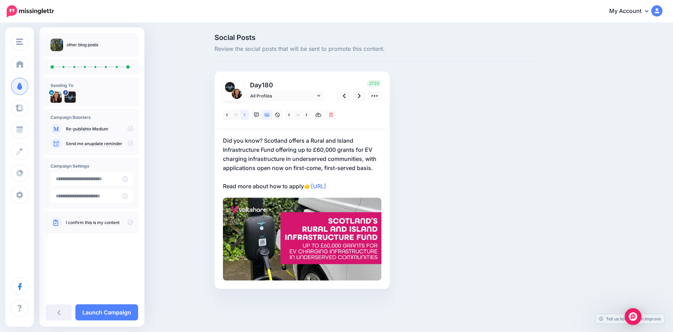
click at [244, 113] on icon at bounding box center [245, 114] width 2 height 5
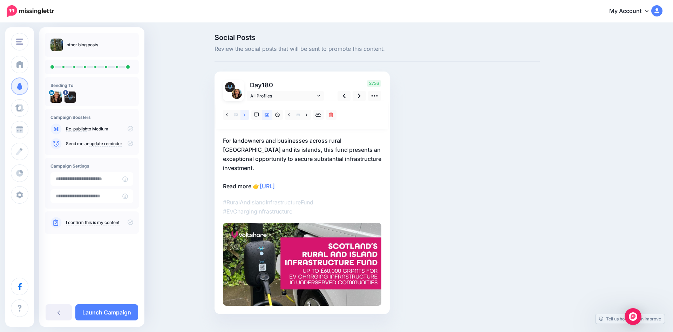
click at [244, 113] on icon at bounding box center [245, 114] width 2 height 5
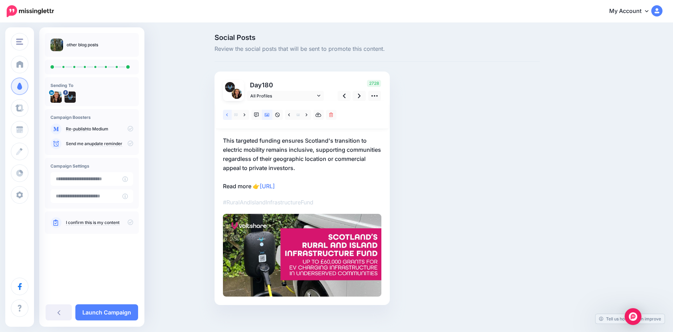
click at [229, 116] on link at bounding box center [227, 115] width 9 height 10
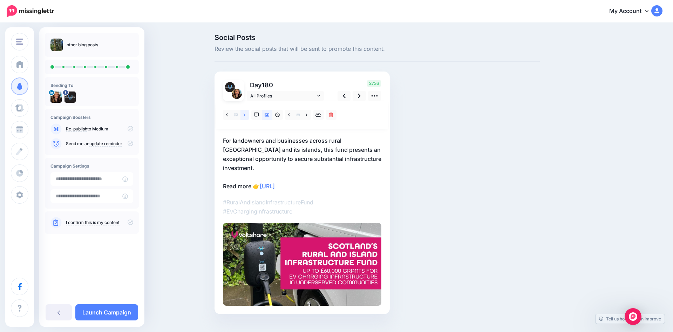
click at [244, 115] on link at bounding box center [244, 115] width 9 height 10
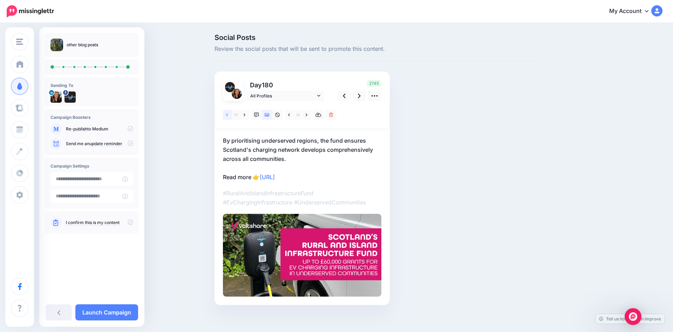
click at [227, 115] on icon at bounding box center [227, 114] width 2 height 3
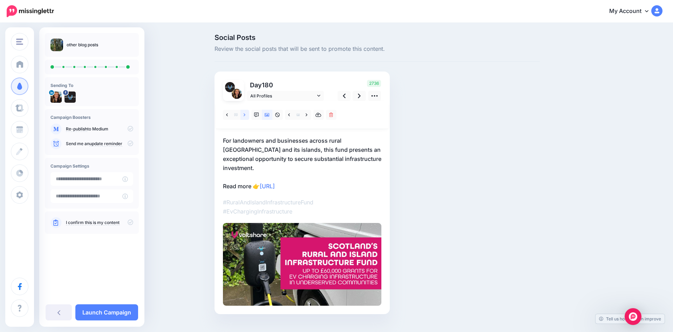
click at [242, 115] on link at bounding box center [244, 115] width 9 height 10
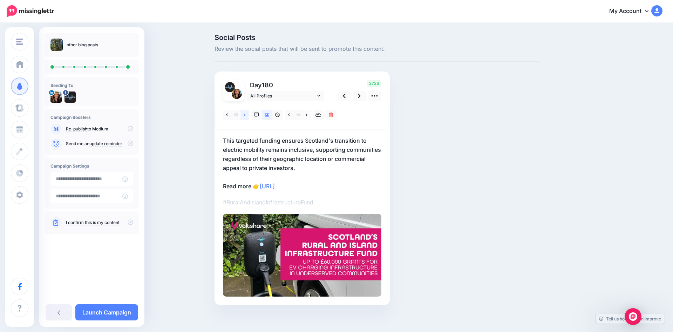
click at [242, 115] on link at bounding box center [244, 115] width 9 height 10
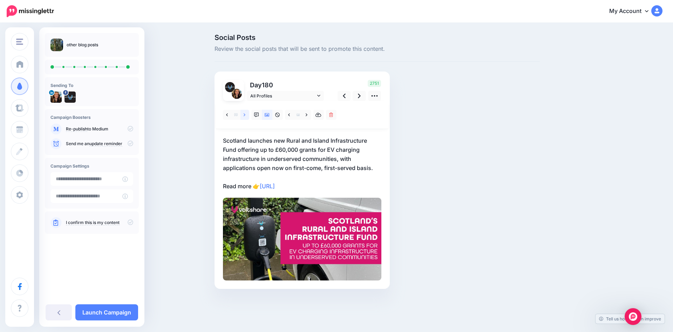
click at [242, 115] on link at bounding box center [244, 115] width 9 height 10
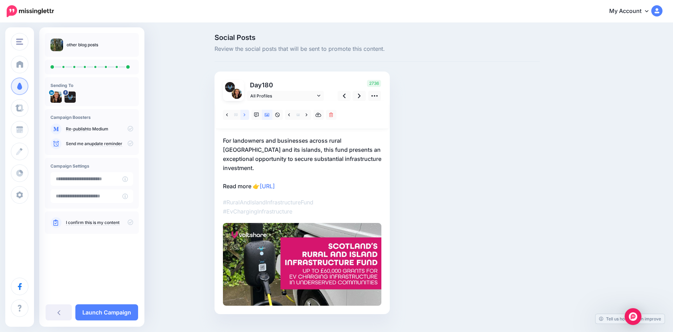
click at [246, 116] on link at bounding box center [244, 115] width 9 height 10
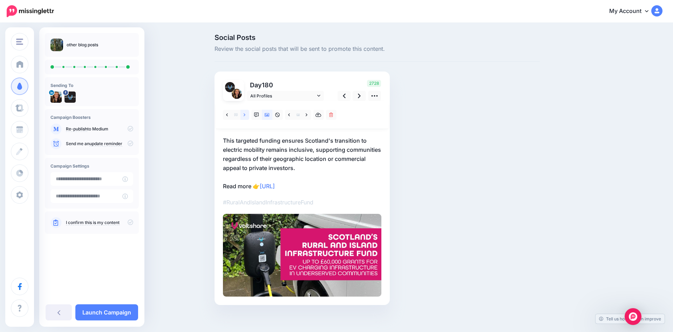
click at [246, 116] on link at bounding box center [244, 115] width 9 height 10
click at [237, 141] on p "This Transport Scotland-backed initiative specifically addresses the charging n…" at bounding box center [302, 163] width 158 height 55
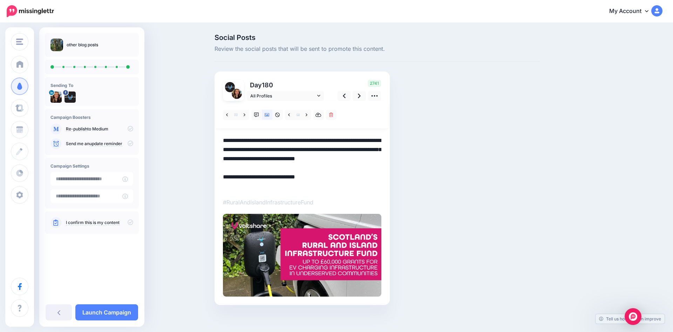
click at [237, 141] on textarea "**********" at bounding box center [302, 163] width 158 height 55
click at [253, 185] on textarea "**********" at bounding box center [302, 163] width 158 height 55
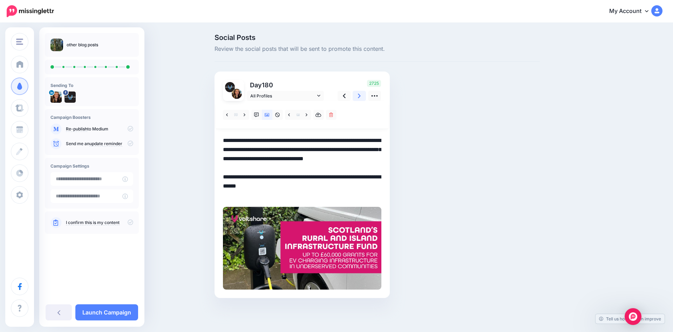
click at [360, 98] on icon at bounding box center [359, 95] width 3 height 7
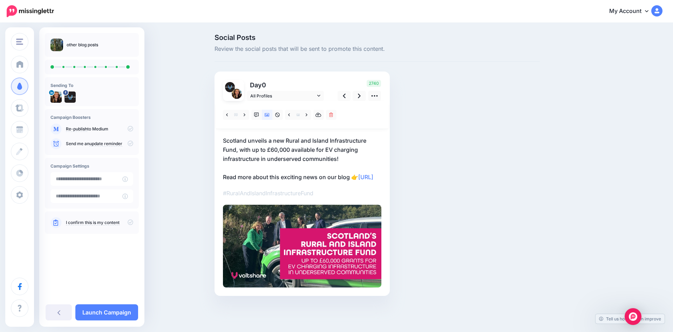
click at [317, 150] on p "Scotland unveils a new Rural and Island Infrastructure Fund, with up to £60,000…" at bounding box center [302, 159] width 158 height 46
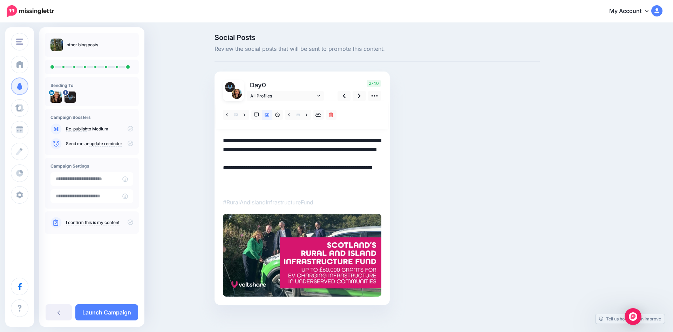
click at [317, 150] on textarea "**********" at bounding box center [302, 163] width 158 height 55
click at [291, 150] on textarea "**********" at bounding box center [302, 163] width 158 height 55
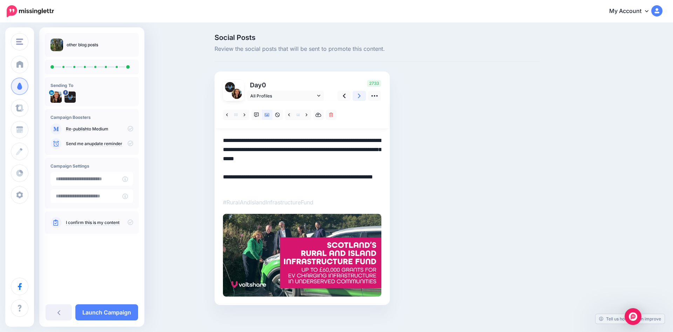
click at [359, 95] on icon at bounding box center [359, 96] width 3 height 5
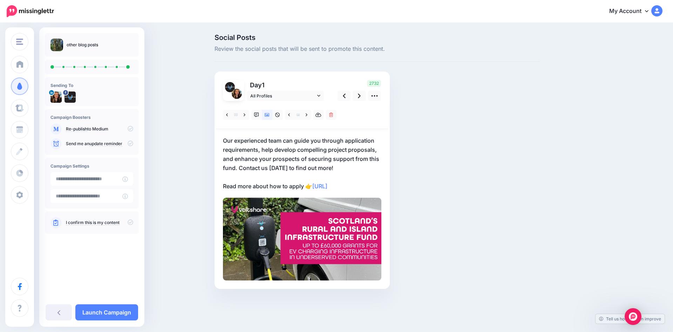
click at [327, 170] on p "Our experienced team can guide you through application requirements, help devel…" at bounding box center [302, 163] width 158 height 55
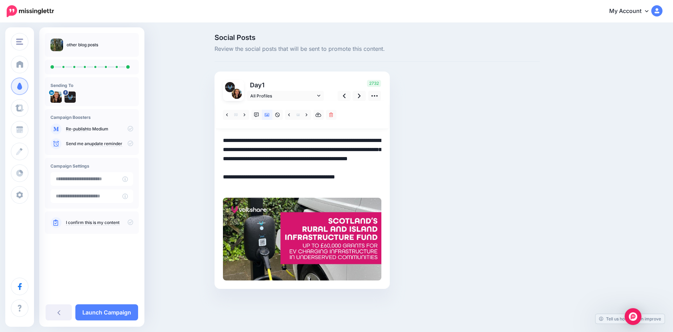
click at [328, 168] on textarea "**********" at bounding box center [302, 163] width 158 height 55
drag, startPoint x: 327, startPoint y: 168, endPoint x: 286, endPoint y: 168, distance: 40.7
click at [286, 168] on textarea "**********" at bounding box center [302, 163] width 158 height 55
click at [358, 97] on icon at bounding box center [359, 96] width 3 height 5
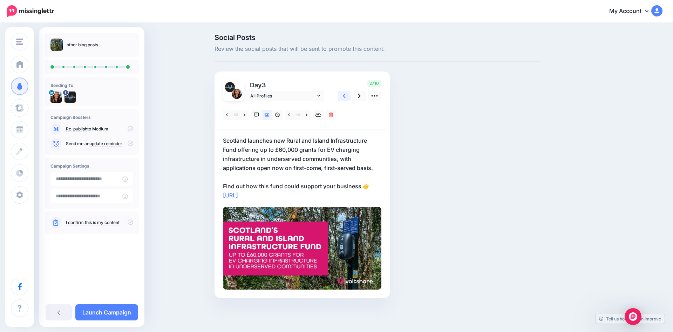
click at [342, 96] on link at bounding box center [343, 96] width 13 height 10
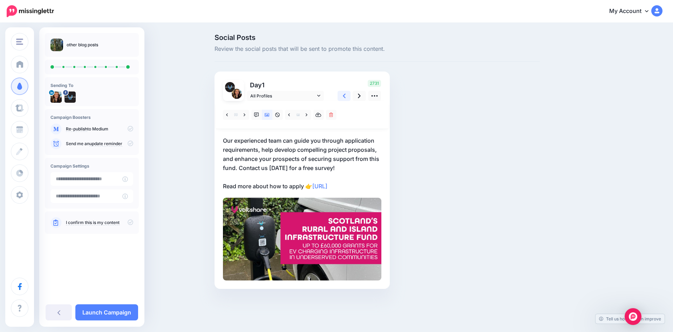
click at [342, 96] on link at bounding box center [343, 96] width 13 height 10
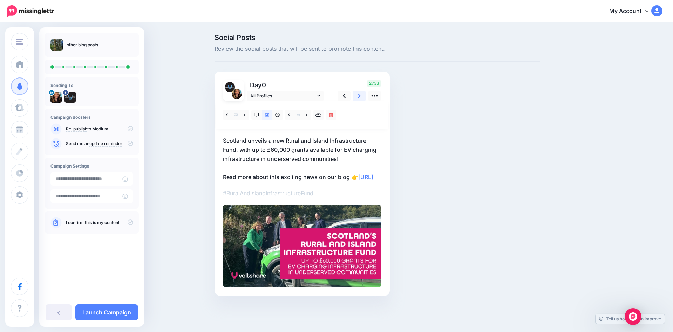
click at [358, 96] on link at bounding box center [359, 96] width 13 height 10
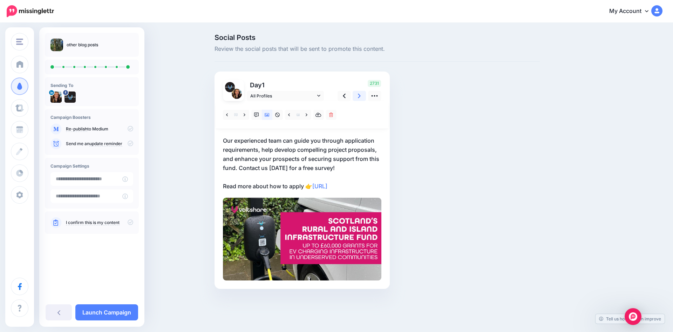
click at [358, 96] on link at bounding box center [359, 96] width 13 height 10
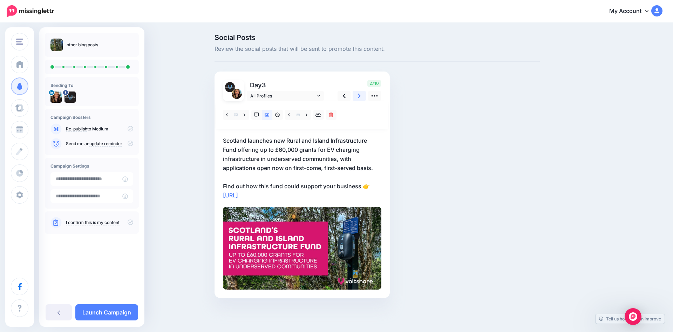
click at [358, 96] on link at bounding box center [359, 96] width 13 height 10
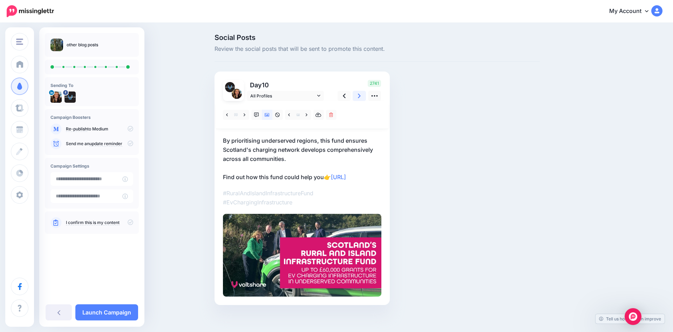
click at [358, 96] on link at bounding box center [359, 96] width 13 height 10
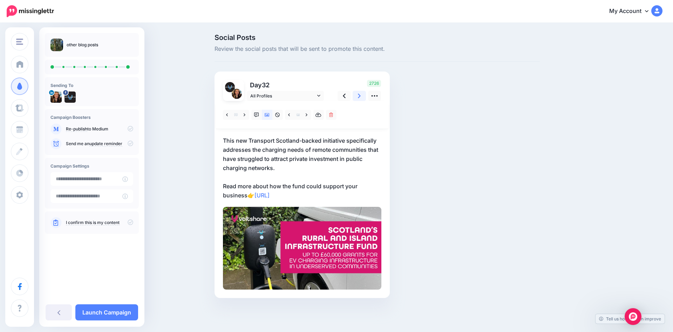
click at [358, 96] on link at bounding box center [359, 96] width 13 height 10
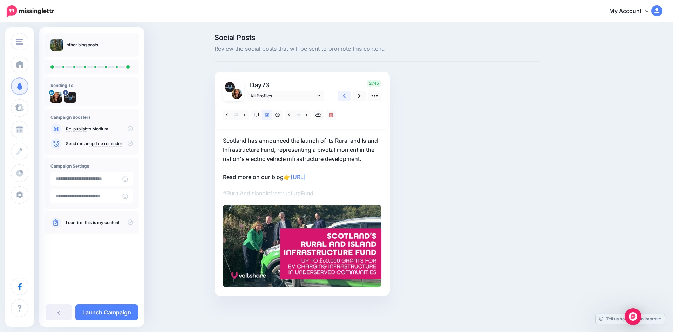
click at [344, 97] on icon at bounding box center [344, 96] width 3 height 5
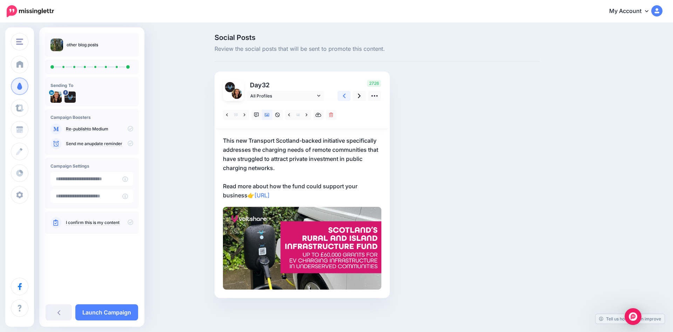
click at [344, 97] on icon at bounding box center [344, 96] width 3 height 5
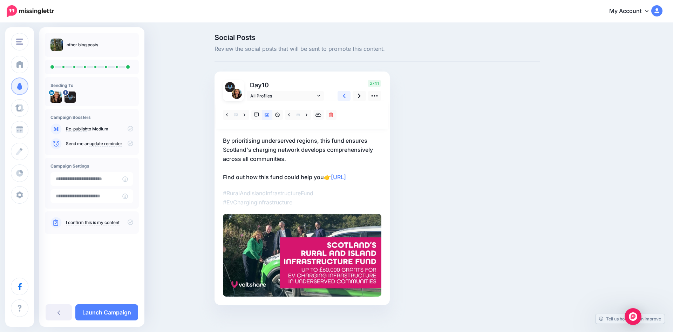
click at [344, 97] on icon at bounding box center [344, 96] width 3 height 5
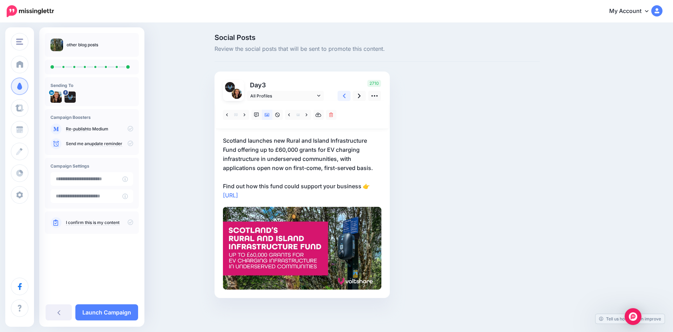
click at [344, 97] on icon at bounding box center [344, 96] width 3 height 5
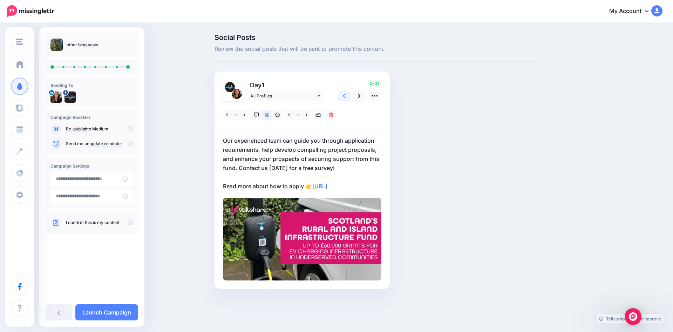
click at [344, 97] on icon at bounding box center [344, 96] width 3 height 5
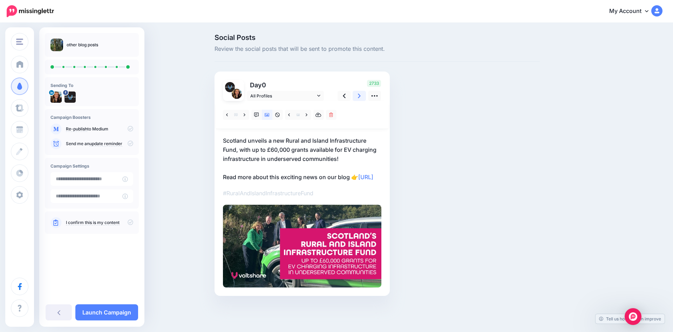
click at [358, 96] on link at bounding box center [359, 96] width 13 height 10
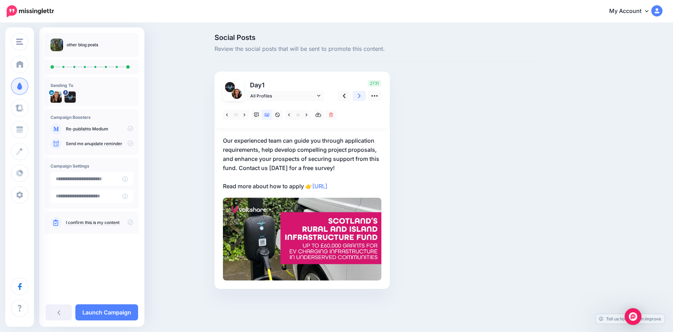
click at [358, 96] on link at bounding box center [359, 96] width 13 height 10
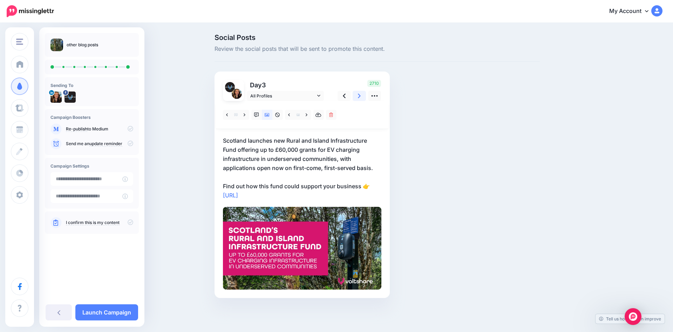
click at [358, 96] on link at bounding box center [359, 96] width 13 height 10
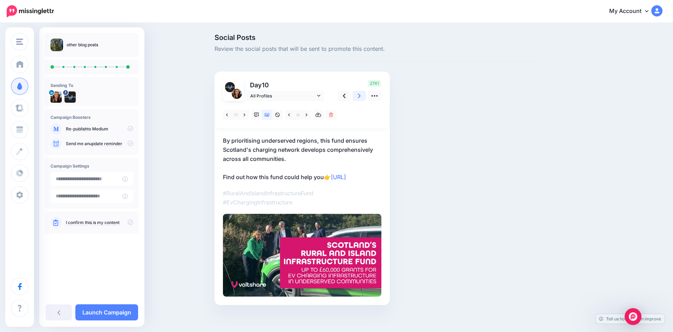
click at [358, 96] on link at bounding box center [359, 96] width 13 height 10
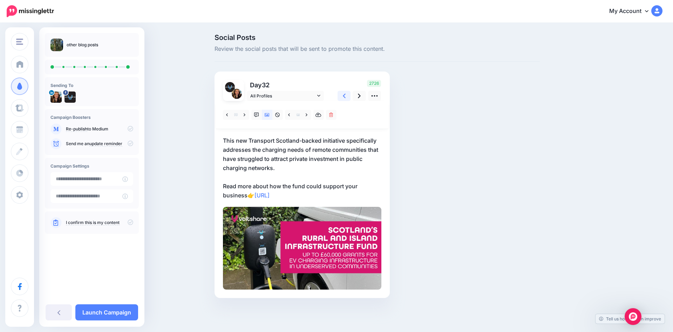
click at [344, 97] on icon at bounding box center [344, 96] width 3 height 5
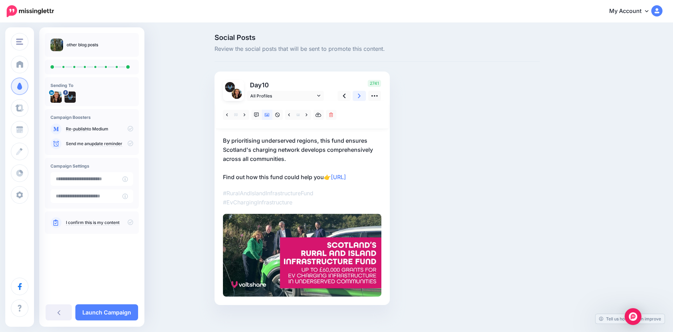
click at [361, 96] on icon at bounding box center [359, 95] width 3 height 7
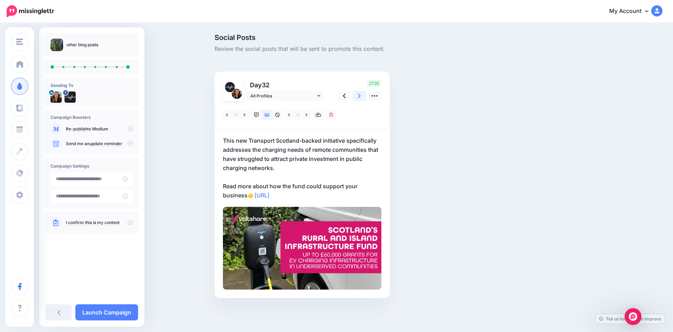
click at [361, 96] on icon at bounding box center [359, 95] width 3 height 7
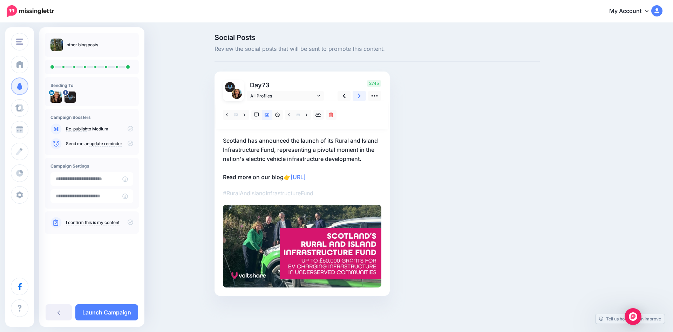
click at [361, 96] on icon at bounding box center [359, 95] width 3 height 7
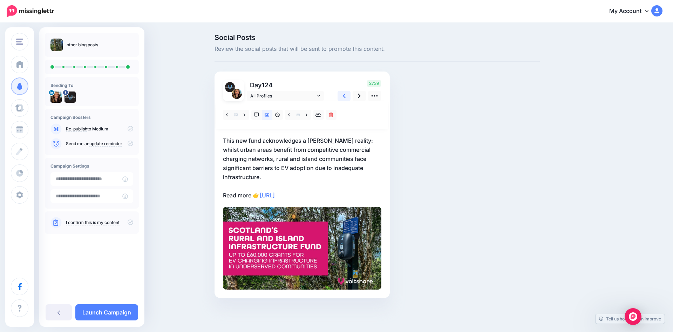
click at [346, 96] on link at bounding box center [343, 96] width 13 height 10
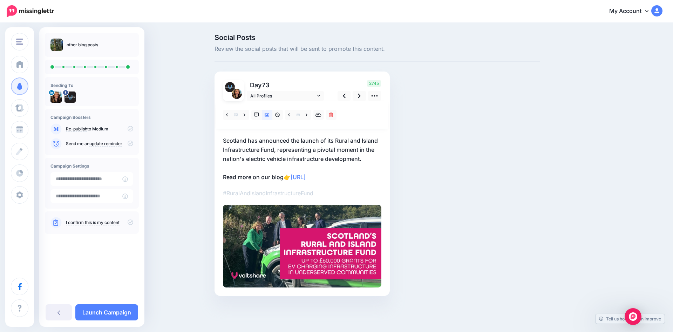
click at [353, 96] on div "2745" at bounding box center [358, 90] width 56 height 21
click at [357, 96] on link at bounding box center [359, 96] width 13 height 10
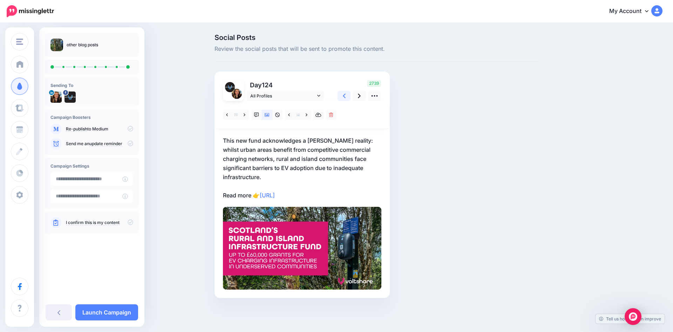
click at [344, 94] on icon at bounding box center [344, 95] width 3 height 7
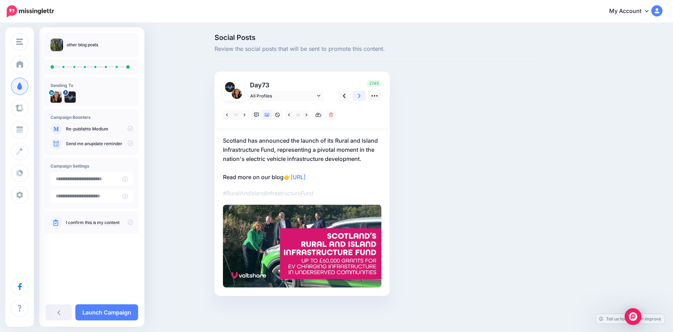
click at [359, 93] on icon at bounding box center [359, 95] width 3 height 7
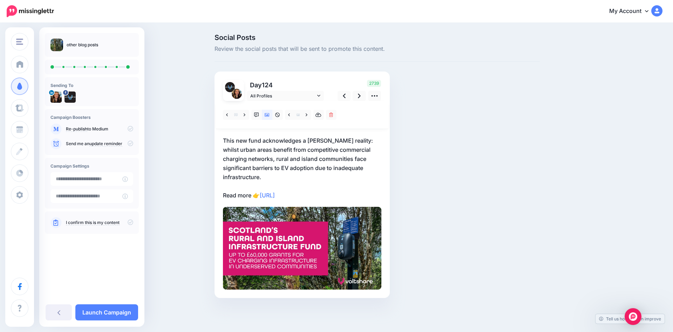
click at [254, 188] on p "This new fund acknowledges a stark reality: whilst urban areas benefit from com…" at bounding box center [302, 168] width 158 height 64
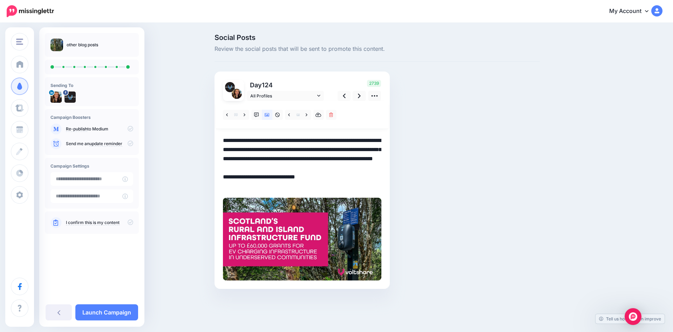
click at [253, 186] on textarea "**********" at bounding box center [302, 163] width 158 height 55
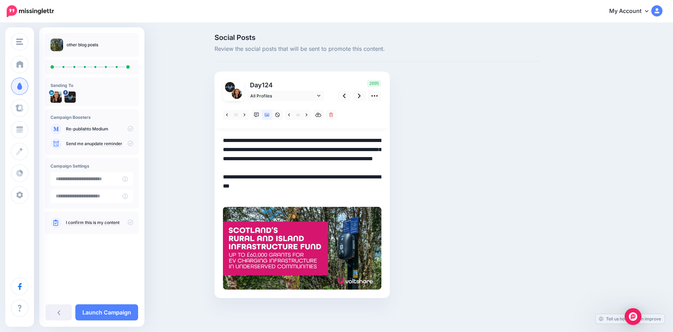
click at [307, 187] on textarea "**********" at bounding box center [302, 168] width 158 height 64
click at [356, 95] on link at bounding box center [359, 96] width 13 height 10
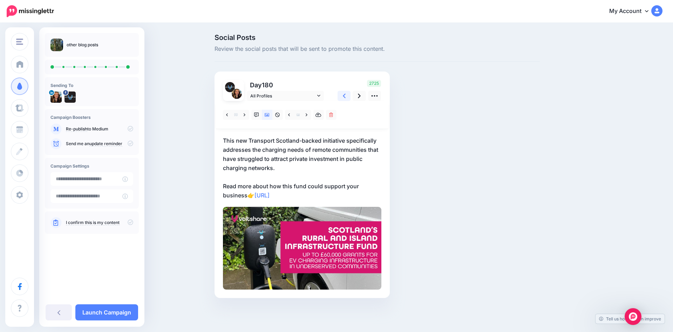
click at [344, 96] on icon at bounding box center [344, 96] width 3 height 5
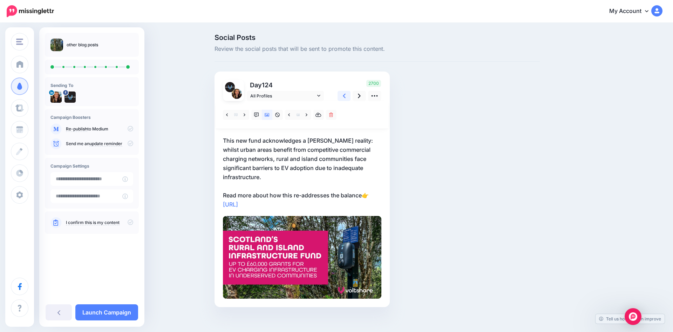
click at [344, 96] on icon at bounding box center [344, 96] width 3 height 5
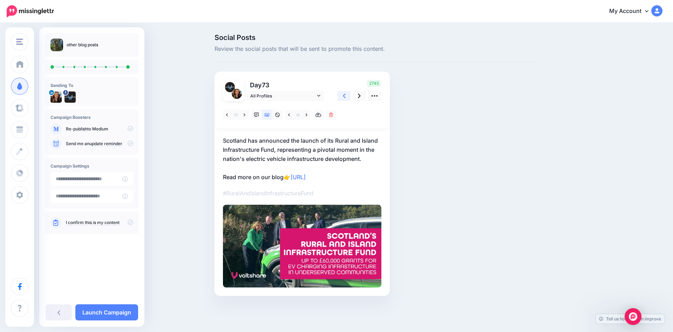
click at [344, 96] on icon at bounding box center [344, 96] width 3 height 5
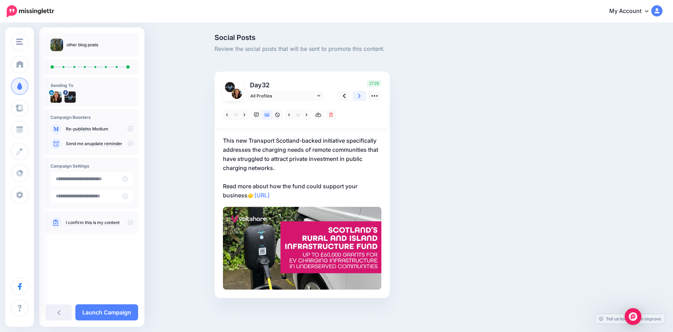
click at [359, 95] on icon at bounding box center [359, 96] width 3 height 5
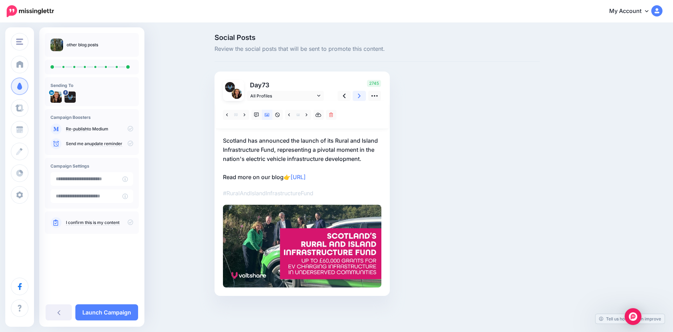
click at [359, 95] on icon at bounding box center [359, 96] width 3 height 5
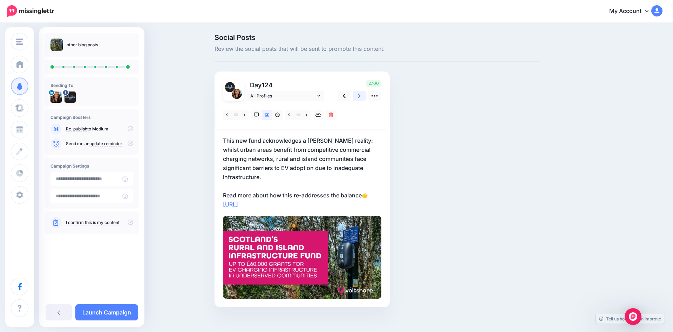
click at [359, 95] on icon at bounding box center [359, 96] width 3 height 5
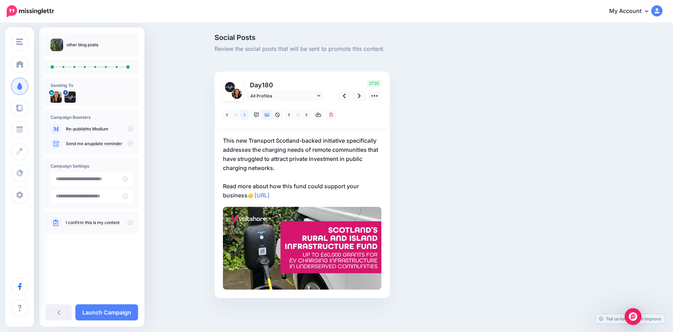
click at [243, 115] on link at bounding box center [244, 115] width 9 height 10
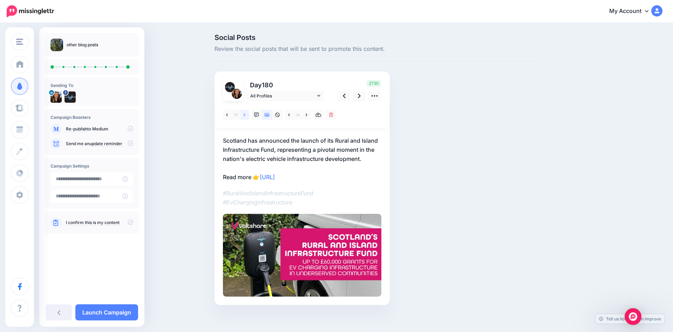
click at [243, 115] on link at bounding box center [244, 115] width 9 height 10
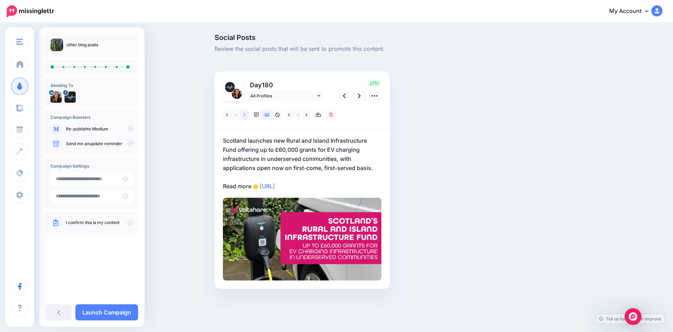
click at [243, 115] on link at bounding box center [244, 115] width 9 height 10
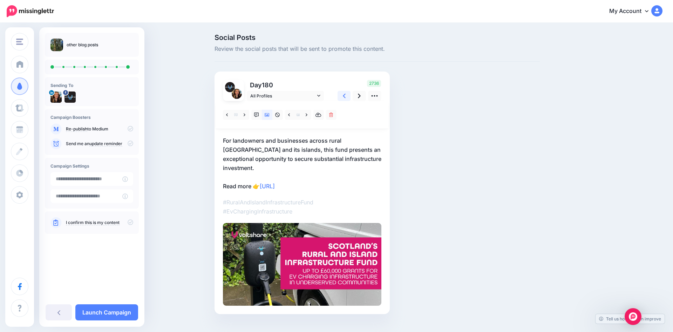
click at [343, 95] on icon at bounding box center [344, 95] width 3 height 7
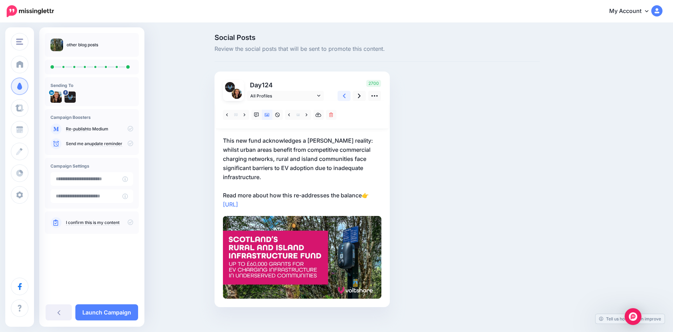
click at [343, 95] on icon at bounding box center [344, 95] width 3 height 7
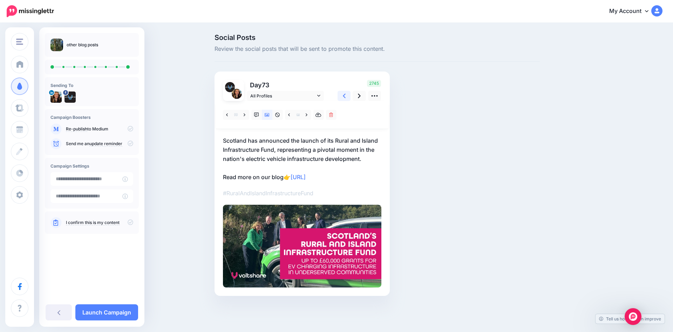
click at [343, 95] on icon at bounding box center [344, 95] width 3 height 7
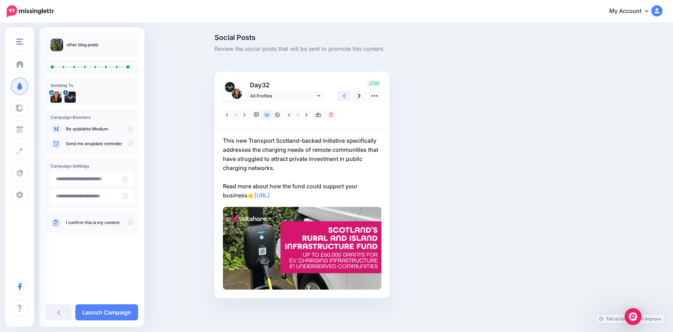
click at [343, 95] on icon at bounding box center [344, 95] width 3 height 7
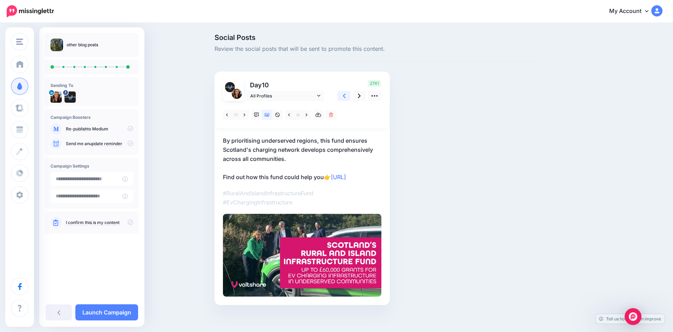
click at [343, 95] on icon at bounding box center [344, 95] width 3 height 7
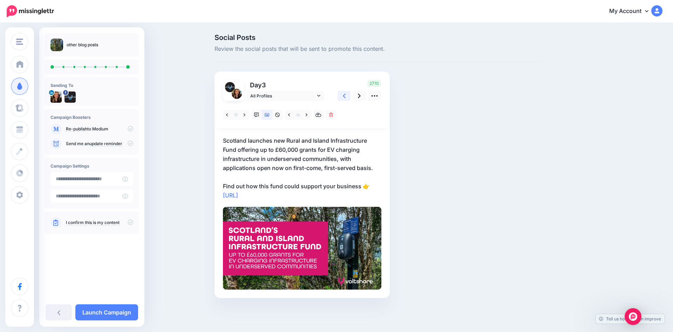
click at [343, 95] on icon at bounding box center [344, 95] width 3 height 7
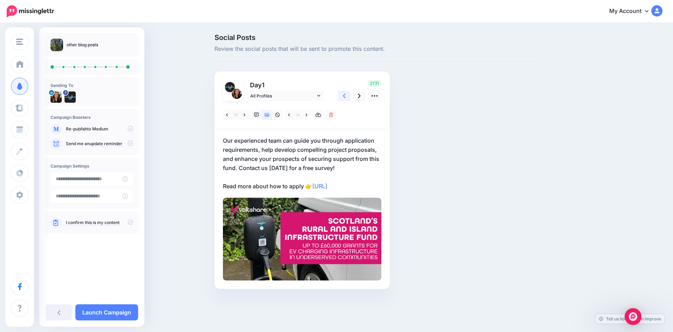
click at [343, 95] on icon at bounding box center [344, 95] width 3 height 7
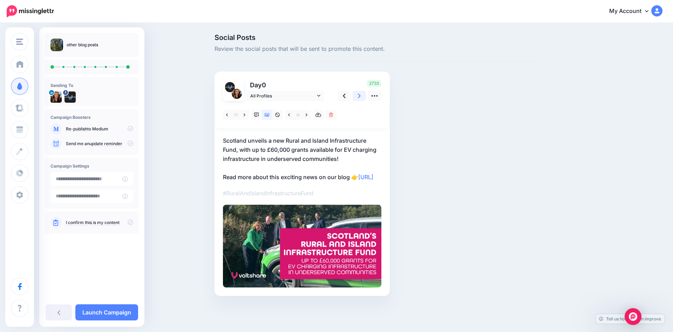
click at [357, 95] on link at bounding box center [359, 96] width 13 height 10
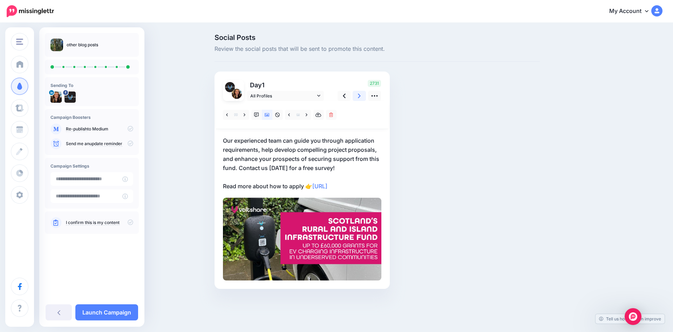
click at [357, 95] on link at bounding box center [359, 96] width 13 height 10
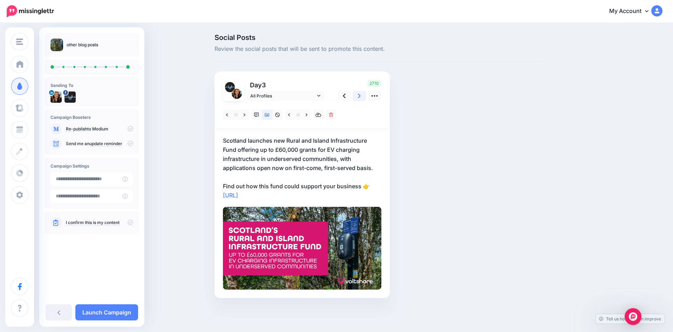
click at [357, 95] on link at bounding box center [359, 96] width 13 height 10
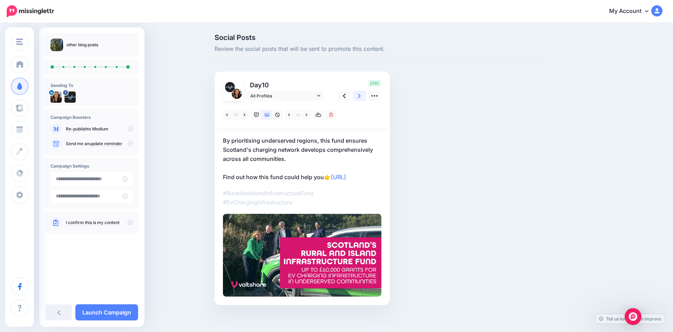
click at [357, 95] on link at bounding box center [359, 96] width 13 height 10
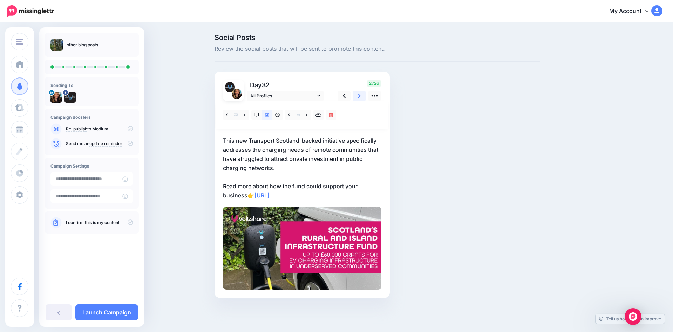
click at [357, 95] on link at bounding box center [359, 96] width 13 height 10
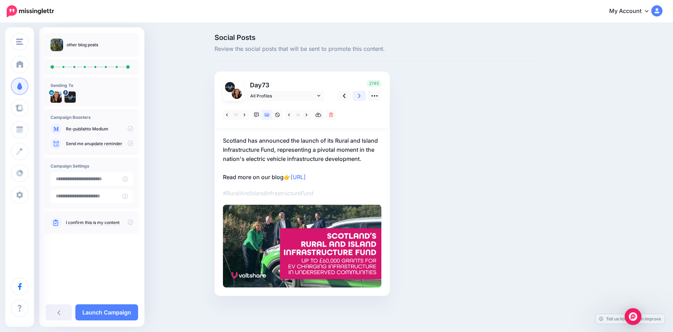
click at [357, 95] on link at bounding box center [359, 96] width 13 height 10
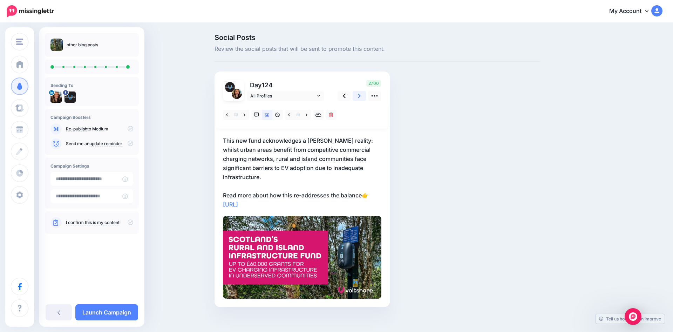
click at [357, 95] on link at bounding box center [359, 96] width 13 height 10
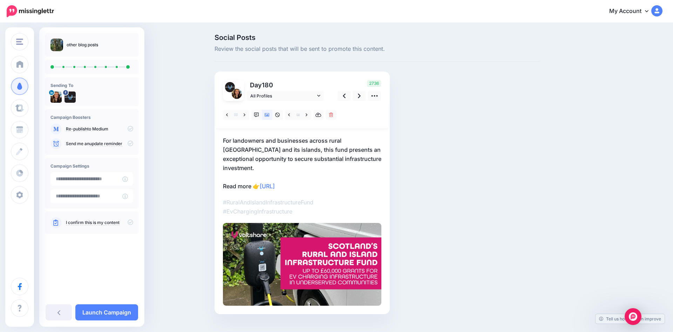
click at [252, 177] on p "For landowners and businesses across rural Scotland and its islands, this fund …" at bounding box center [302, 163] width 158 height 55
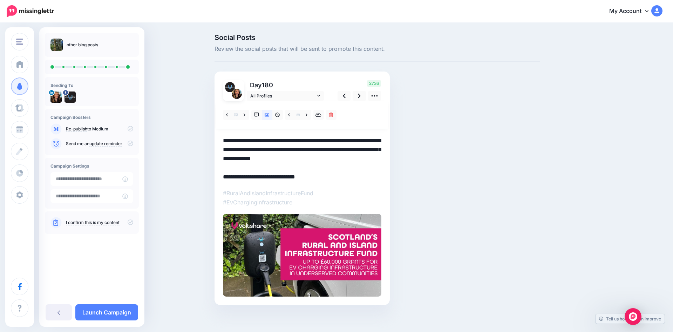
click at [252, 177] on textarea "**********" at bounding box center [302, 159] width 158 height 46
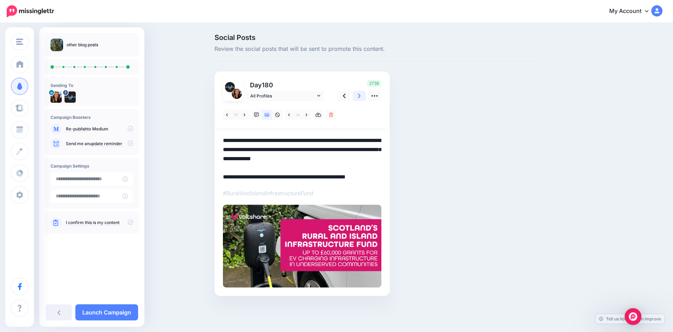
type textarea "**********"
click at [355, 96] on link at bounding box center [359, 96] width 13 height 10
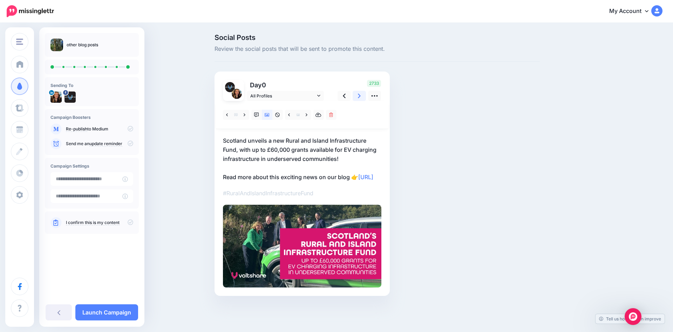
click at [355, 96] on link at bounding box center [359, 96] width 13 height 10
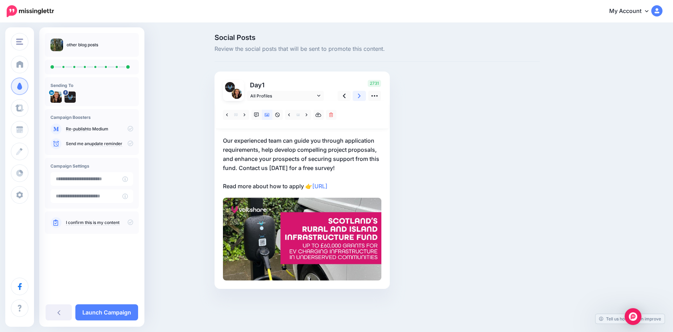
click at [355, 96] on link at bounding box center [359, 96] width 13 height 10
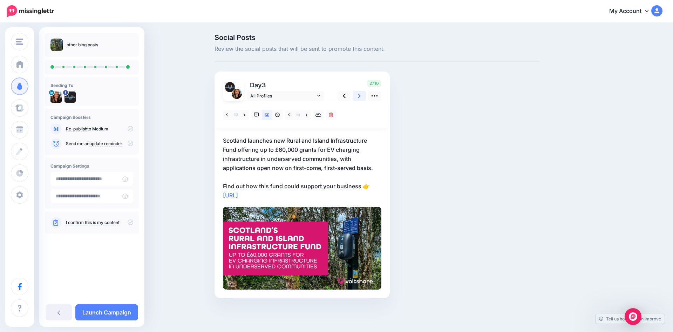
click at [355, 96] on link at bounding box center [359, 96] width 13 height 10
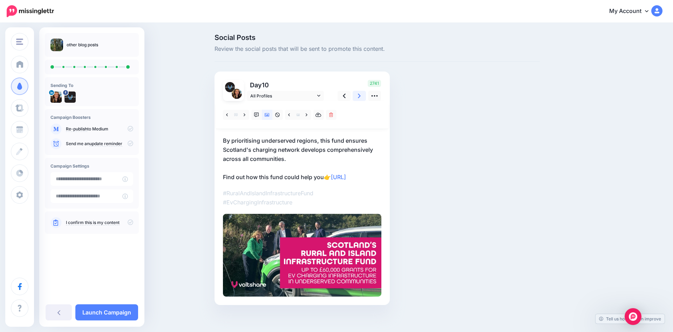
click at [355, 96] on link at bounding box center [359, 96] width 13 height 10
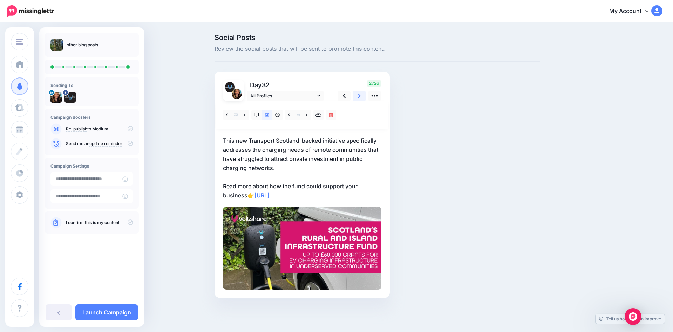
click at [355, 96] on link at bounding box center [359, 96] width 13 height 10
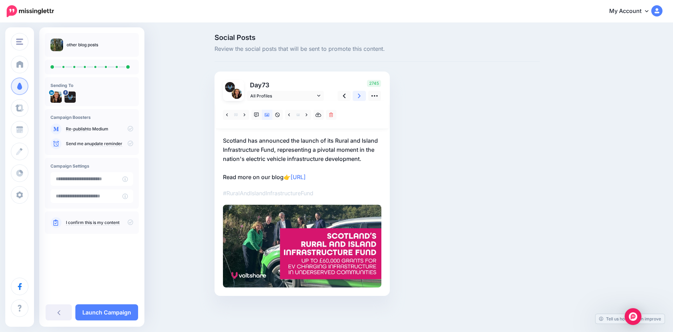
click at [355, 96] on link at bounding box center [359, 96] width 13 height 10
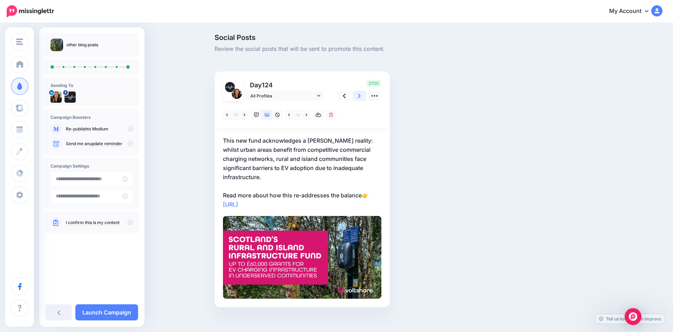
click at [355, 96] on link at bounding box center [359, 96] width 13 height 10
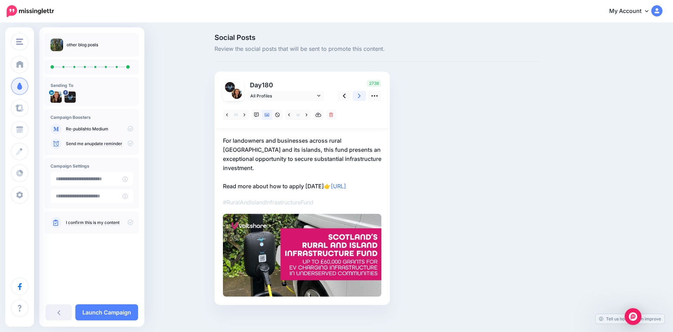
click at [355, 96] on link at bounding box center [359, 96] width 13 height 10
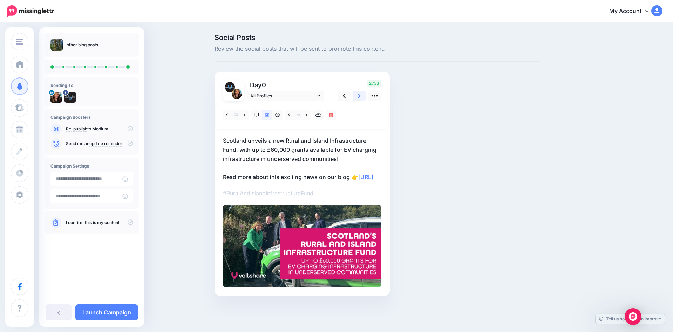
click at [361, 95] on link at bounding box center [359, 96] width 13 height 10
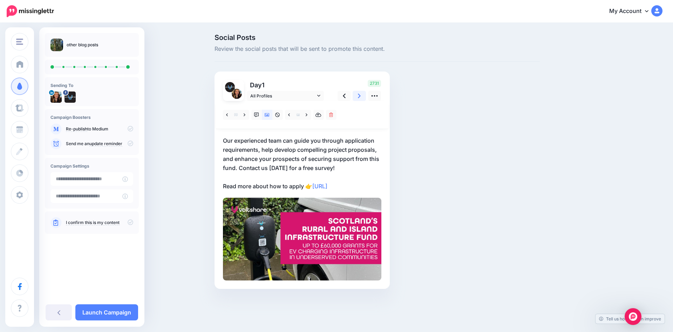
click at [361, 95] on link at bounding box center [359, 96] width 13 height 10
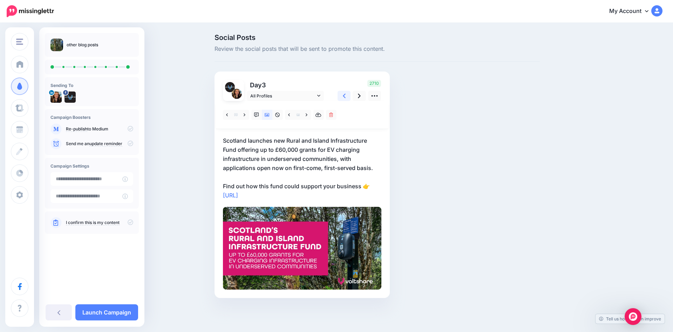
click at [338, 97] on link at bounding box center [343, 96] width 13 height 10
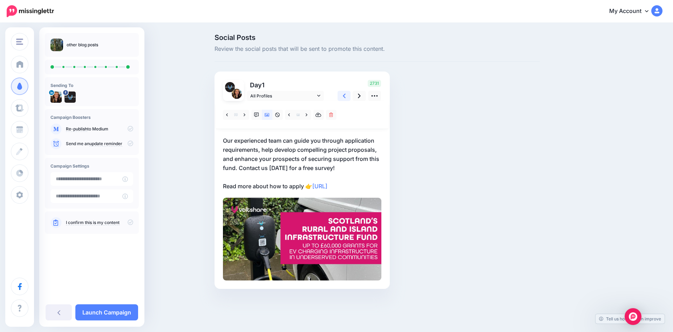
click at [338, 97] on link at bounding box center [343, 96] width 13 height 10
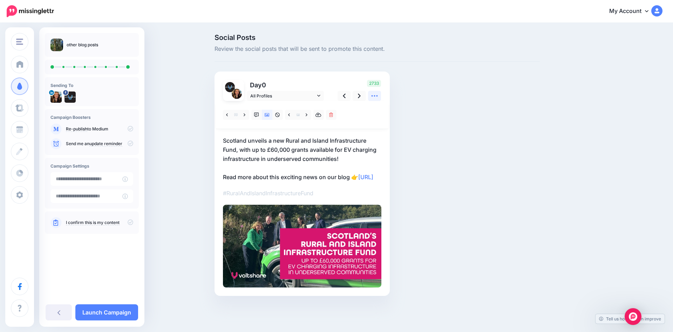
click at [372, 101] on link at bounding box center [374, 96] width 13 height 10
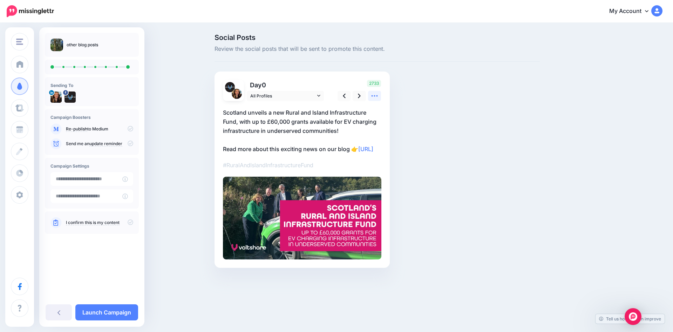
click at [372, 101] on link at bounding box center [374, 96] width 13 height 10
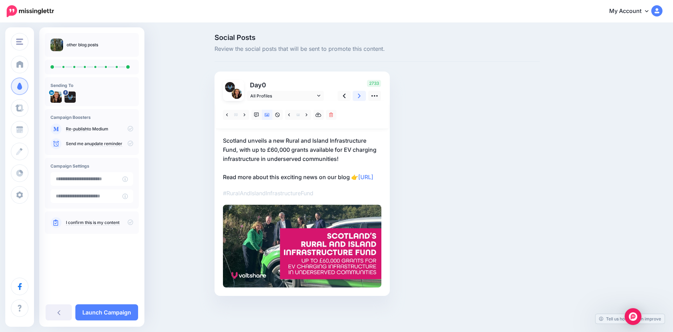
click at [359, 95] on icon at bounding box center [359, 95] width 3 height 7
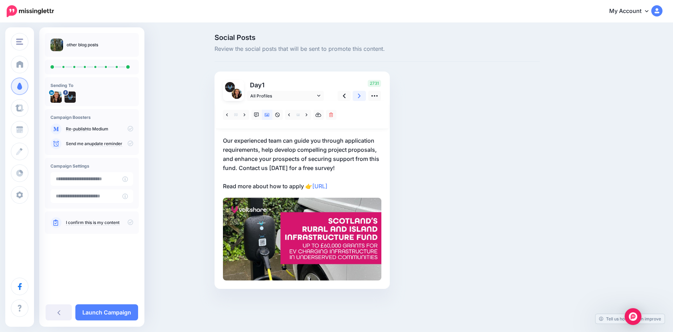
click at [359, 95] on icon at bounding box center [359, 95] width 3 height 7
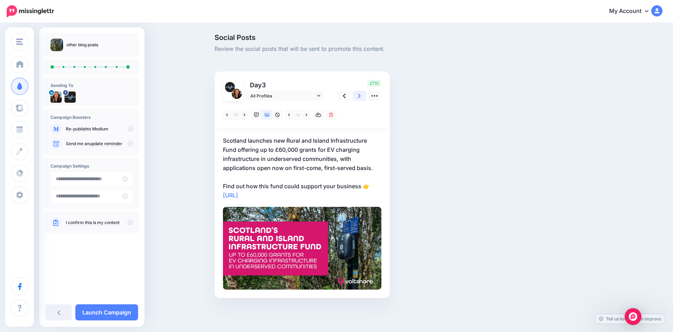
click at [359, 95] on icon at bounding box center [359, 95] width 3 height 7
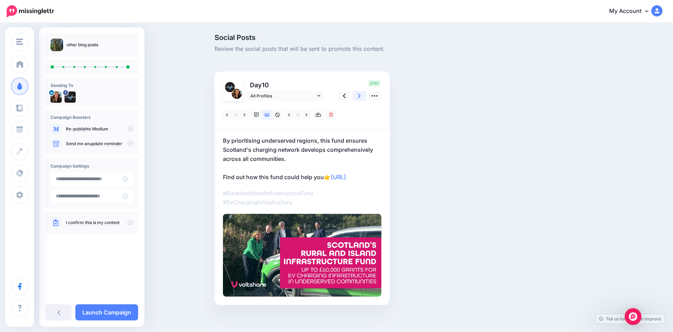
click at [359, 95] on icon at bounding box center [359, 95] width 3 height 7
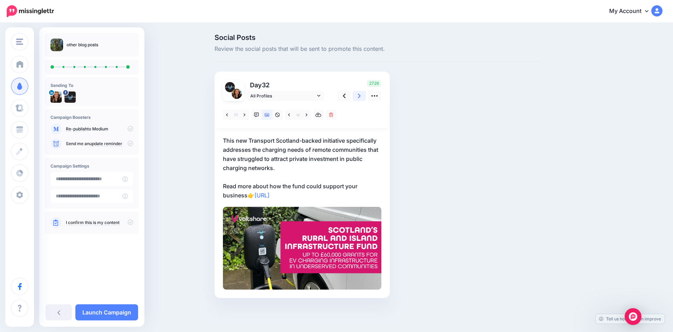
click at [359, 95] on icon at bounding box center [359, 95] width 3 height 7
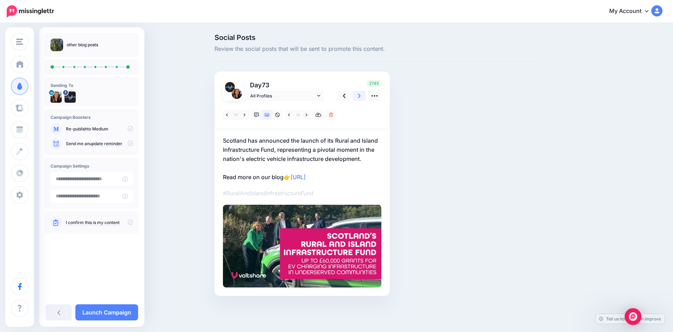
click at [359, 95] on icon at bounding box center [359, 95] width 3 height 7
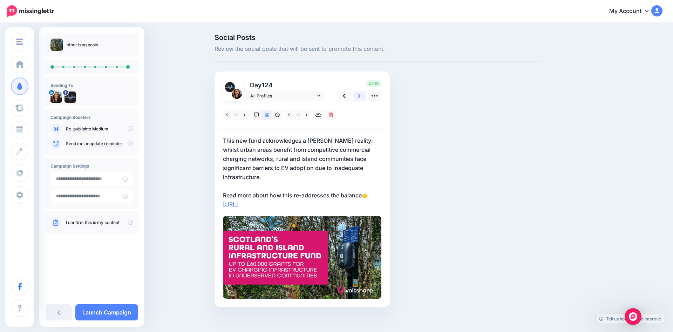
click at [359, 95] on icon at bounding box center [359, 95] width 3 height 7
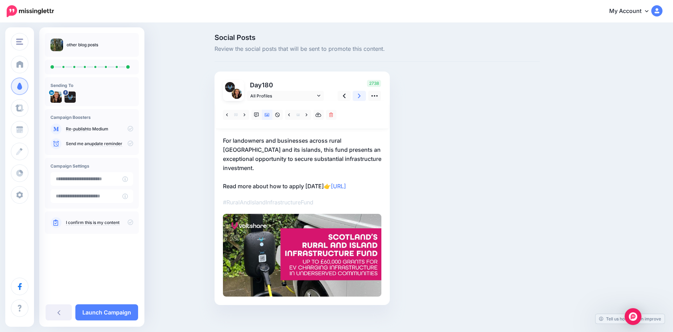
click at [359, 95] on icon at bounding box center [359, 95] width 3 height 7
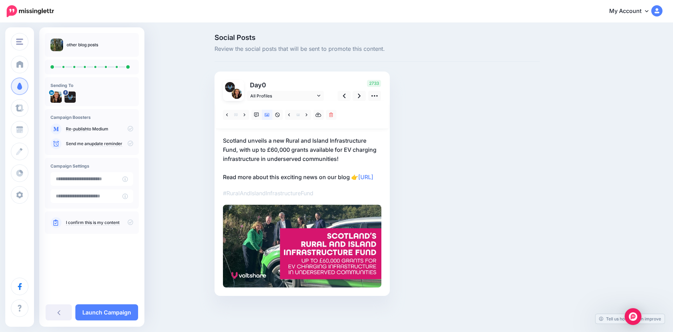
click at [275, 198] on p "#RuralAndIslandInfrastructureFund" at bounding box center [302, 193] width 158 height 9
click at [314, 198] on p "#RuralAndIslandInfrastructureFund" at bounding box center [302, 193] width 158 height 9
click at [99, 307] on link "Launch Campaign" at bounding box center [106, 312] width 63 height 16
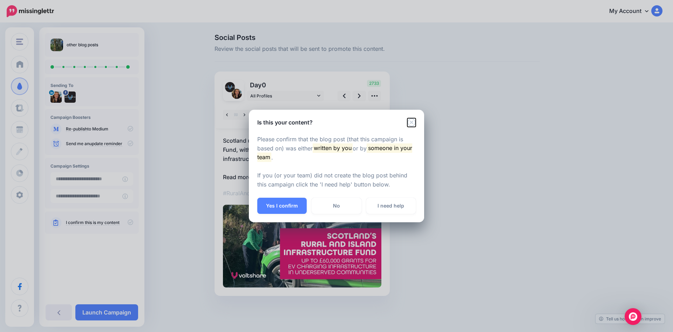
click at [413, 121] on icon "Close" at bounding box center [411, 122] width 8 height 8
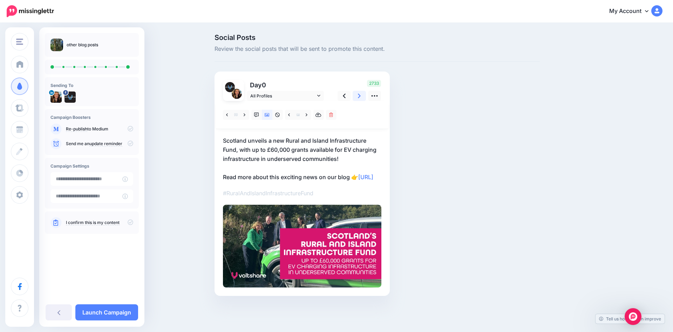
click at [357, 91] on link at bounding box center [359, 96] width 13 height 10
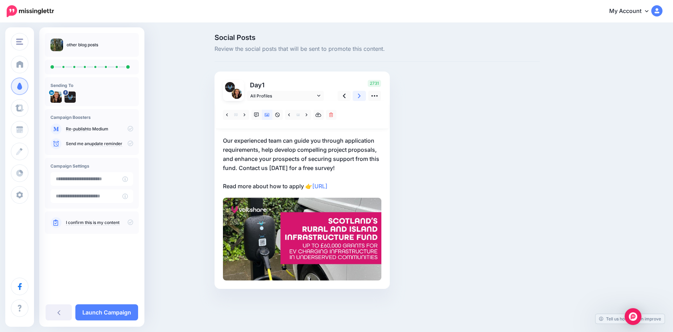
click at [357, 90] on div "2731" at bounding box center [358, 90] width 56 height 21
click at [360, 95] on icon at bounding box center [359, 95] width 3 height 7
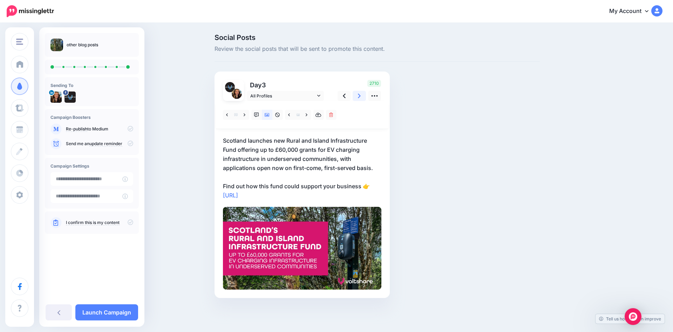
click at [360, 95] on icon at bounding box center [359, 95] width 3 height 7
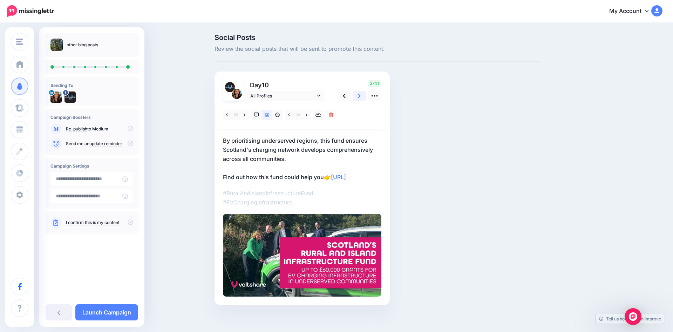
click at [360, 95] on icon at bounding box center [359, 95] width 3 height 7
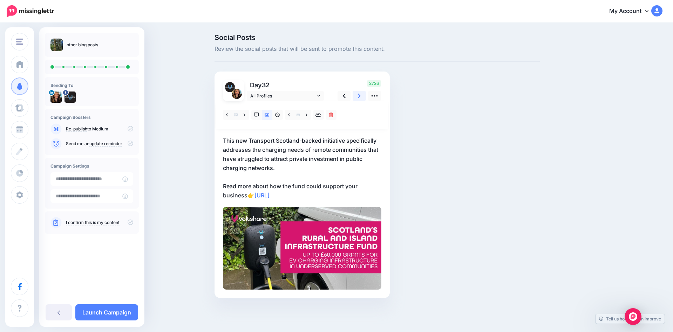
click at [360, 95] on icon at bounding box center [359, 95] width 3 height 7
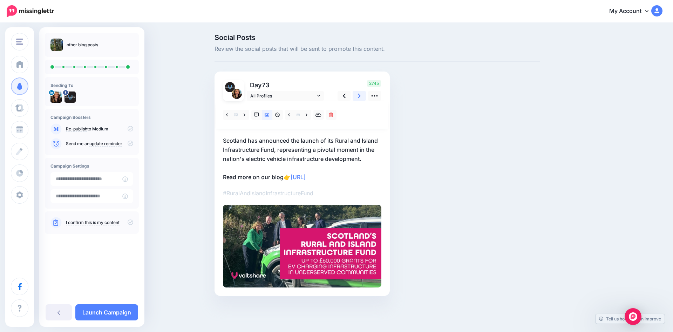
click at [360, 95] on icon at bounding box center [359, 95] width 3 height 7
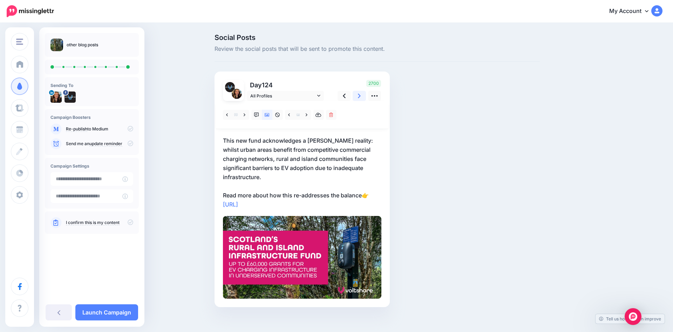
click at [360, 95] on icon at bounding box center [359, 95] width 3 height 7
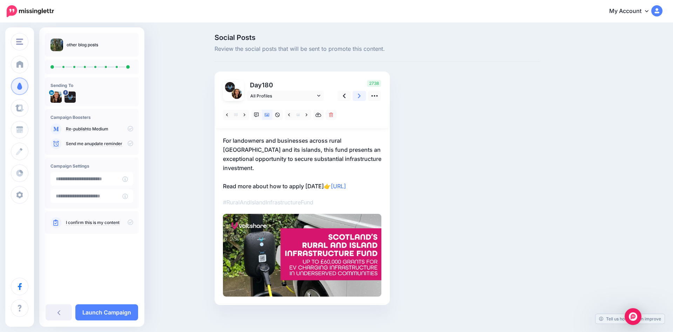
click at [360, 95] on icon at bounding box center [359, 95] width 3 height 7
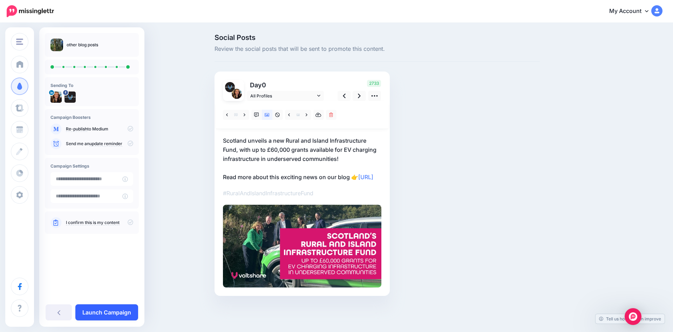
click at [108, 309] on link "Launch Campaign" at bounding box center [106, 312] width 63 height 16
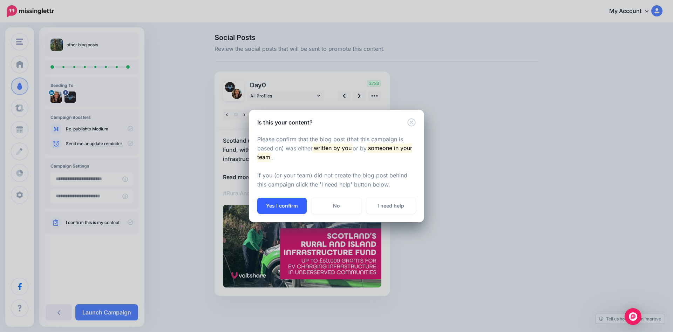
click at [285, 199] on button "Yes I confirm" at bounding box center [281, 206] width 49 height 16
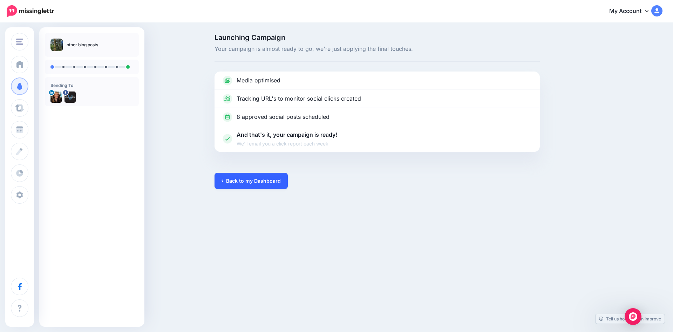
click at [257, 182] on link "Back to my Dashboard" at bounding box center [250, 181] width 73 height 16
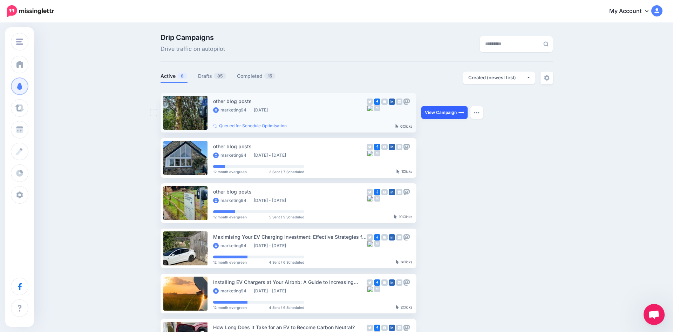
click at [429, 108] on link "View Campaign" at bounding box center [444, 112] width 46 height 13
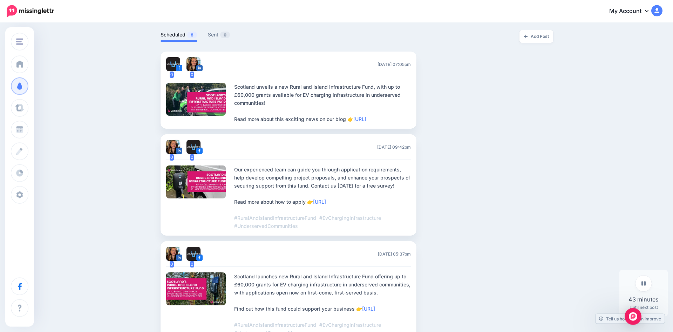
scroll to position [170, 0]
click at [178, 150] on img at bounding box center [179, 150] width 6 height 6
click at [455, 89] on button "button" at bounding box center [452, 89] width 13 height 13
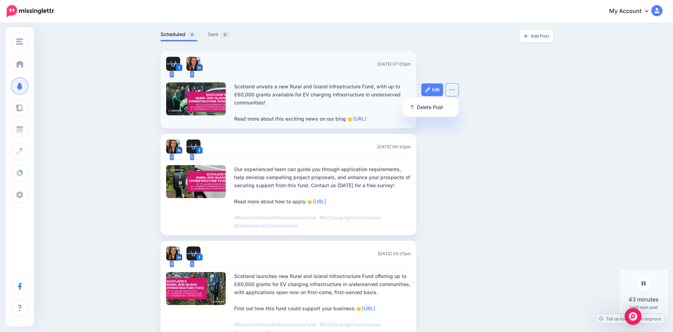
click at [455, 89] on button "button" at bounding box center [452, 89] width 13 height 13
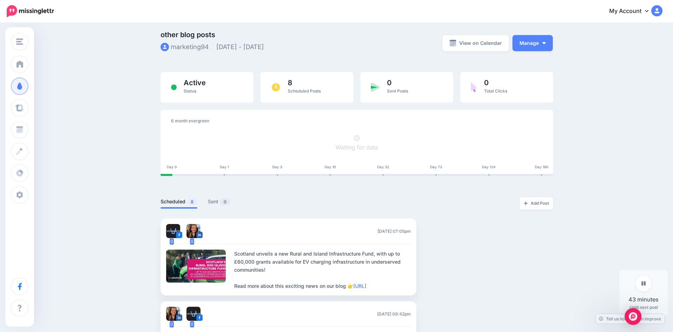
scroll to position [0, 0]
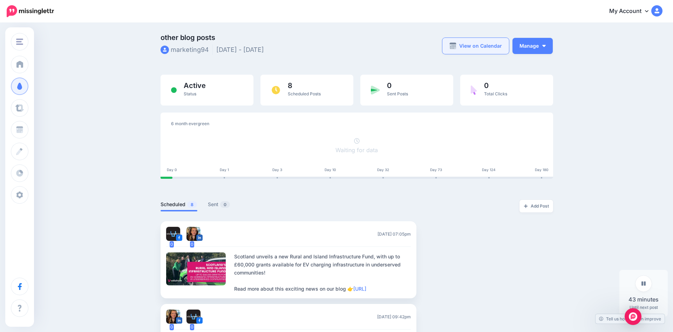
click at [476, 47] on link "View on Calendar" at bounding box center [475, 46] width 67 height 16
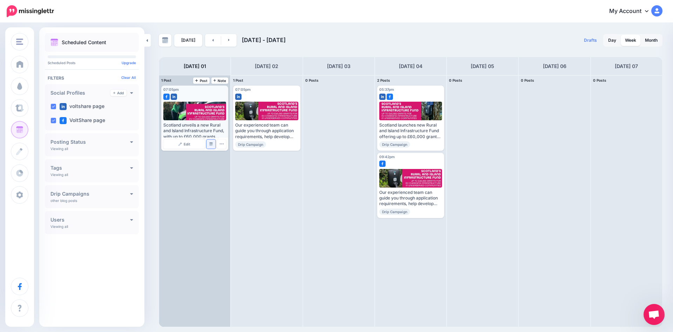
click at [211, 144] on img at bounding box center [211, 144] width 4 height 4
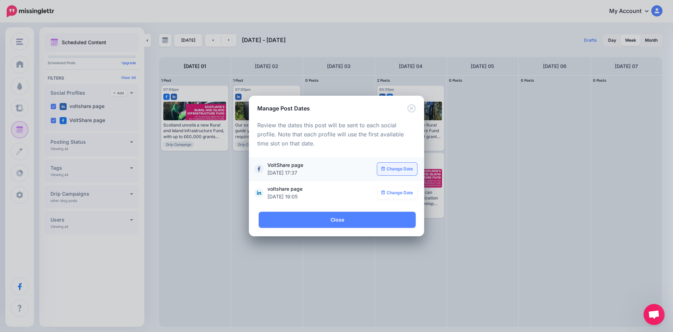
click at [387, 172] on link "Change Date" at bounding box center [397, 169] width 40 height 13
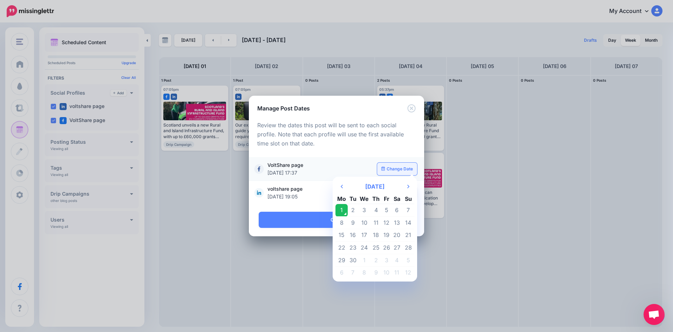
click at [387, 172] on link "Change Date" at bounding box center [397, 169] width 40 height 13
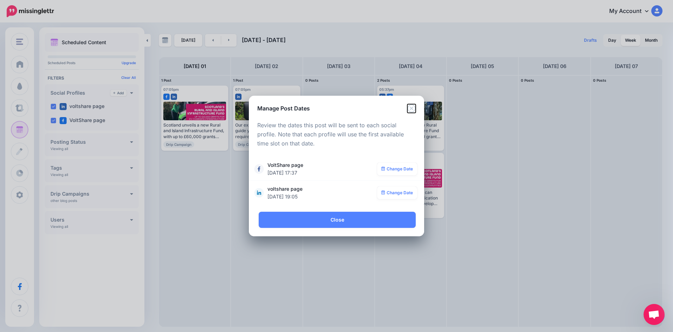
click at [411, 108] on icon "Close" at bounding box center [411, 108] width 8 height 8
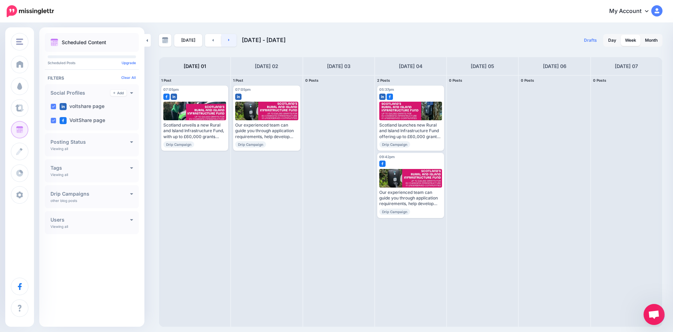
click at [226, 39] on link at bounding box center [229, 40] width 16 height 13
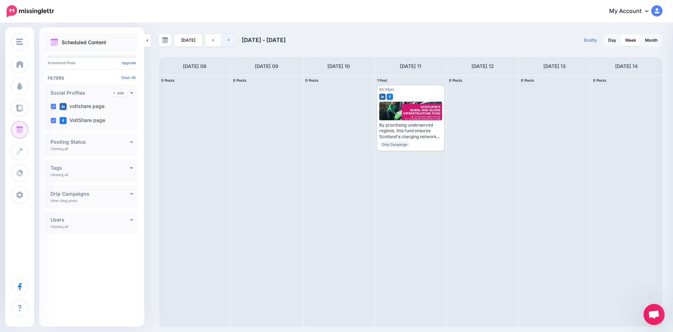
click at [226, 39] on link at bounding box center [229, 40] width 16 height 13
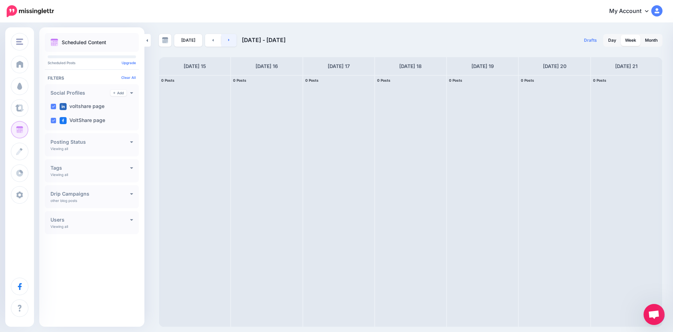
click at [226, 39] on link at bounding box center [229, 40] width 16 height 13
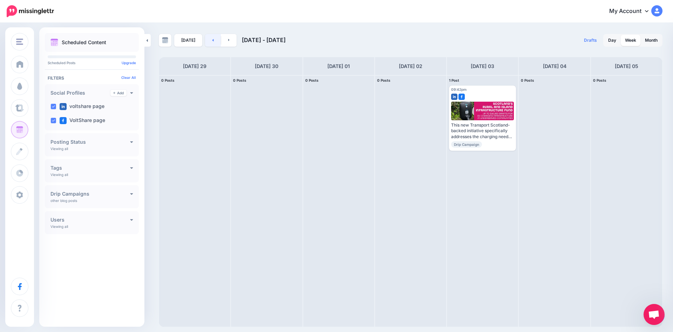
click at [209, 36] on link at bounding box center [213, 40] width 16 height 13
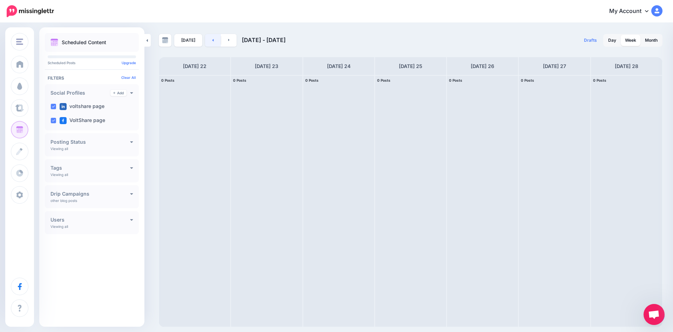
click at [209, 36] on link at bounding box center [213, 40] width 16 height 13
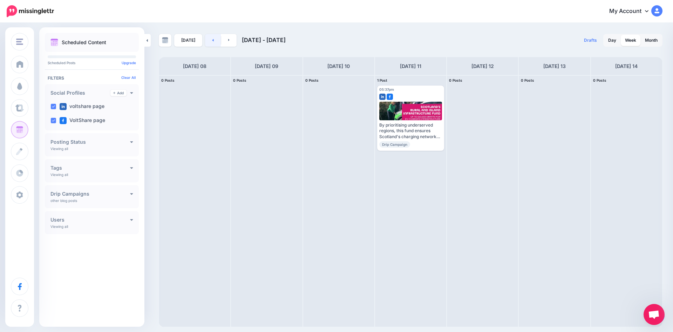
click at [209, 36] on link at bounding box center [213, 40] width 16 height 13
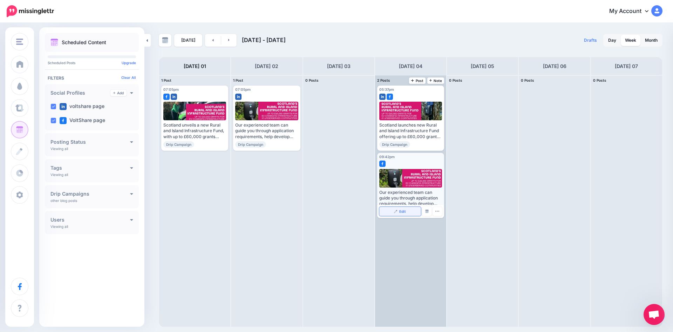
click at [408, 211] on link "Edit" at bounding box center [400, 211] width 42 height 9
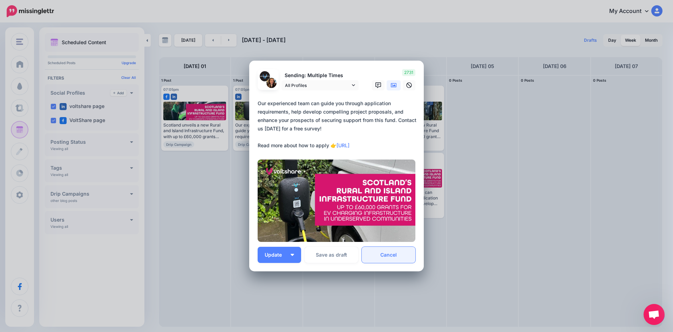
click at [387, 256] on link "Cancel" at bounding box center [389, 255] width 54 height 16
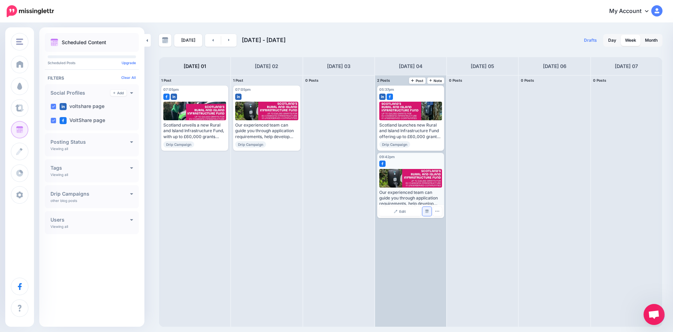
click at [428, 212] on img at bounding box center [427, 212] width 4 height 4
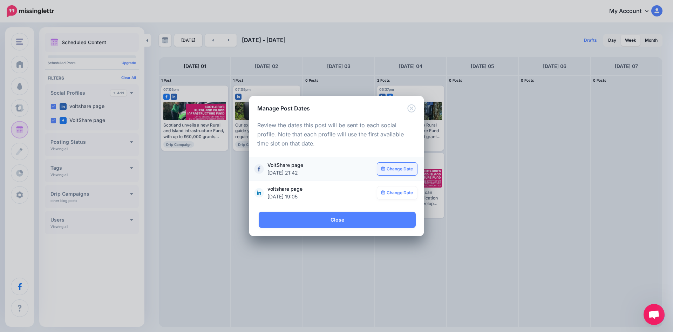
click at [395, 169] on link "Change Date" at bounding box center [397, 169] width 40 height 13
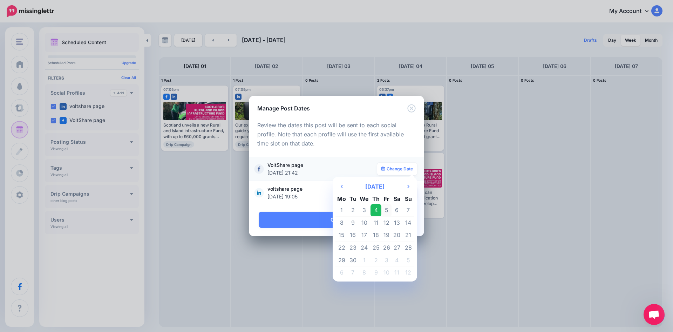
click at [386, 210] on td "5" at bounding box center [386, 210] width 11 height 13
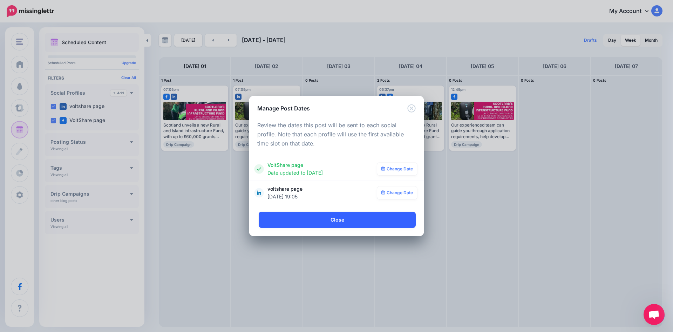
click at [330, 217] on link "Close" at bounding box center [337, 220] width 157 height 16
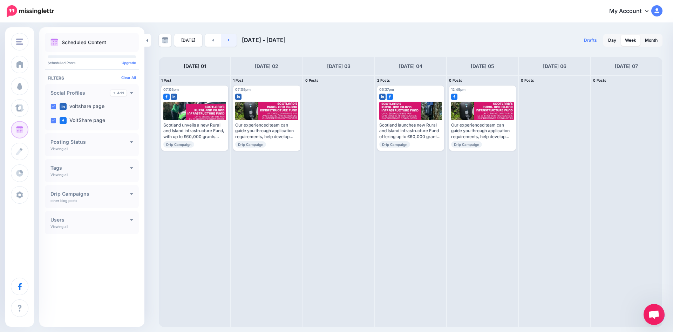
click at [230, 37] on link at bounding box center [229, 40] width 16 height 13
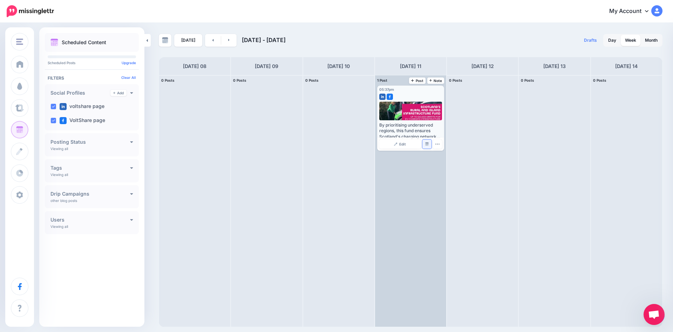
click at [425, 145] on link "Manage Dates" at bounding box center [426, 143] width 9 height 9
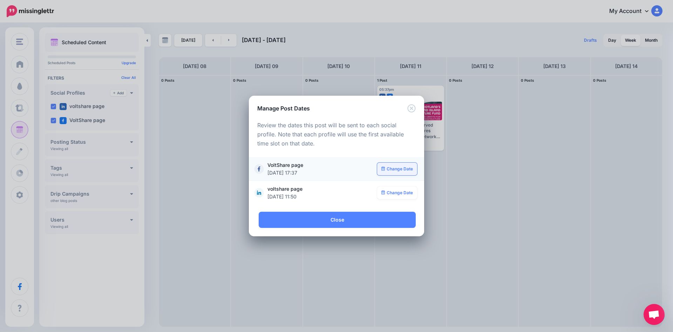
click at [397, 169] on link "Change Date" at bounding box center [397, 169] width 40 height 13
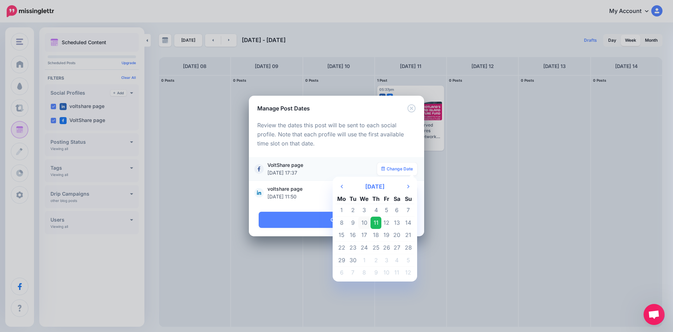
click at [366, 221] on td "10" at bounding box center [364, 223] width 13 height 13
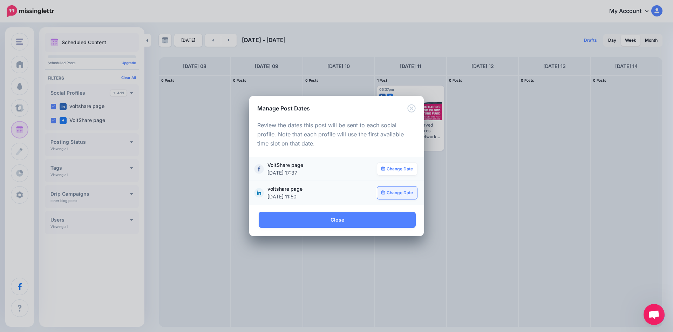
click at [395, 193] on link "Change Date" at bounding box center [397, 192] width 40 height 13
click at [390, 195] on link "Change Date" at bounding box center [397, 192] width 40 height 13
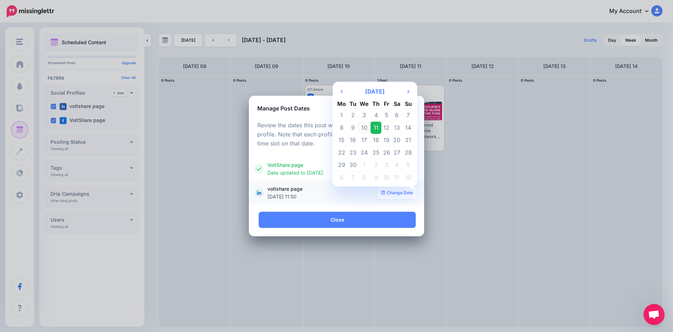
click at [366, 127] on td "10" at bounding box center [364, 127] width 13 height 13
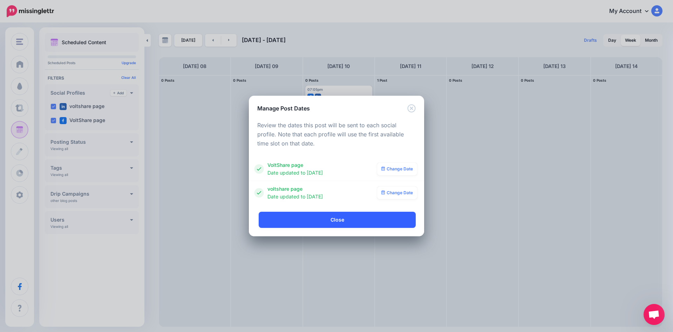
click at [349, 219] on link "Close" at bounding box center [337, 220] width 157 height 16
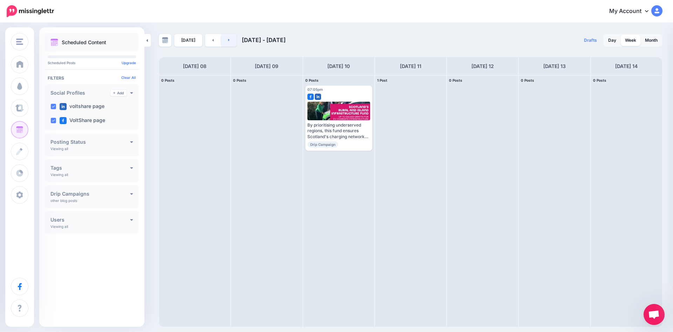
click at [229, 39] on link at bounding box center [229, 40] width 16 height 13
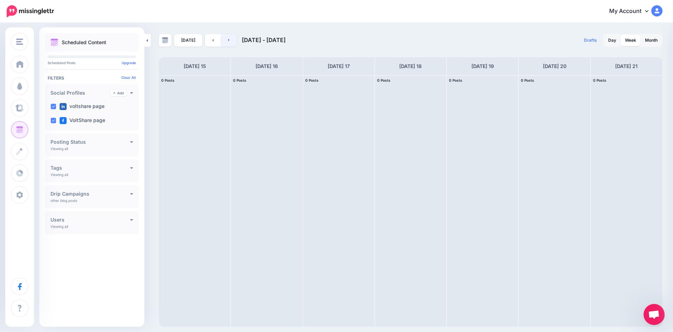
click at [229, 39] on link at bounding box center [229, 40] width 16 height 13
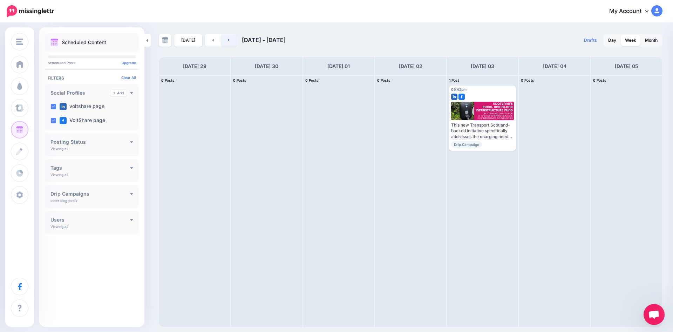
click at [228, 39] on icon at bounding box center [229, 40] width 2 height 4
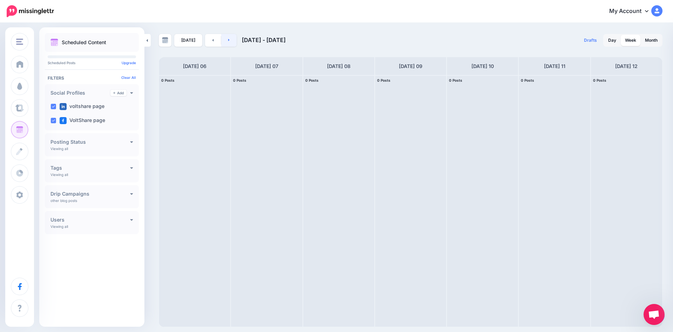
click at [228, 39] on icon at bounding box center [229, 40] width 2 height 4
